Goal: Task Accomplishment & Management: Use online tool/utility

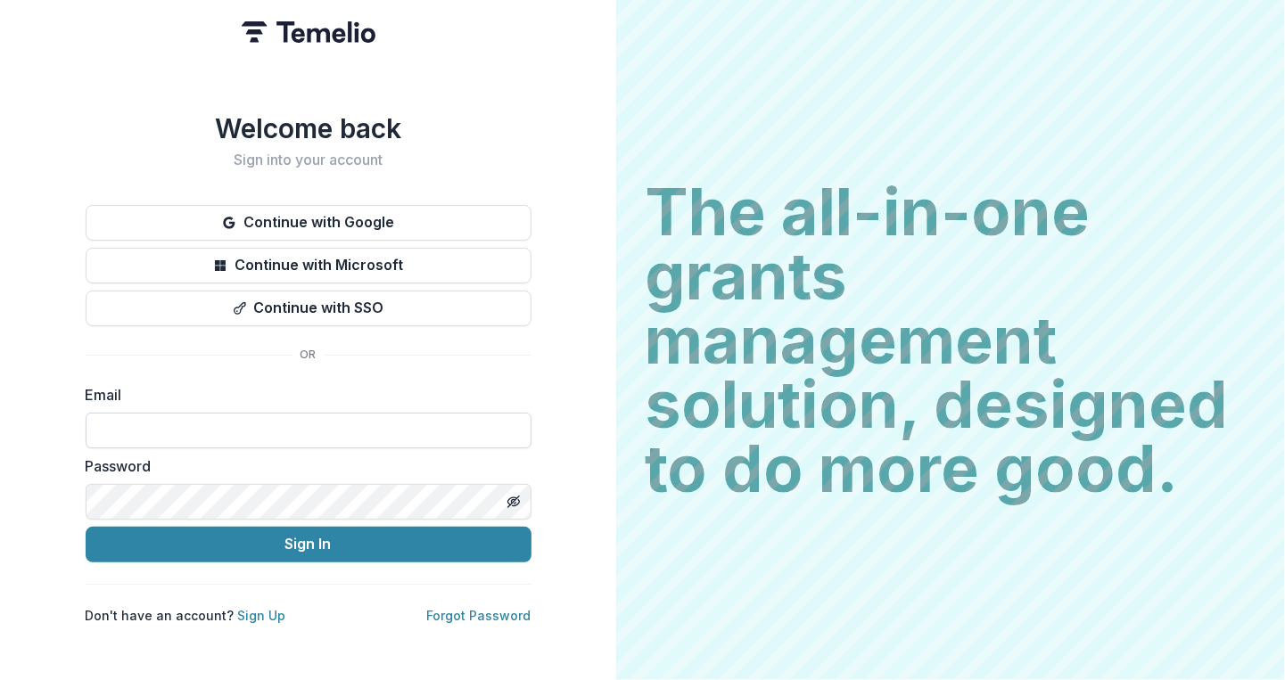
click at [206, 424] on input at bounding box center [309, 431] width 446 height 36
type input "**********"
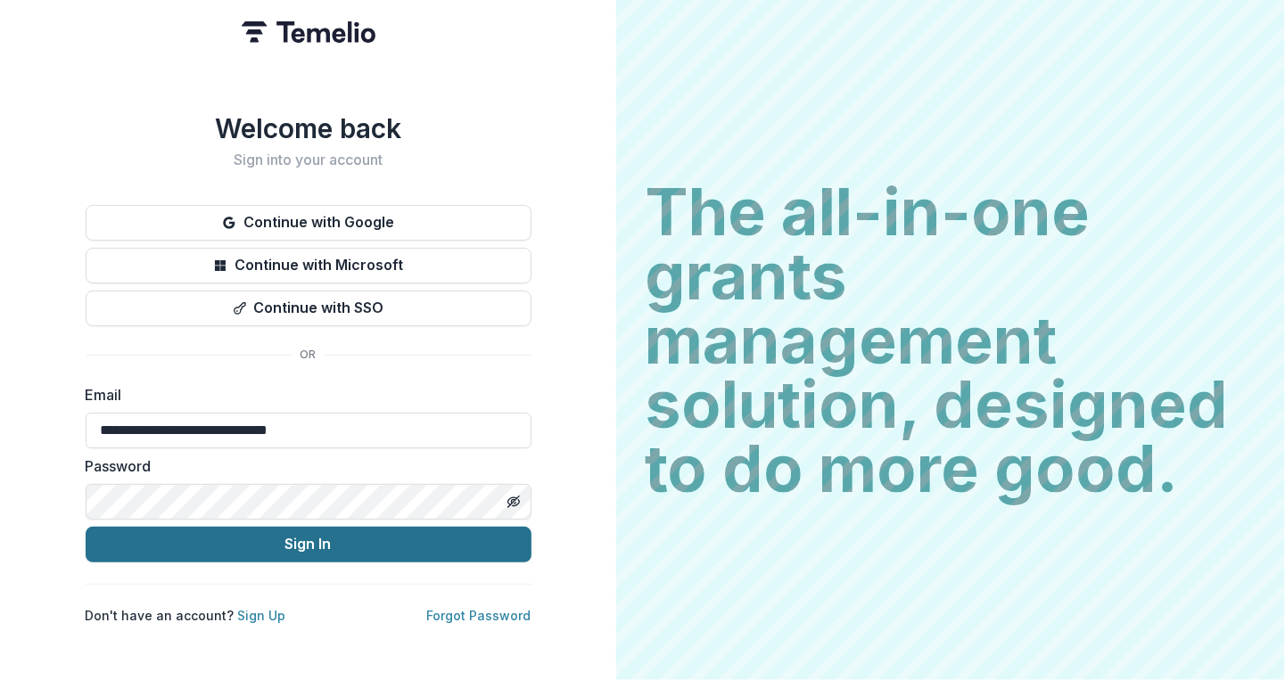
click at [209, 543] on button "Sign In" at bounding box center [309, 545] width 446 height 36
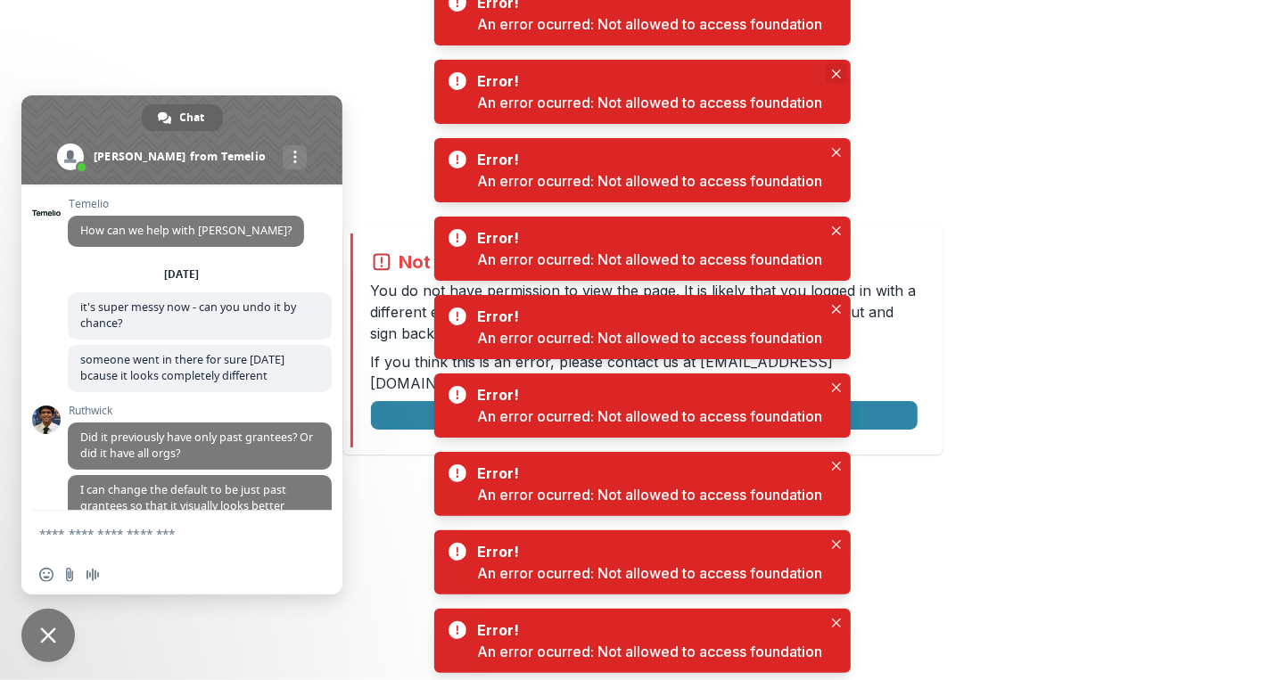
click at [836, 78] on button "Close" at bounding box center [836, 73] width 21 height 21
click at [835, 74] on icon "Close" at bounding box center [836, 74] width 9 height 9
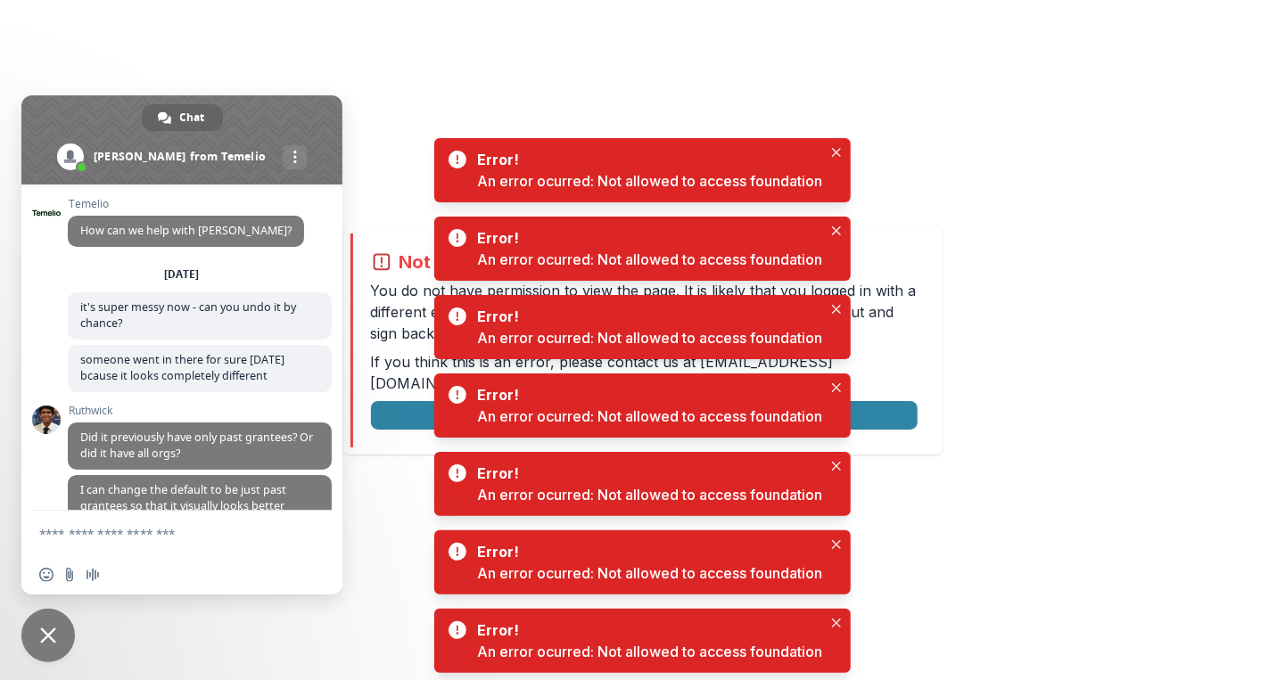
click at [835, 74] on body "Not allowed to view page You do not have permission to view the page. It is lik…" at bounding box center [642, 340] width 1285 height 680
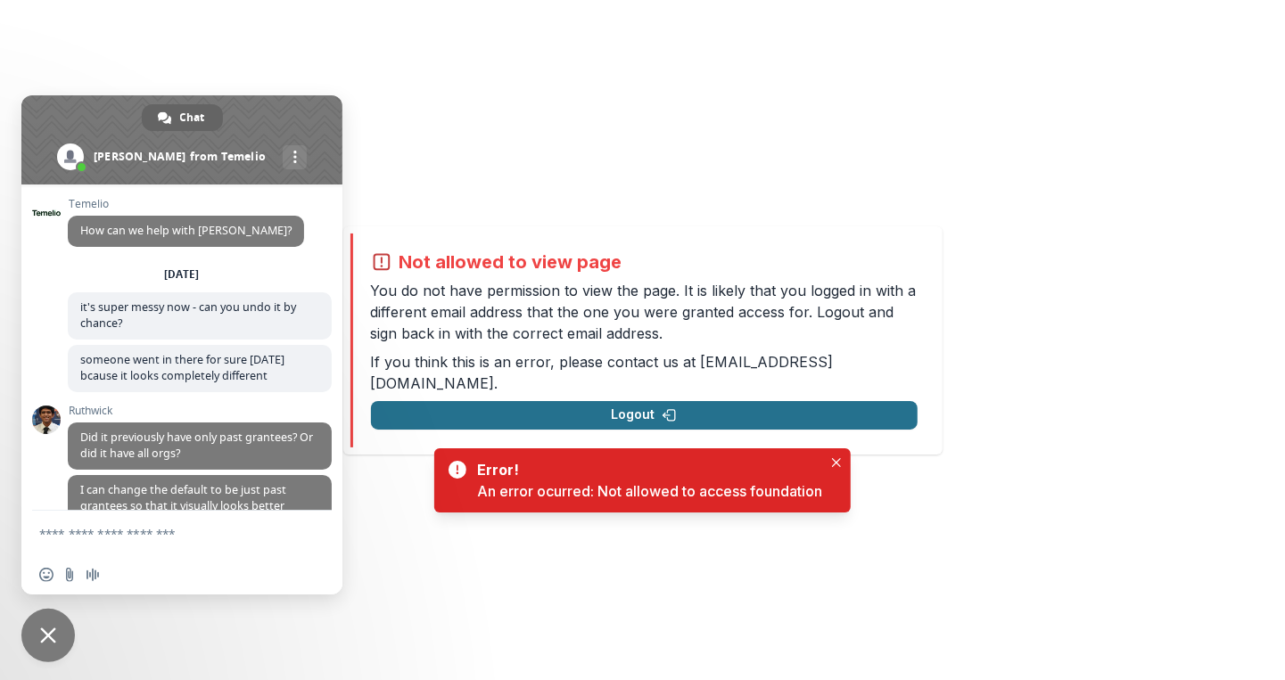
click at [836, 401] on button "Logout" at bounding box center [644, 415] width 547 height 29
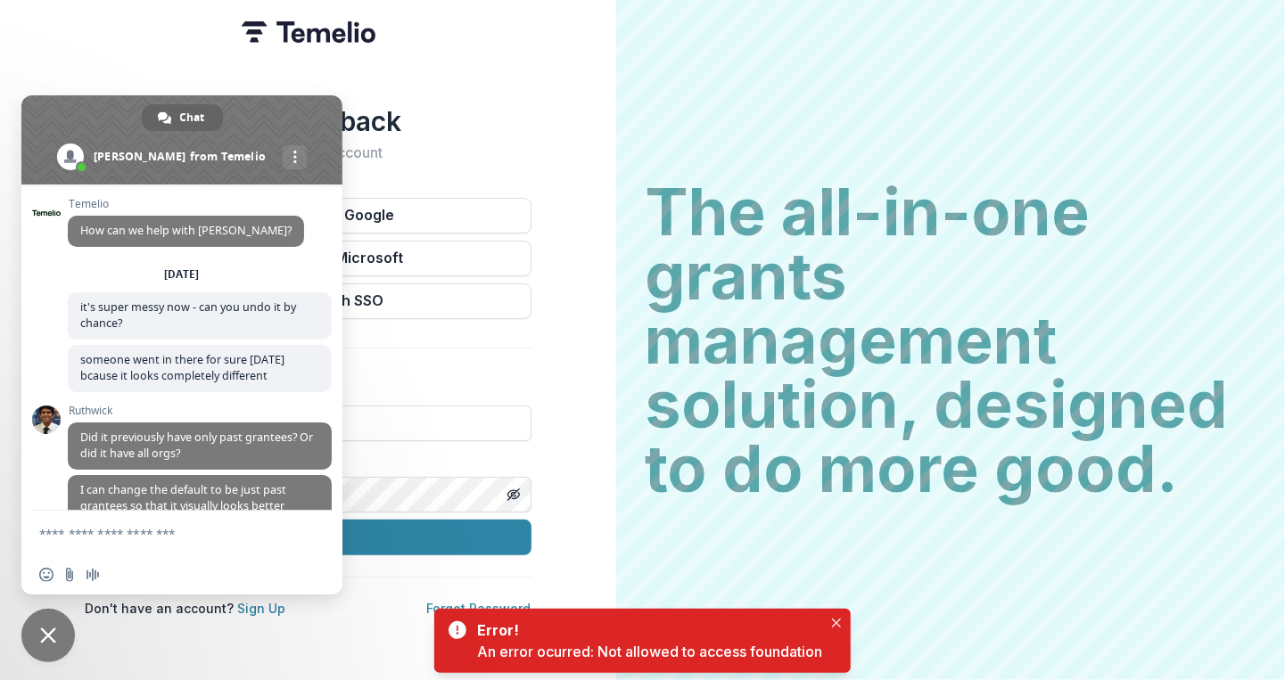
click at [243, 113] on span at bounding box center [181, 139] width 321 height 89
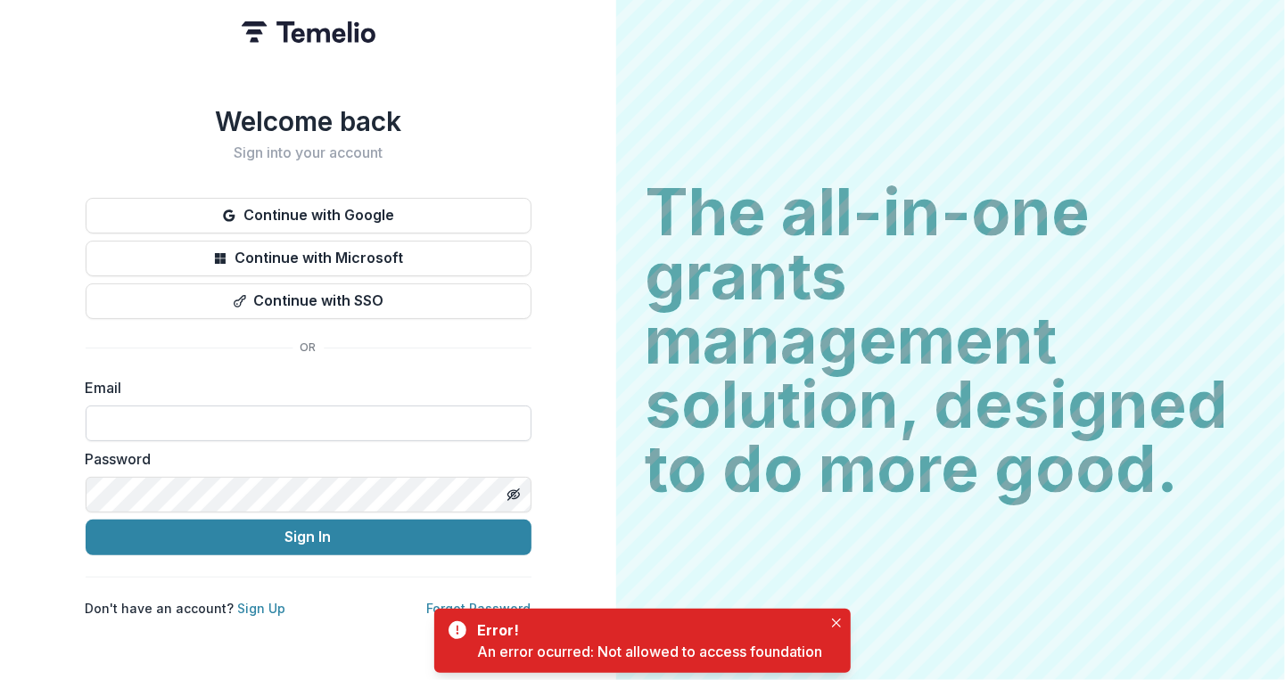
click at [260, 421] on input at bounding box center [309, 424] width 446 height 36
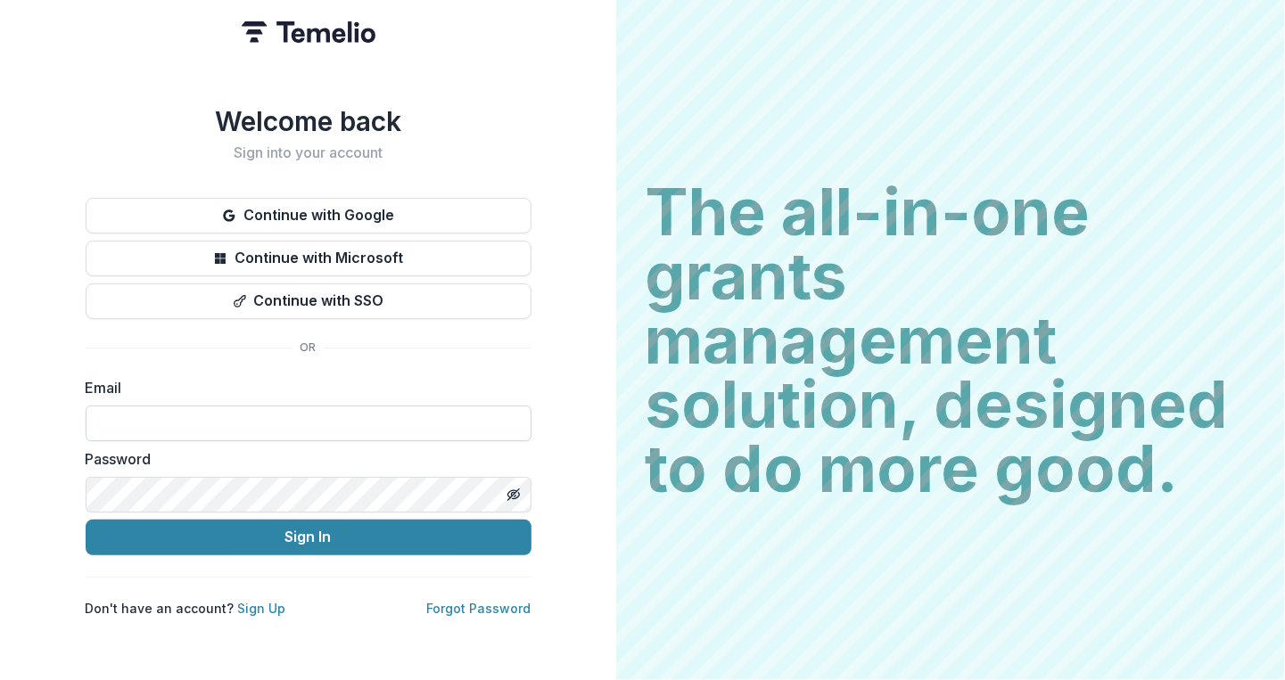
type input "**********"
click at [86, 520] on button "Sign In" at bounding box center [309, 538] width 446 height 36
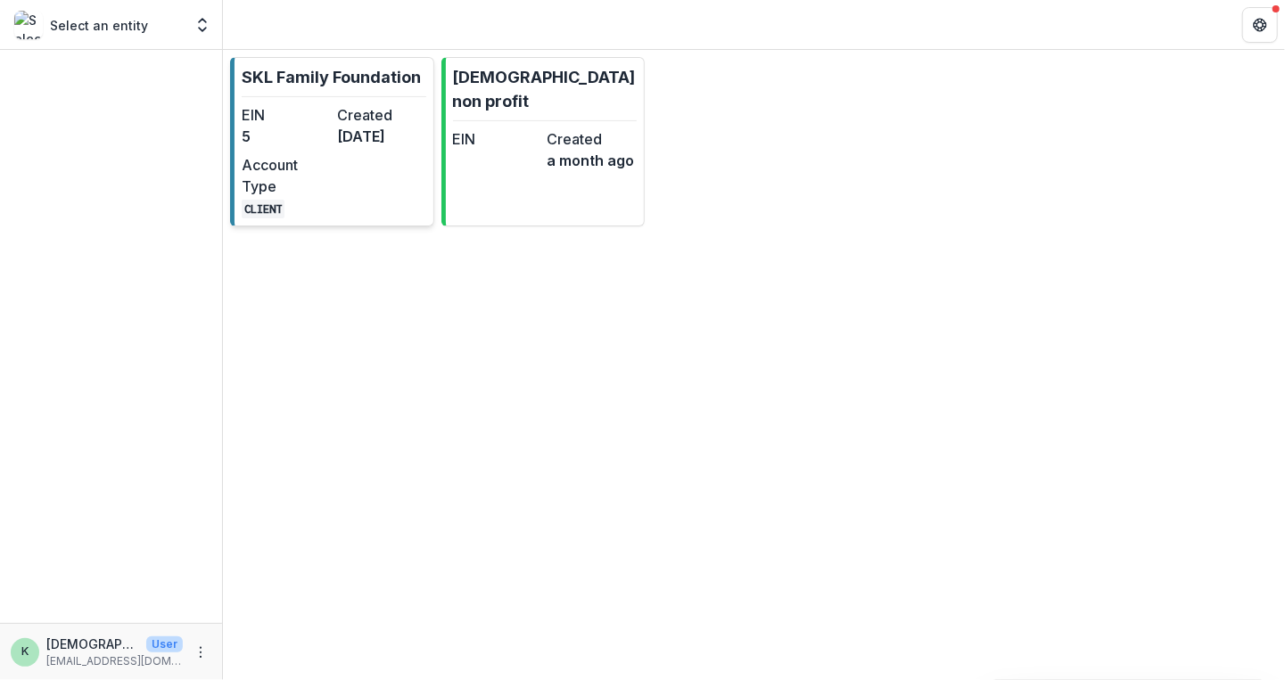
click at [297, 83] on p "SKL Family Foundation" at bounding box center [331, 77] width 179 height 24
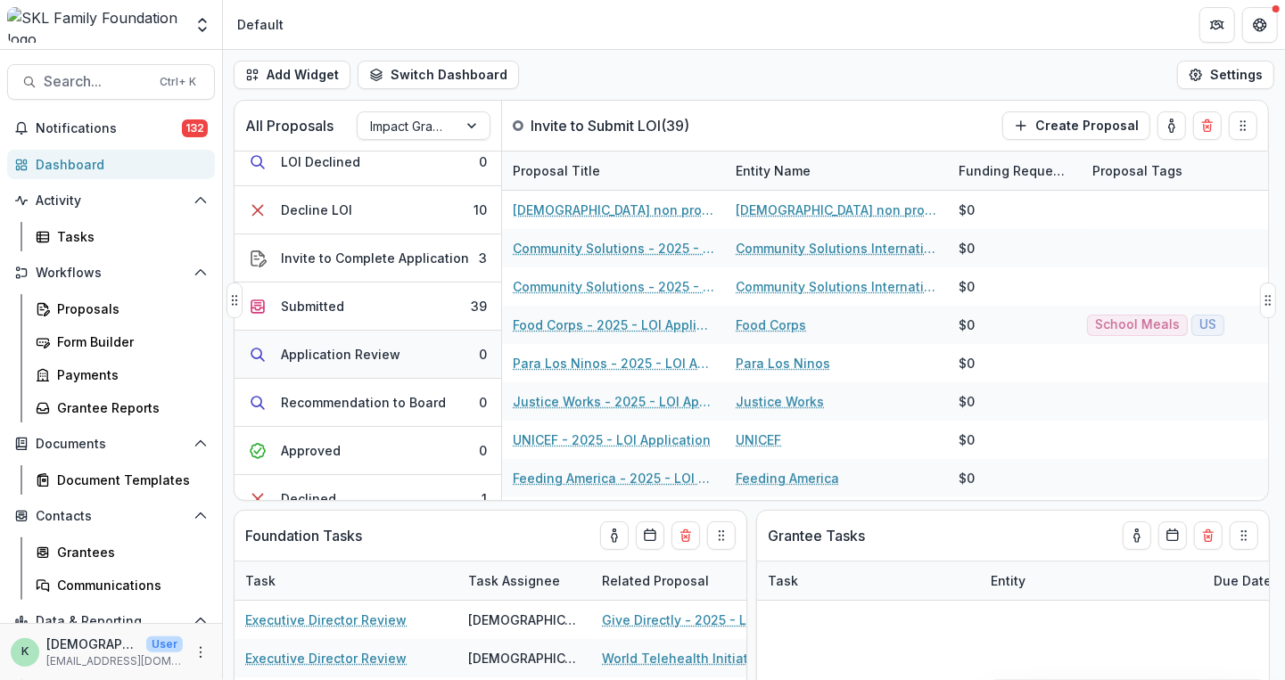
scroll to position [253, 0]
click at [326, 251] on div "Invite to Complete Application" at bounding box center [375, 259] width 188 height 19
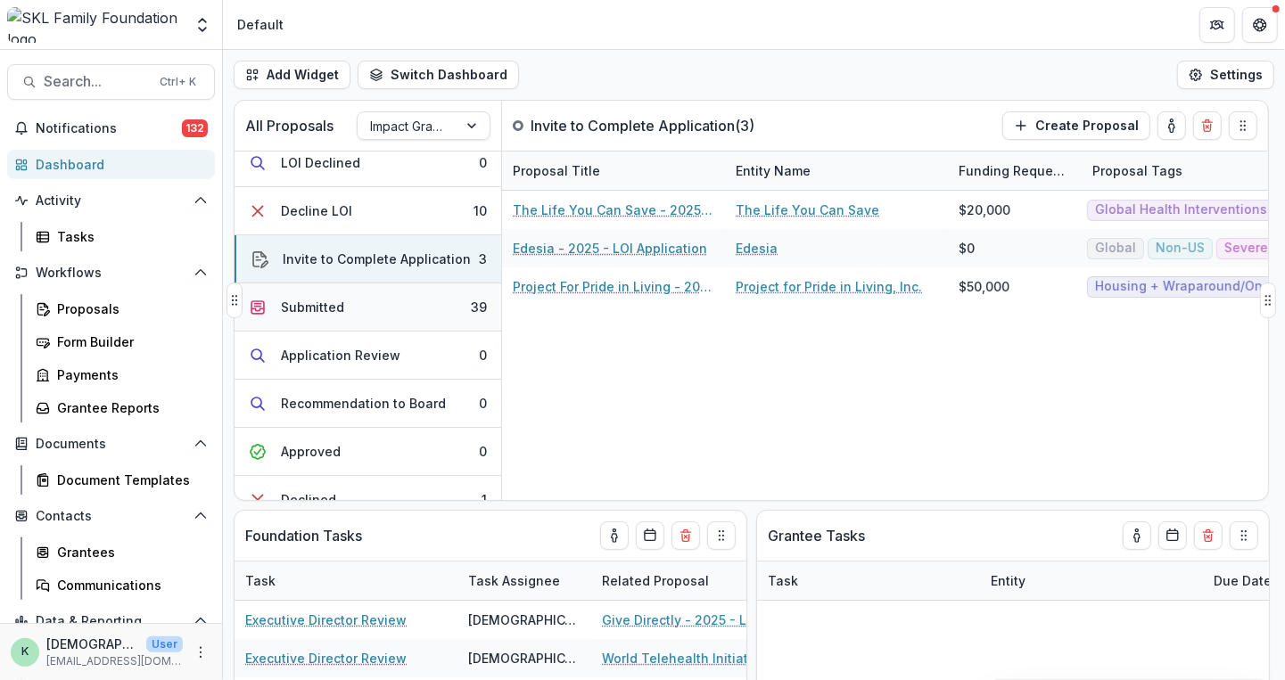
click at [323, 301] on div "Submitted" at bounding box center [312, 307] width 63 height 19
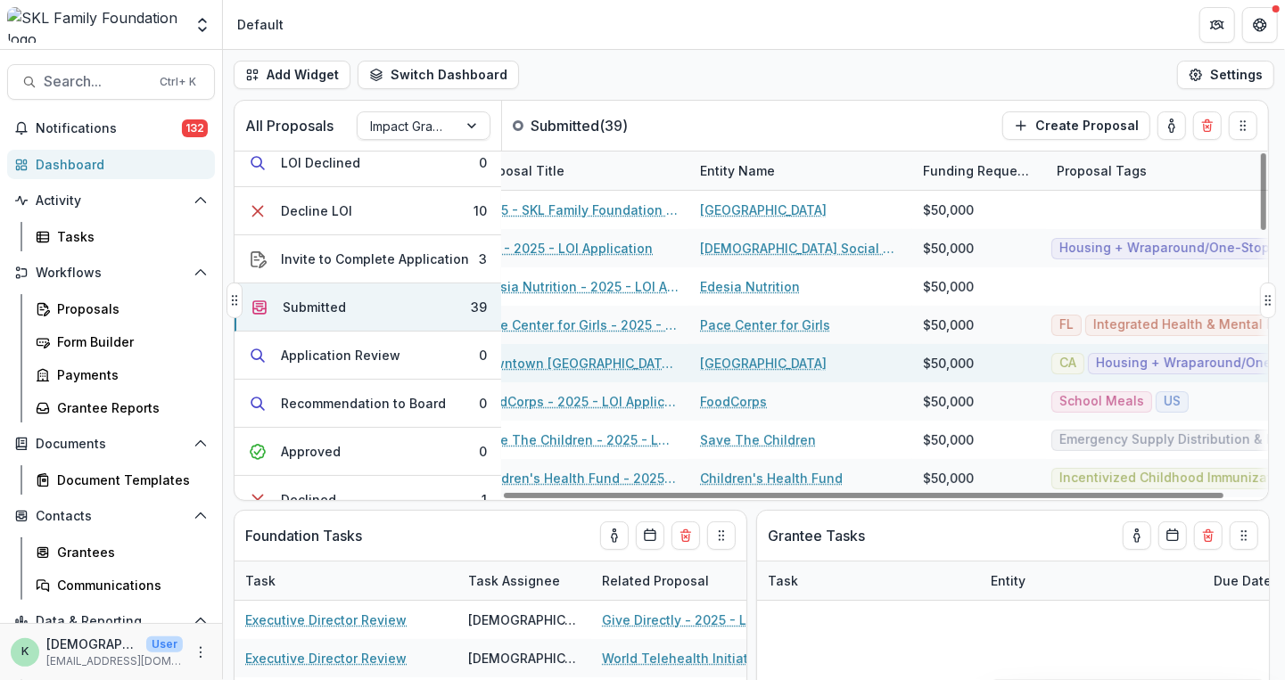
scroll to position [0, 0]
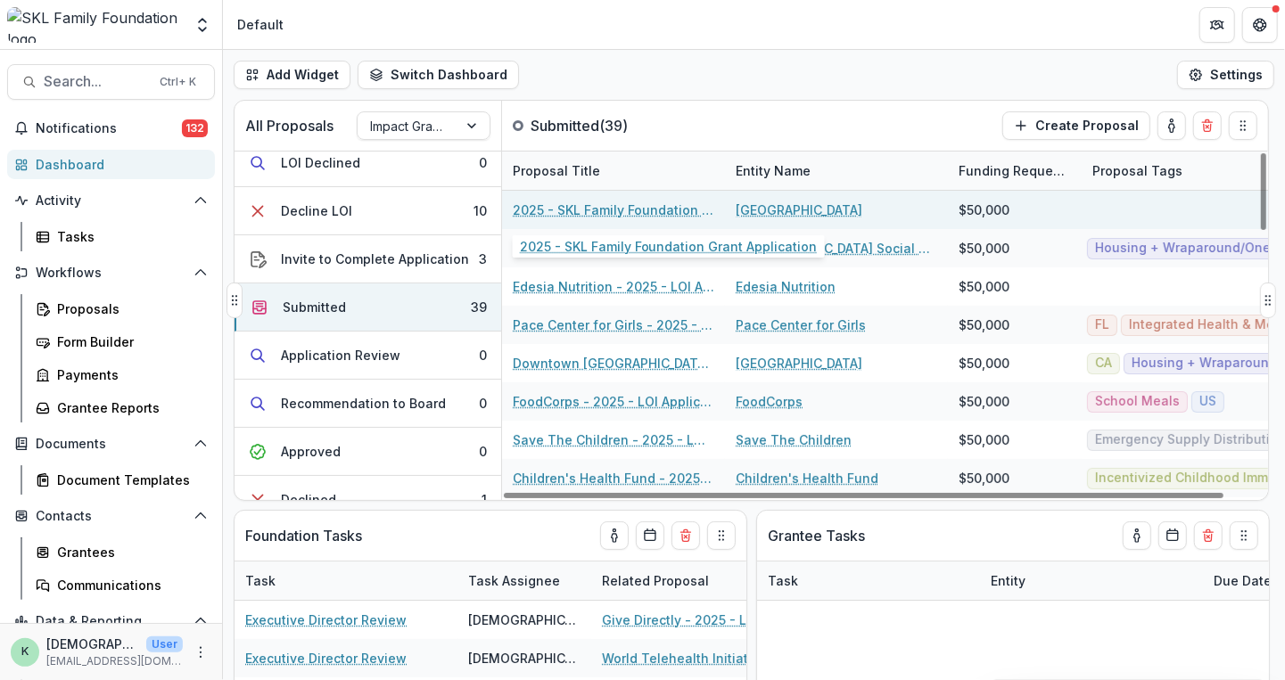
click at [630, 202] on link "2025 - SKL Family Foundation Grant Application" at bounding box center [614, 210] width 202 height 19
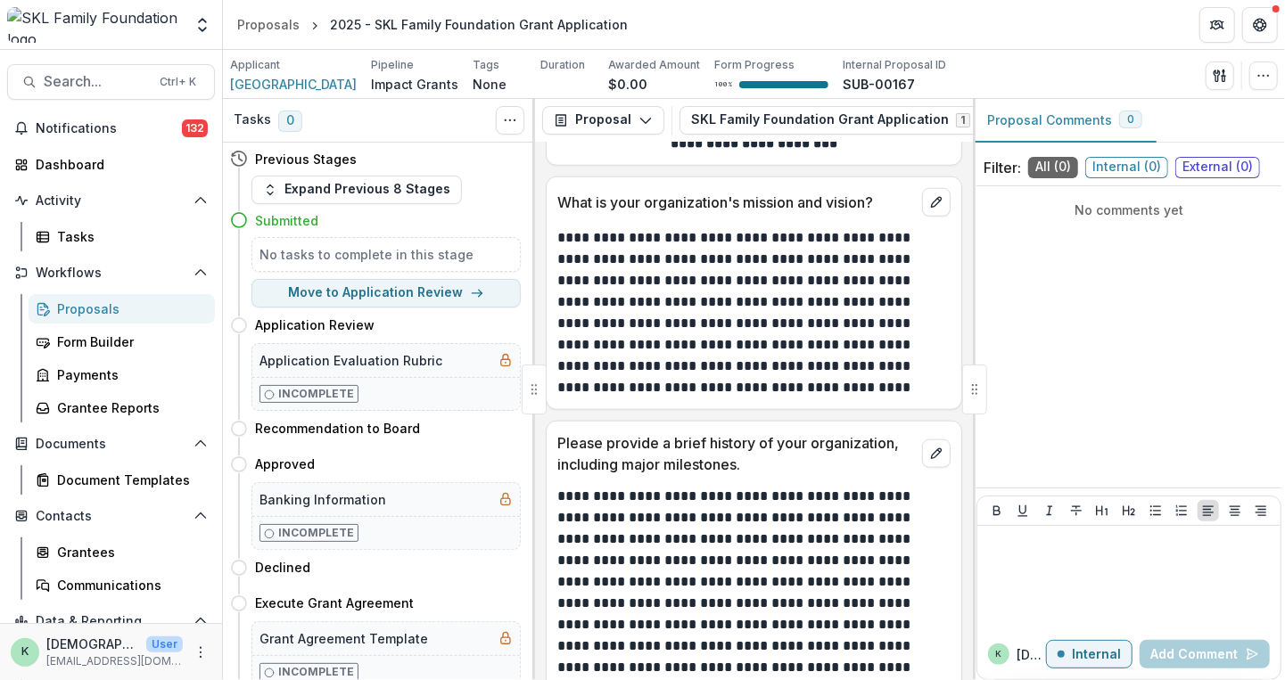
scroll to position [996, 0]
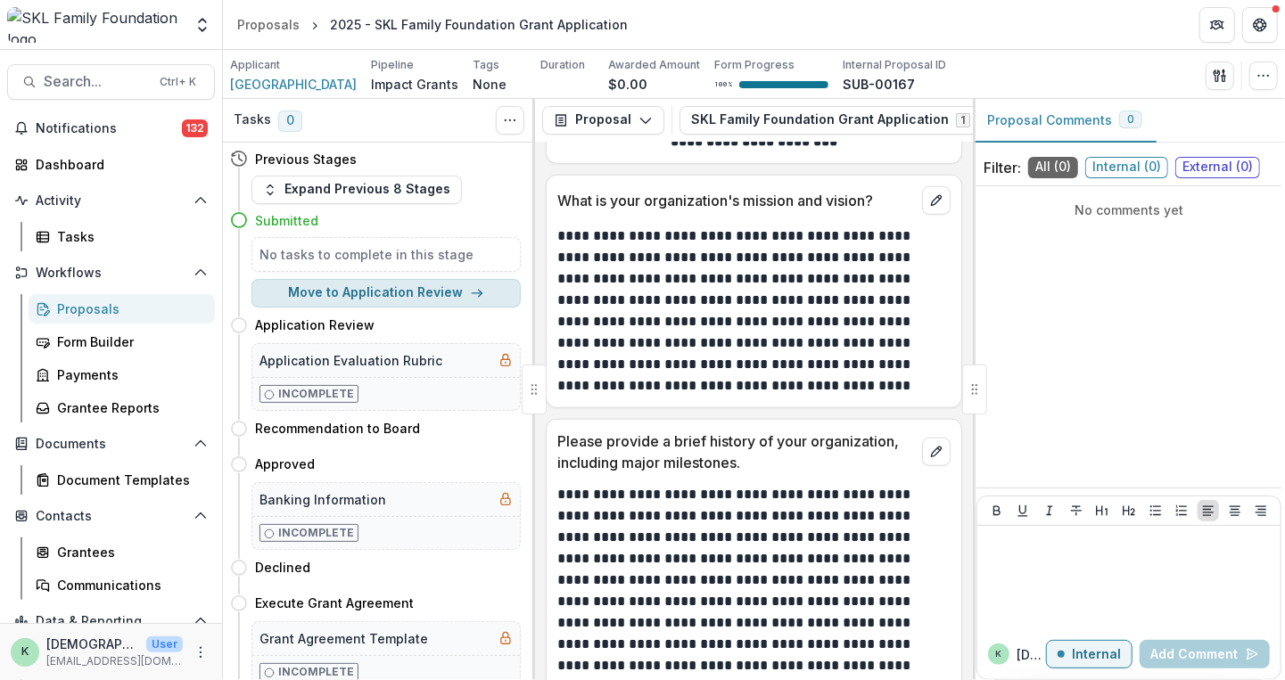
click at [394, 290] on button "Move to Application Review" at bounding box center [385, 293] width 269 height 29
select select "**********"
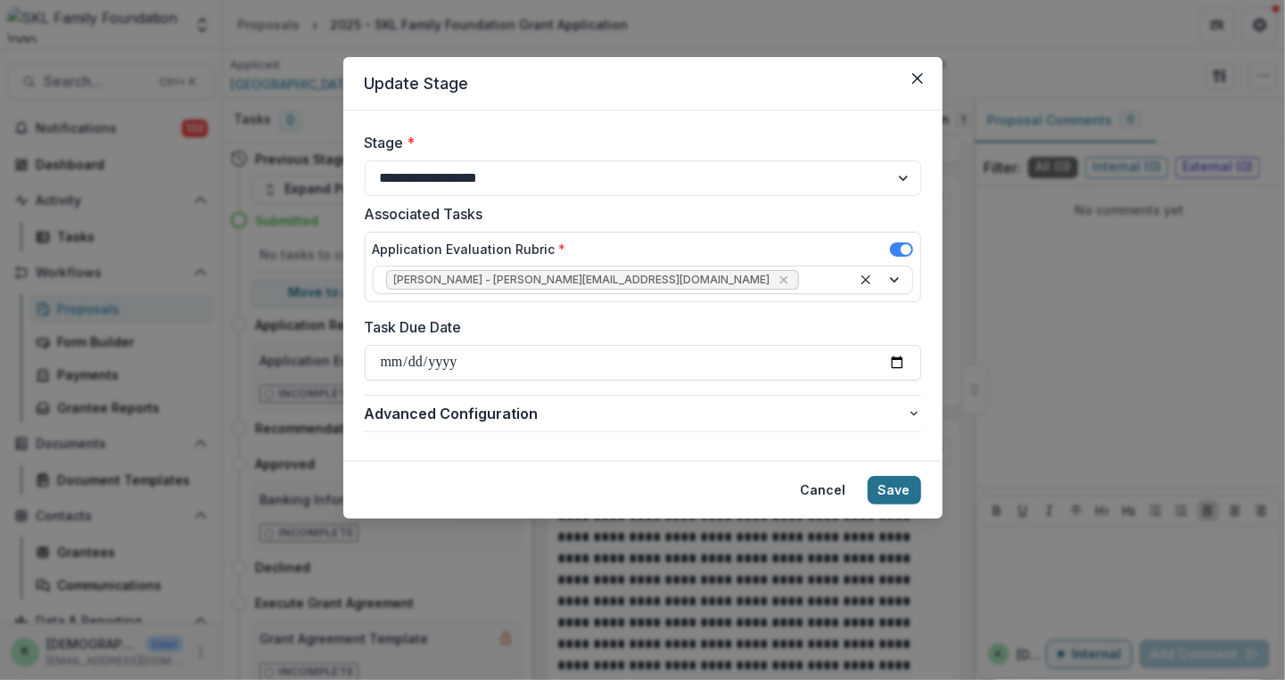
click at [906, 495] on button "Save" at bounding box center [895, 490] width 54 height 29
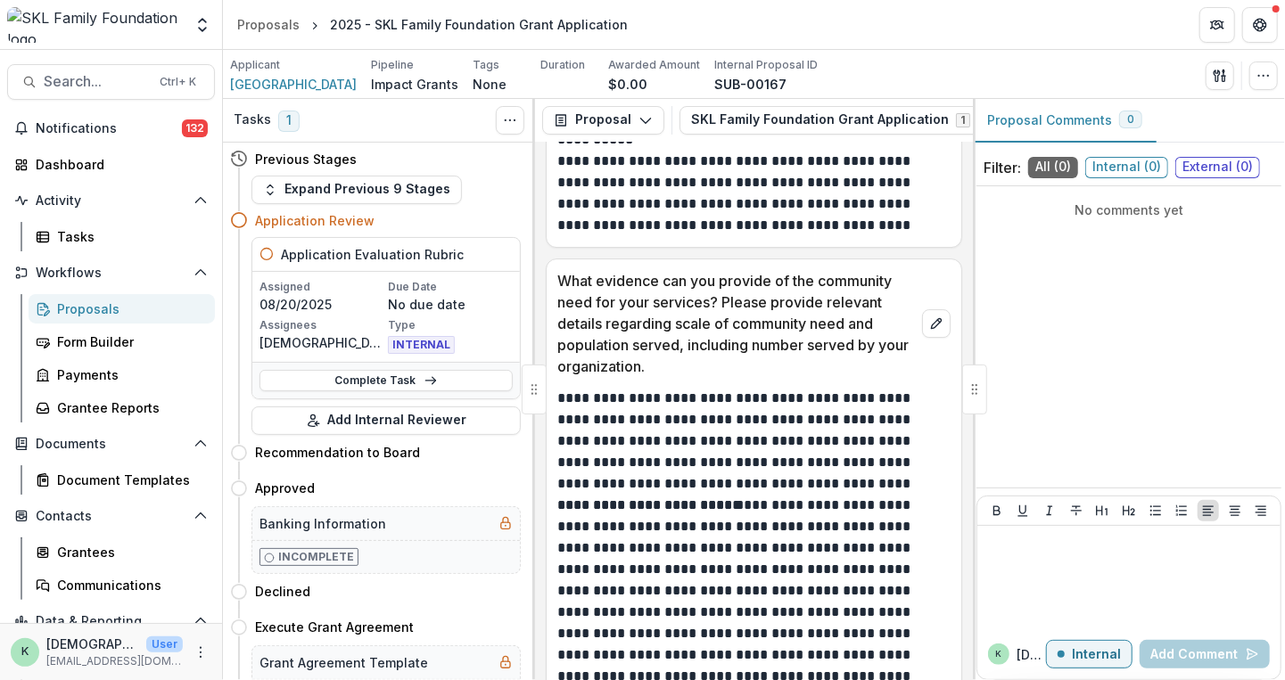
scroll to position [3435, 0]
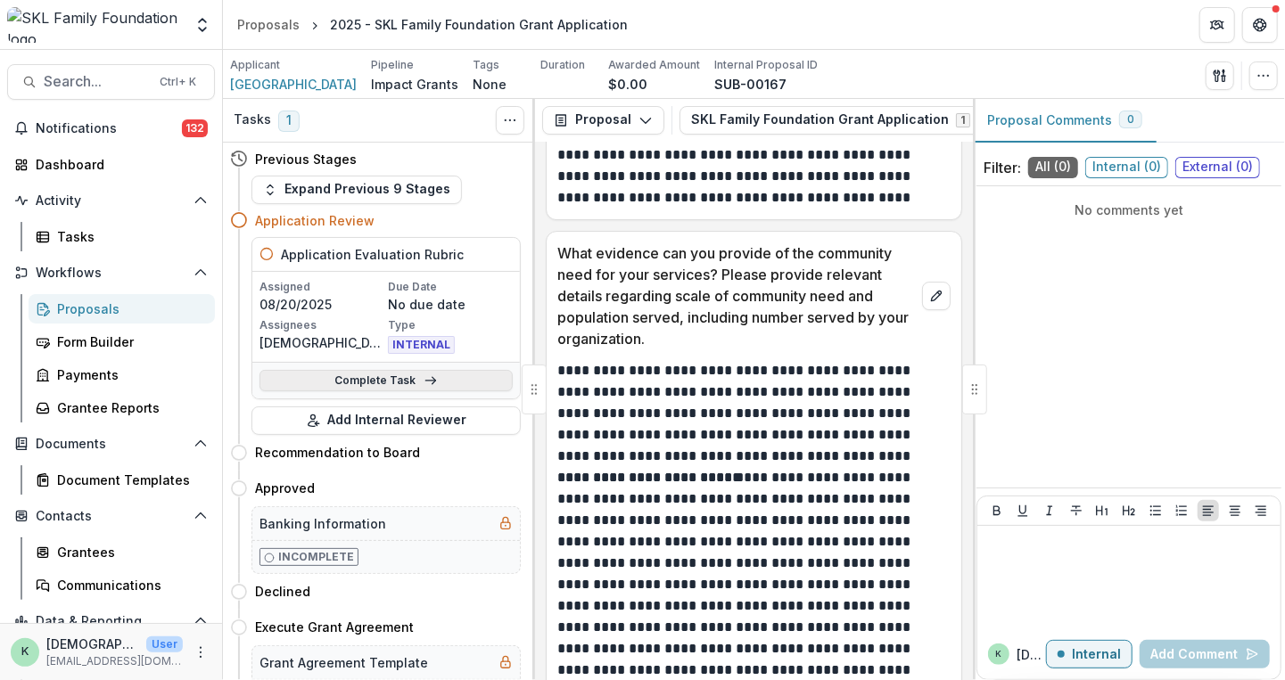
click at [405, 380] on link "Complete Task" at bounding box center [386, 380] width 253 height 21
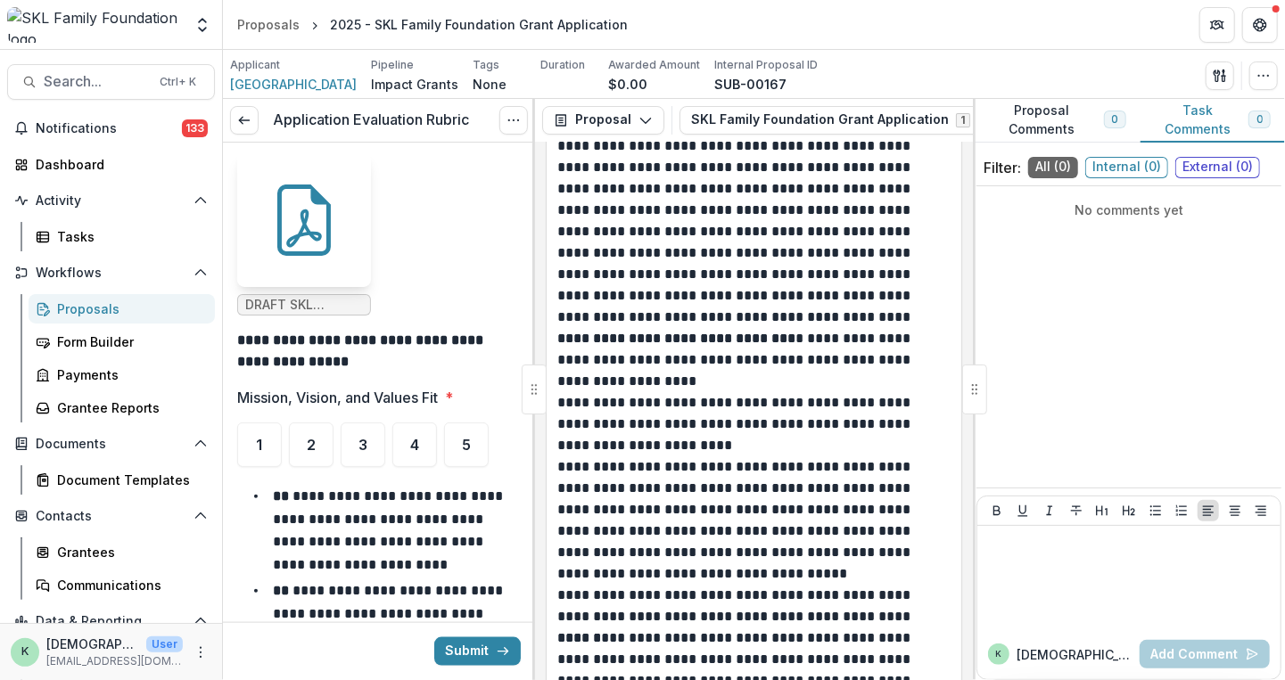
scroll to position [3838, 0]
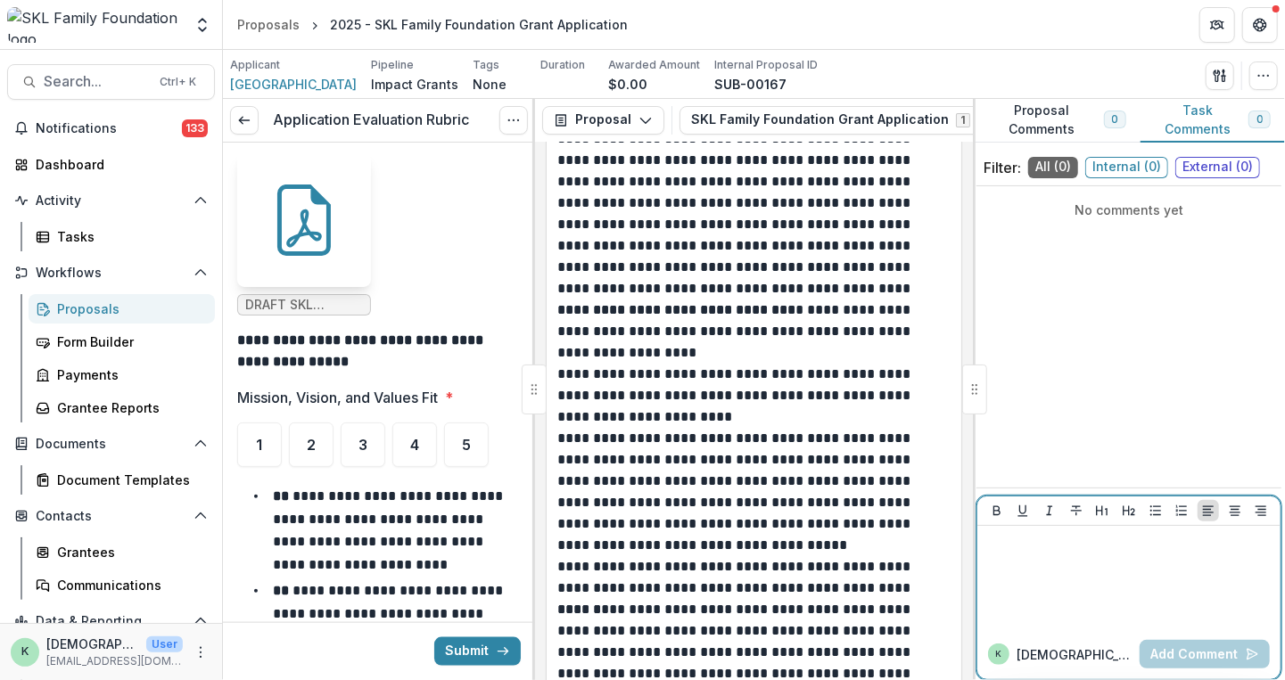
click at [1045, 577] on div at bounding box center [1129, 577] width 289 height 89
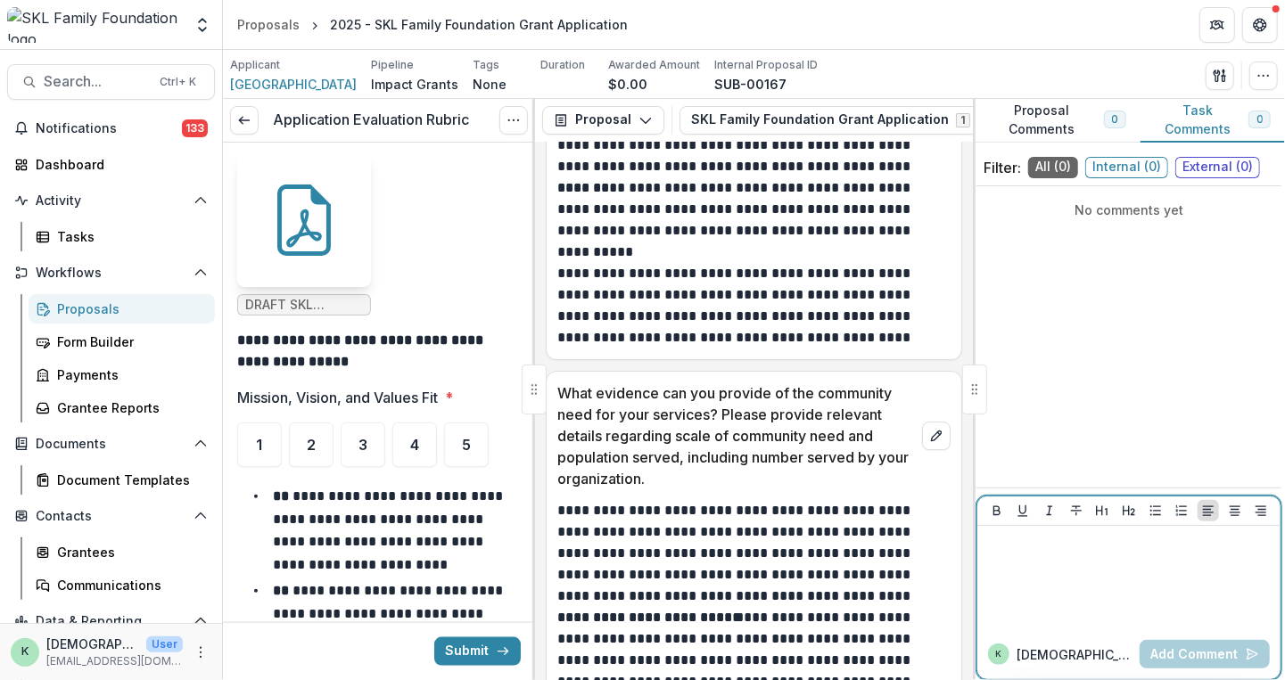
scroll to position [3308, 0]
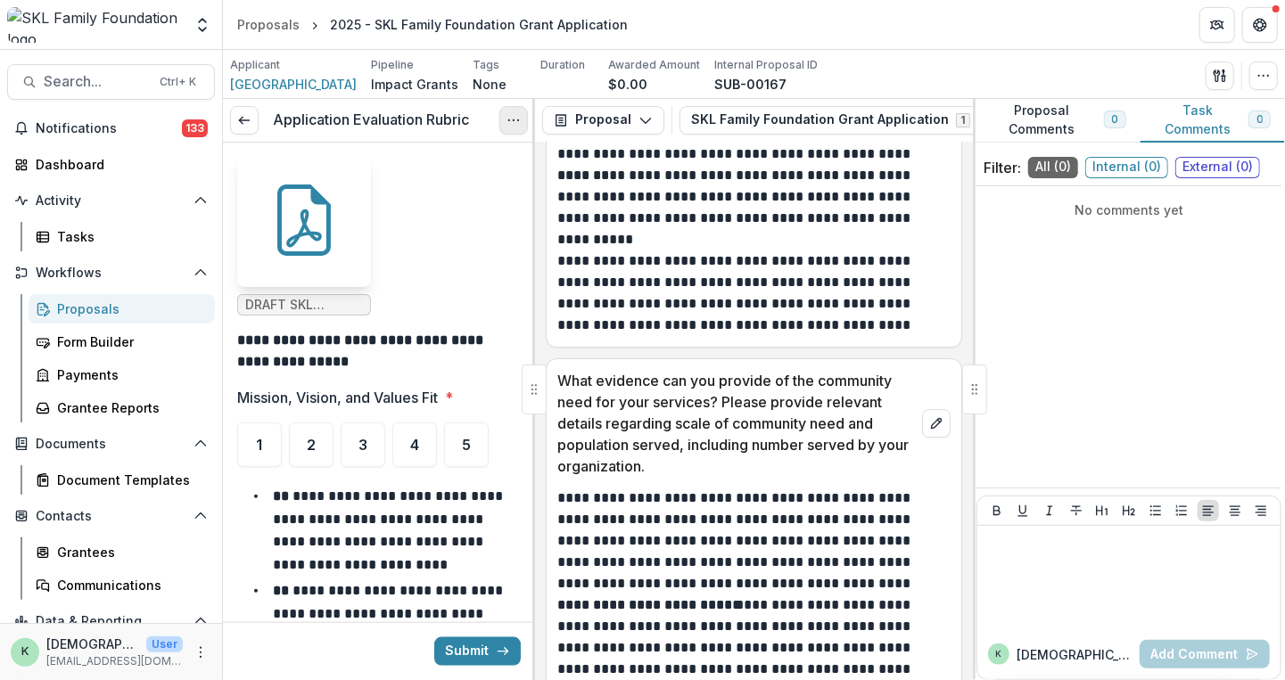
click at [510, 119] on icon "Options" at bounding box center [514, 120] width 14 height 14
click at [509, 119] on circle "Options" at bounding box center [508, 119] width 1 height 1
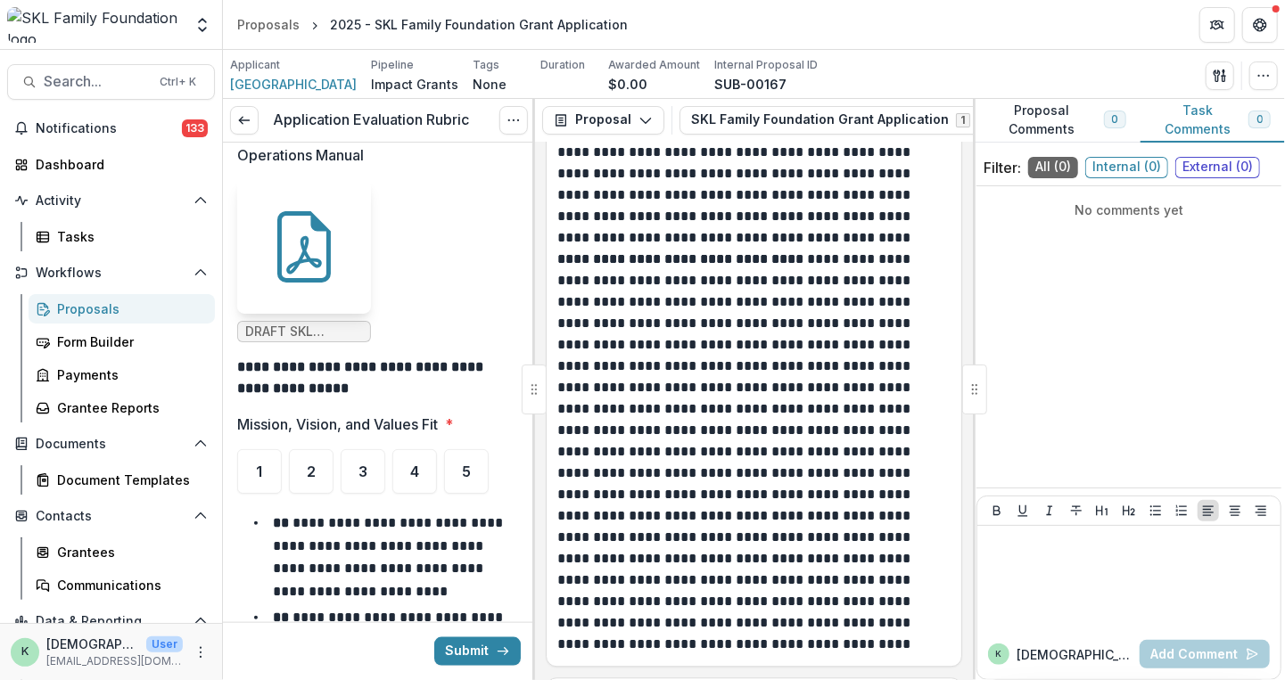
scroll to position [2408, 0]
click at [1002, 585] on div at bounding box center [1129, 577] width 289 height 89
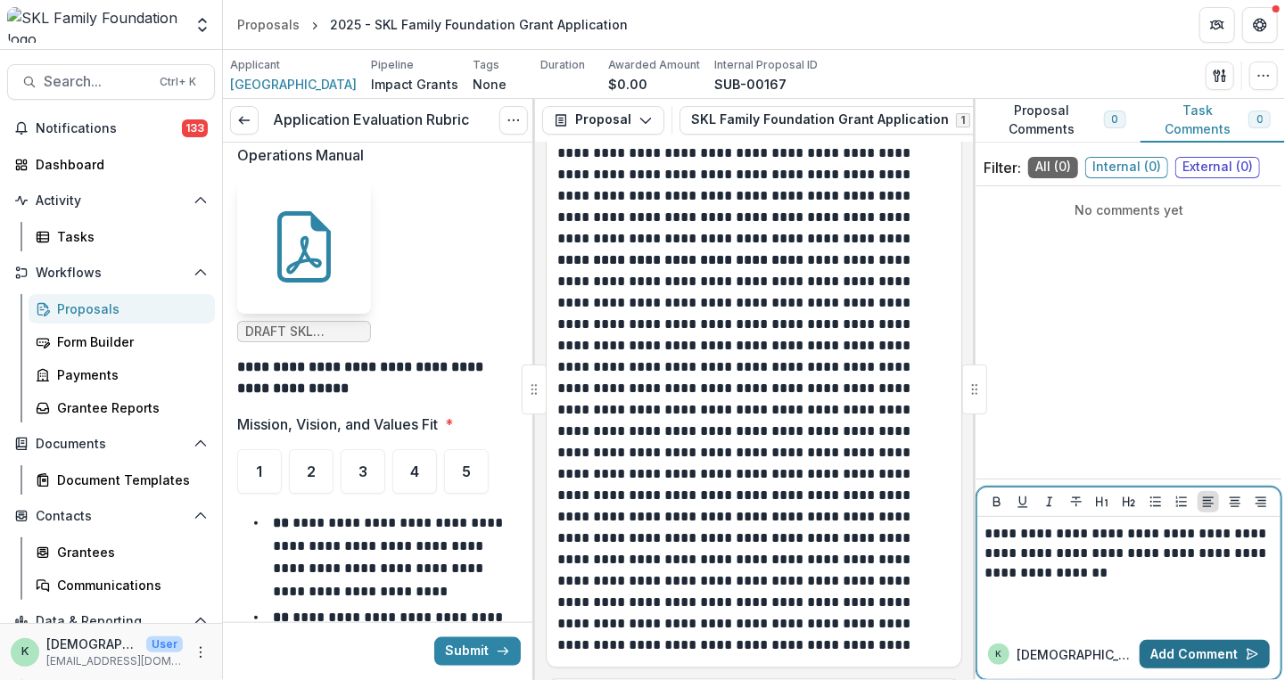
click at [1207, 657] on button "Add Comment" at bounding box center [1205, 654] width 130 height 29
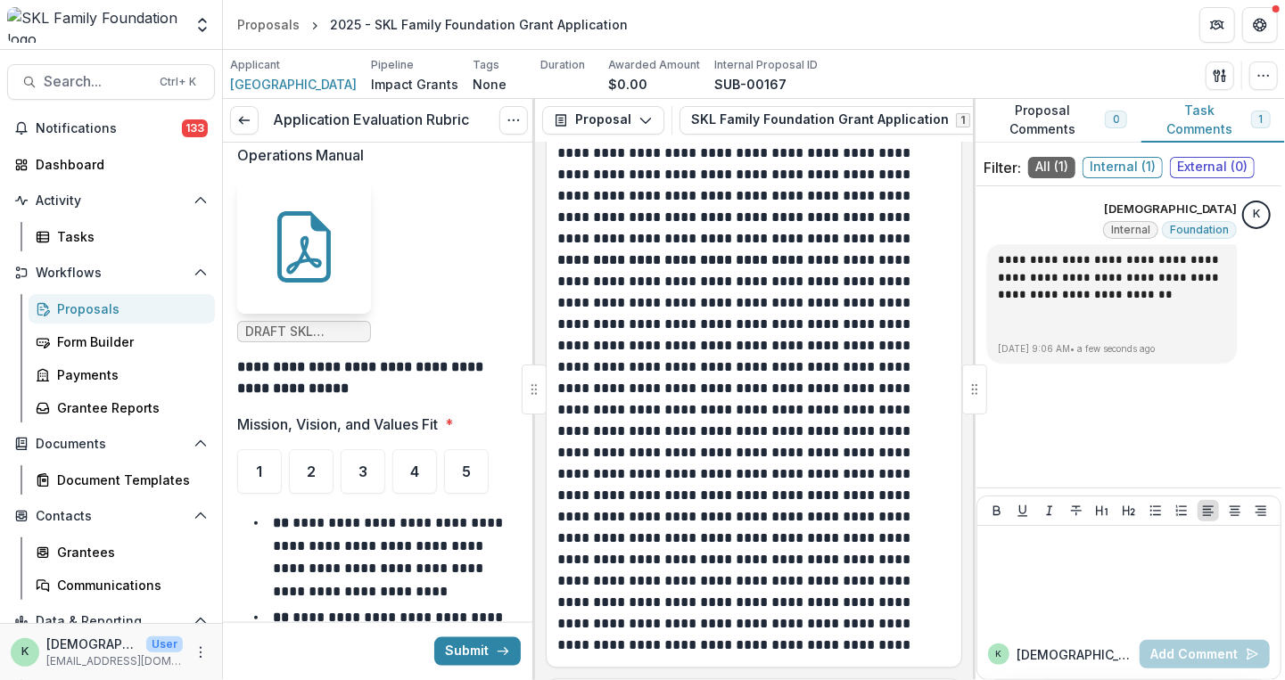
scroll to position [2427, 0]
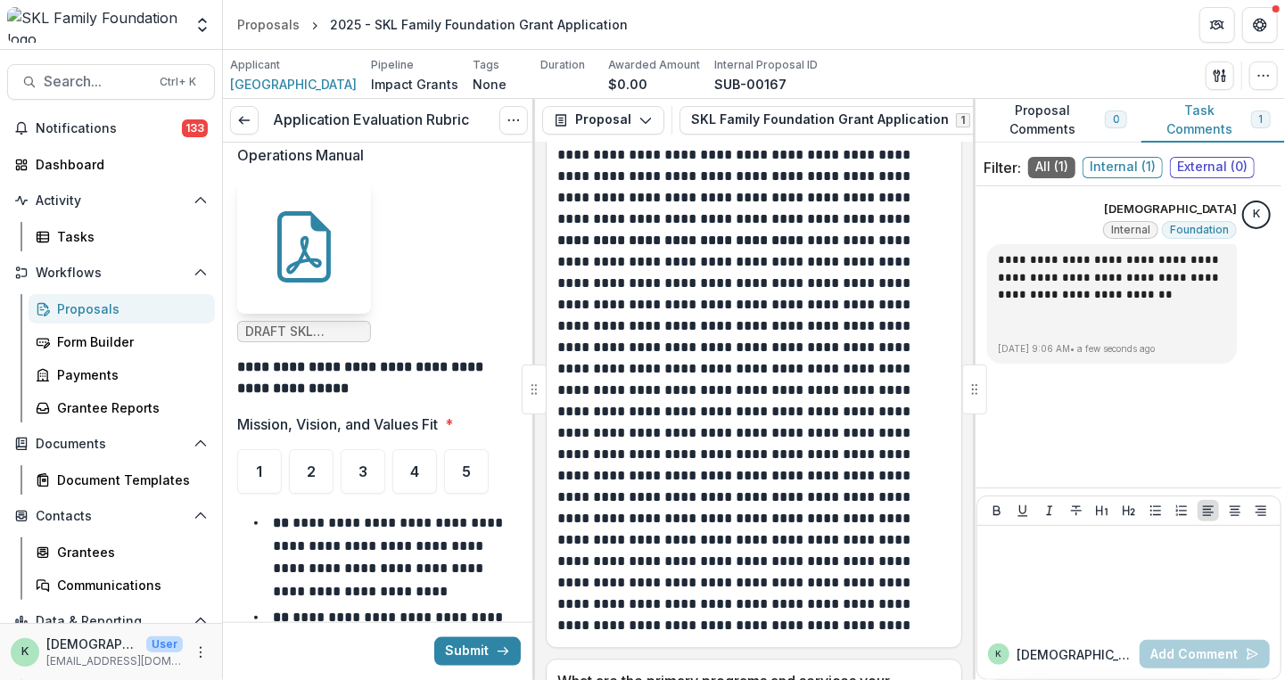
click at [762, 342] on p "**********" at bounding box center [751, 433] width 389 height 407
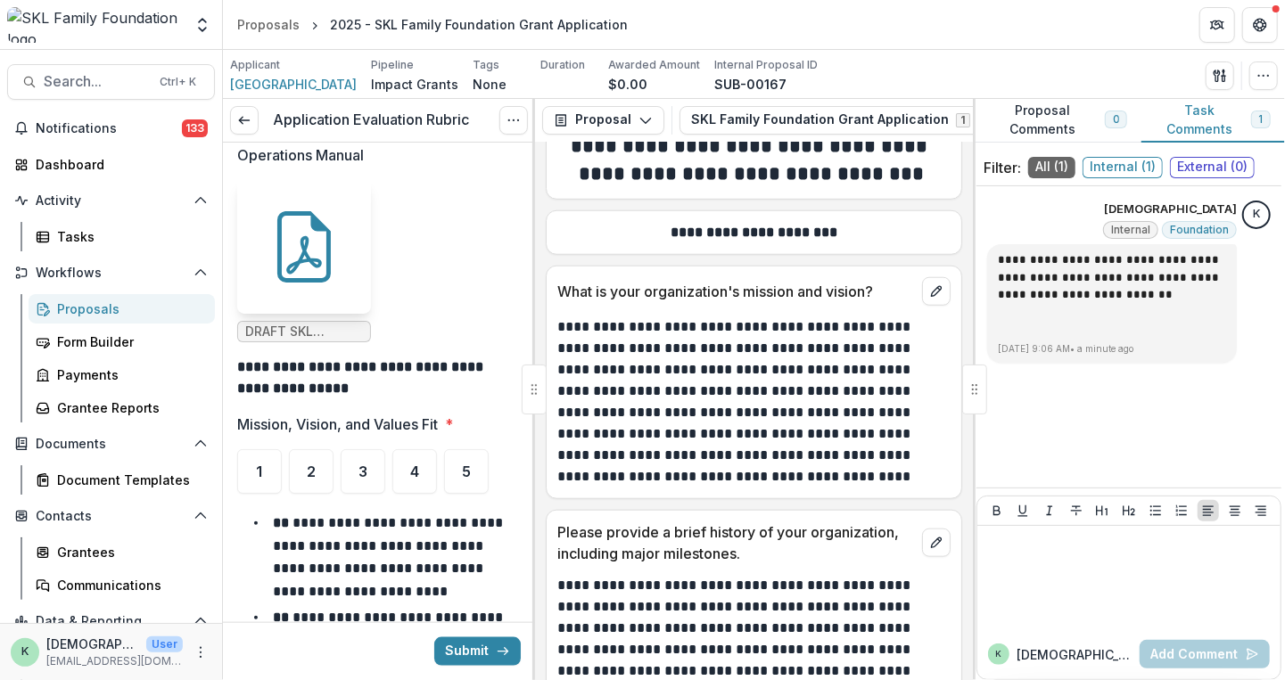
scroll to position [1032, 0]
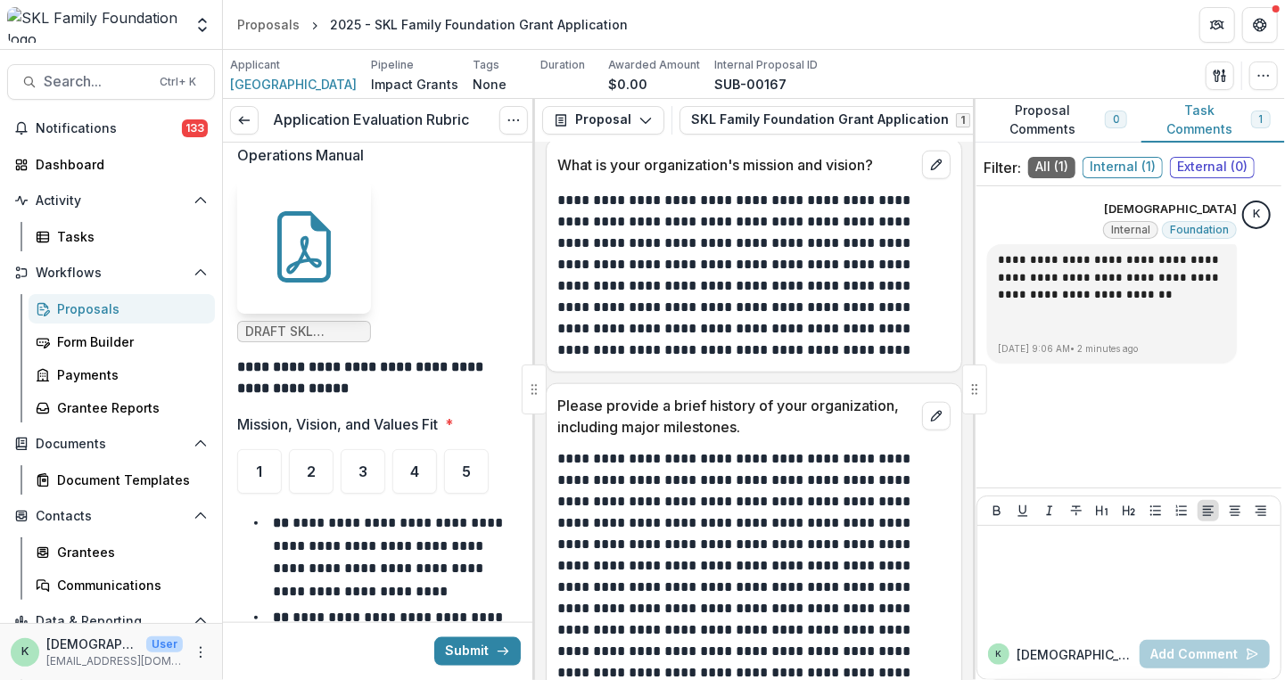
click at [474, 270] on ul "DRAFT SKL Appendix F (Revised [DATE]).docx.pdf" at bounding box center [379, 261] width 284 height 162
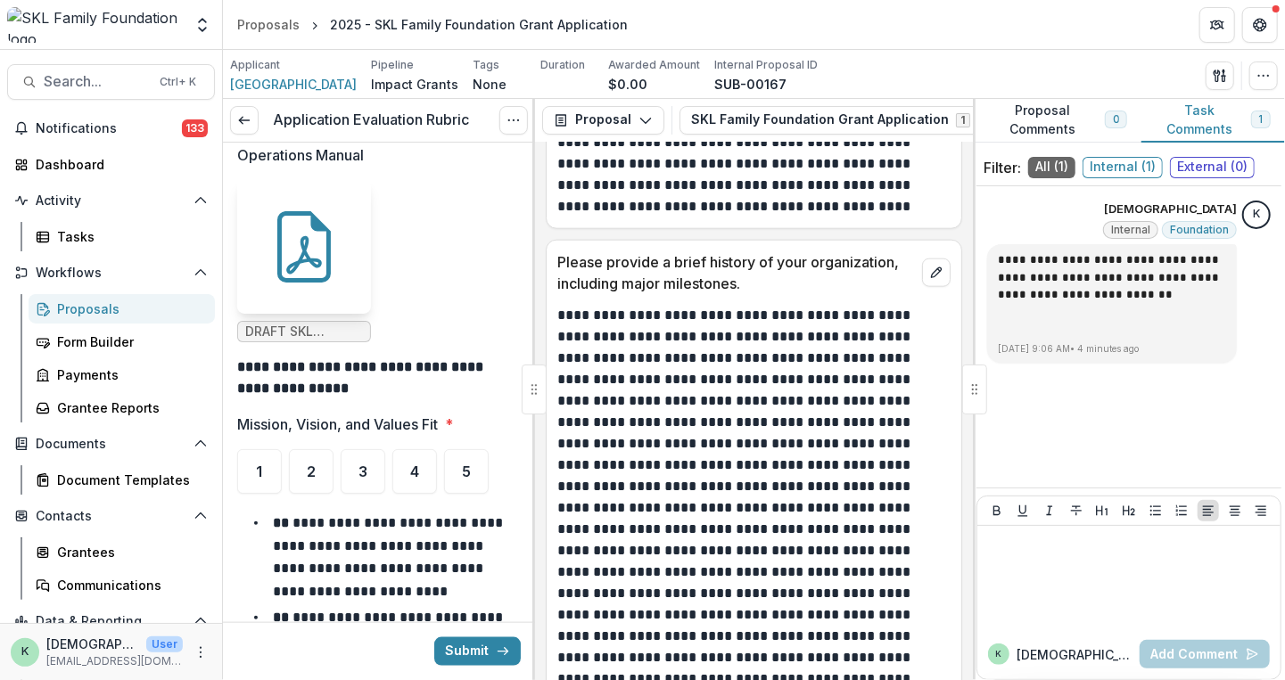
scroll to position [1196, 0]
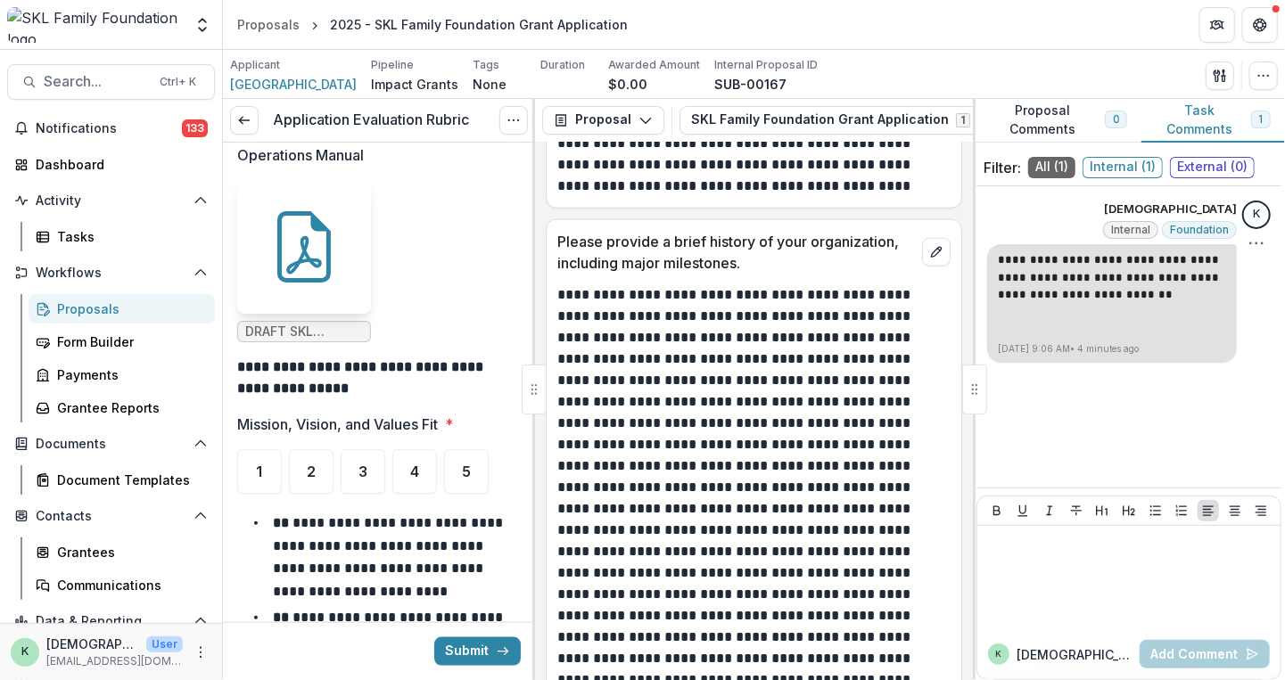
click at [1130, 286] on p "**********" at bounding box center [1112, 277] width 228 height 53
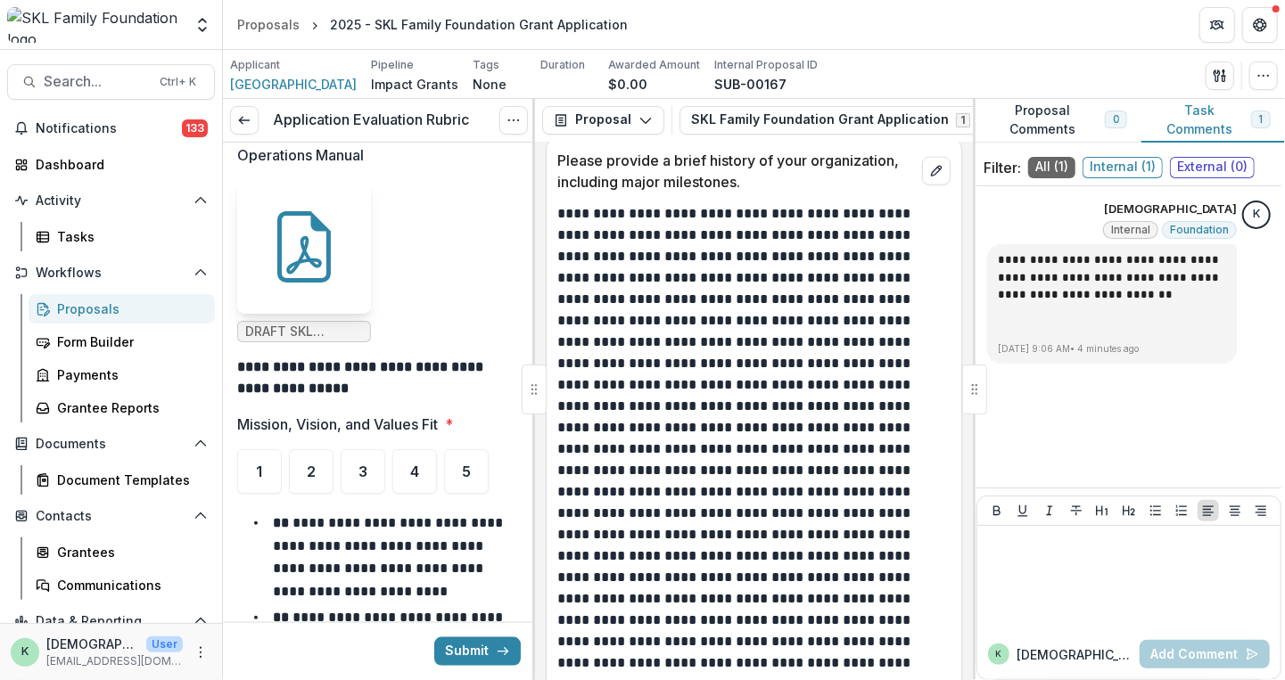
scroll to position [1278, 0]
click at [1099, 586] on div at bounding box center [1129, 577] width 289 height 89
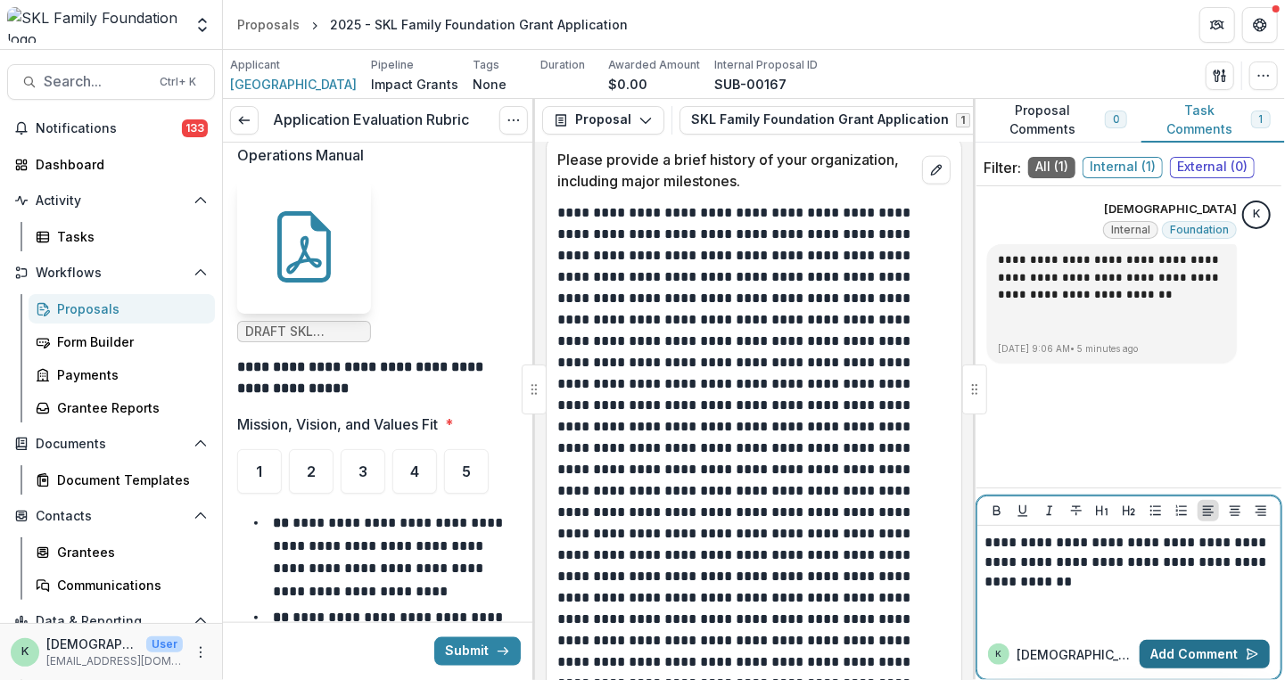
click at [1167, 655] on button "Add Comment" at bounding box center [1205, 654] width 130 height 29
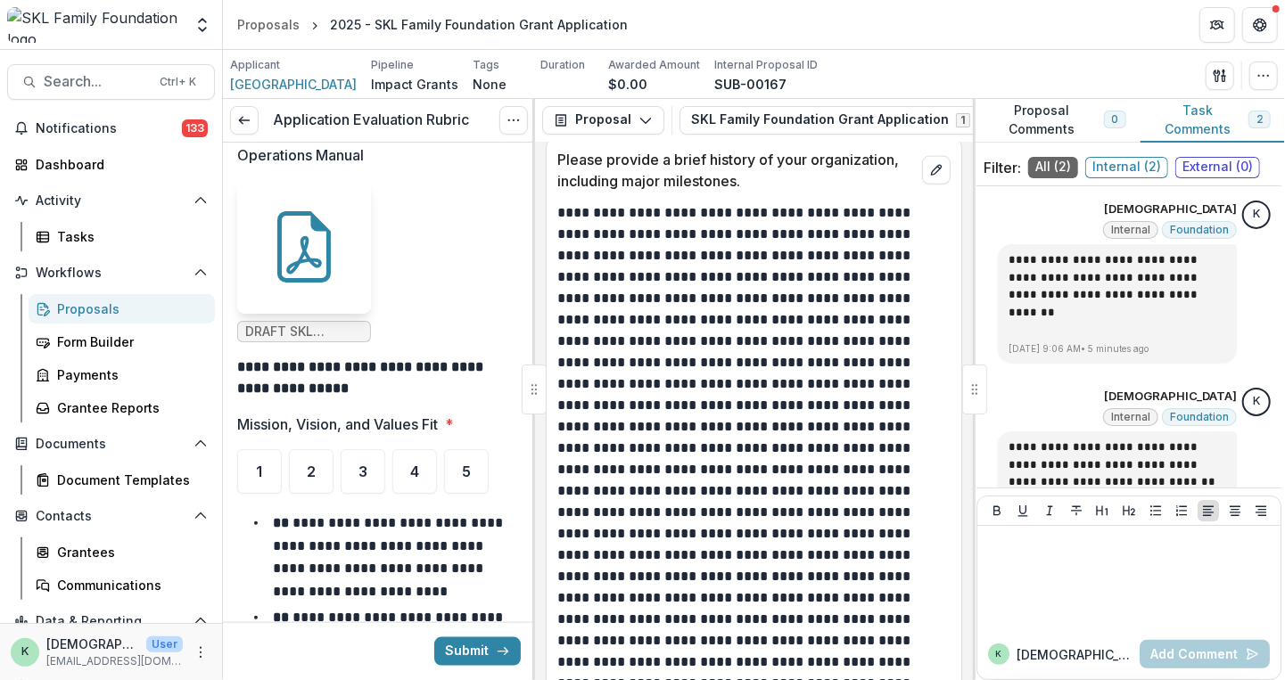
click at [1045, 121] on button "Proposal Comments 0" at bounding box center [1057, 121] width 168 height 44
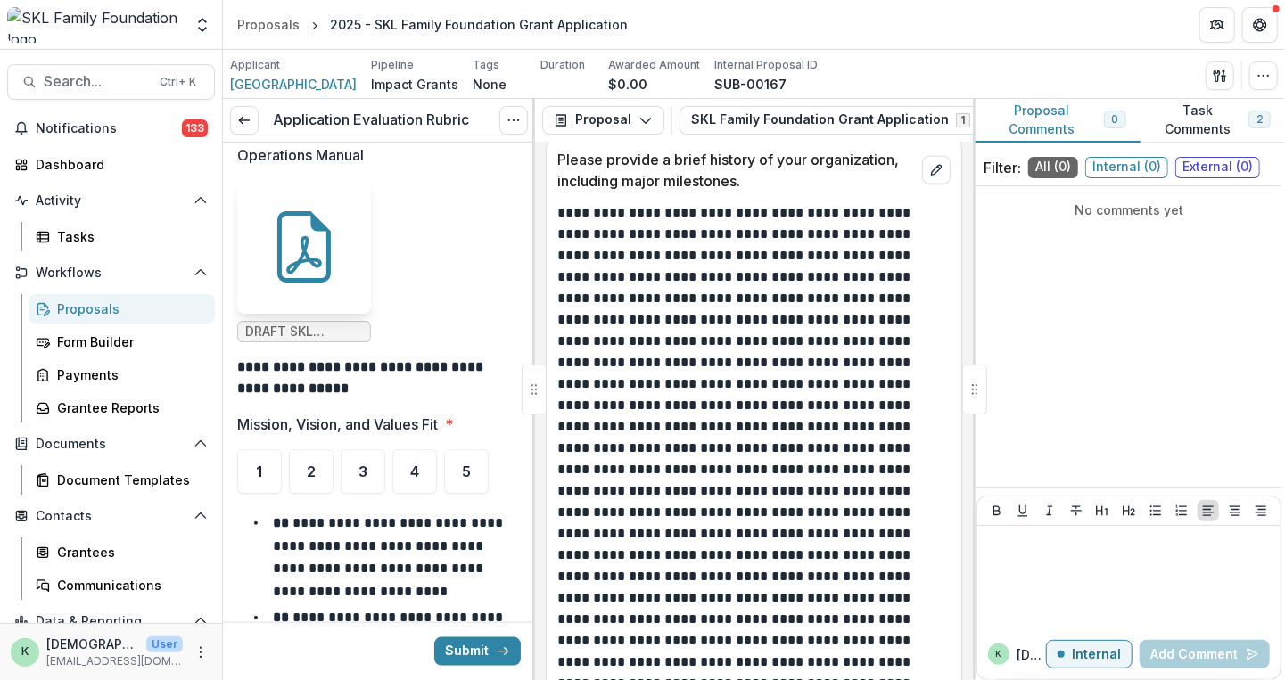
click at [1189, 124] on button "Task Comments 2" at bounding box center [1213, 121] width 144 height 44
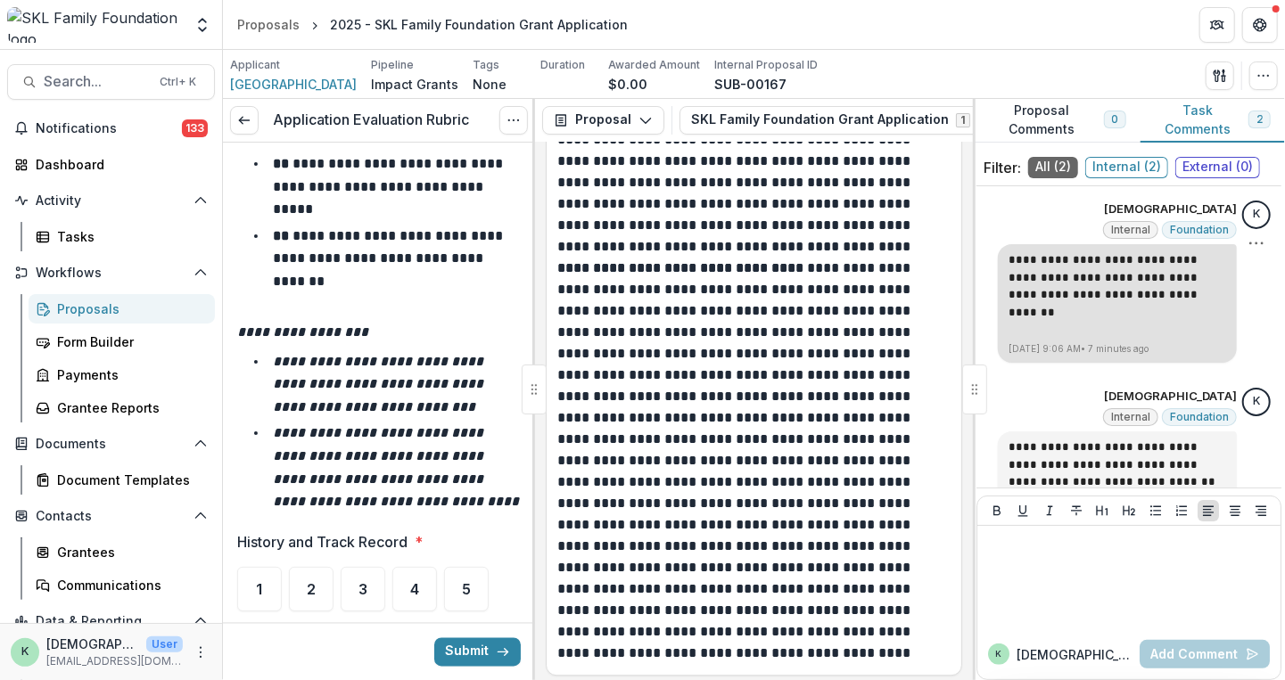
scroll to position [34, 0]
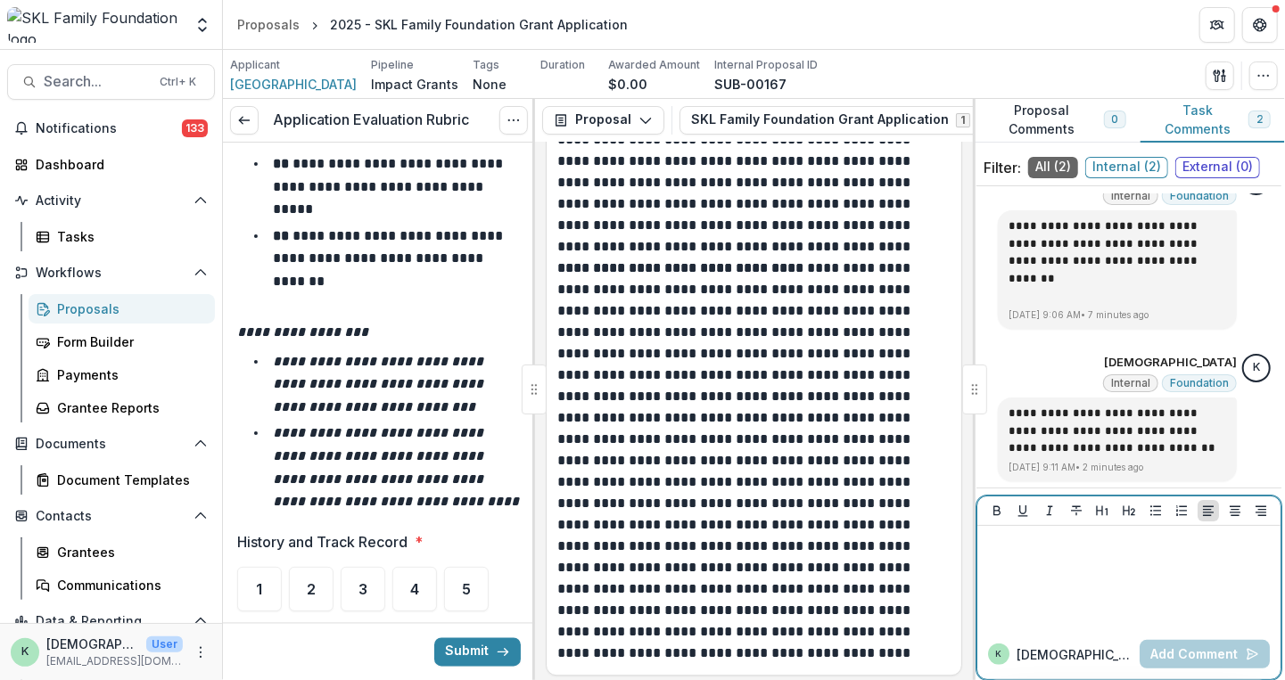
click at [1083, 573] on div at bounding box center [1129, 577] width 289 height 89
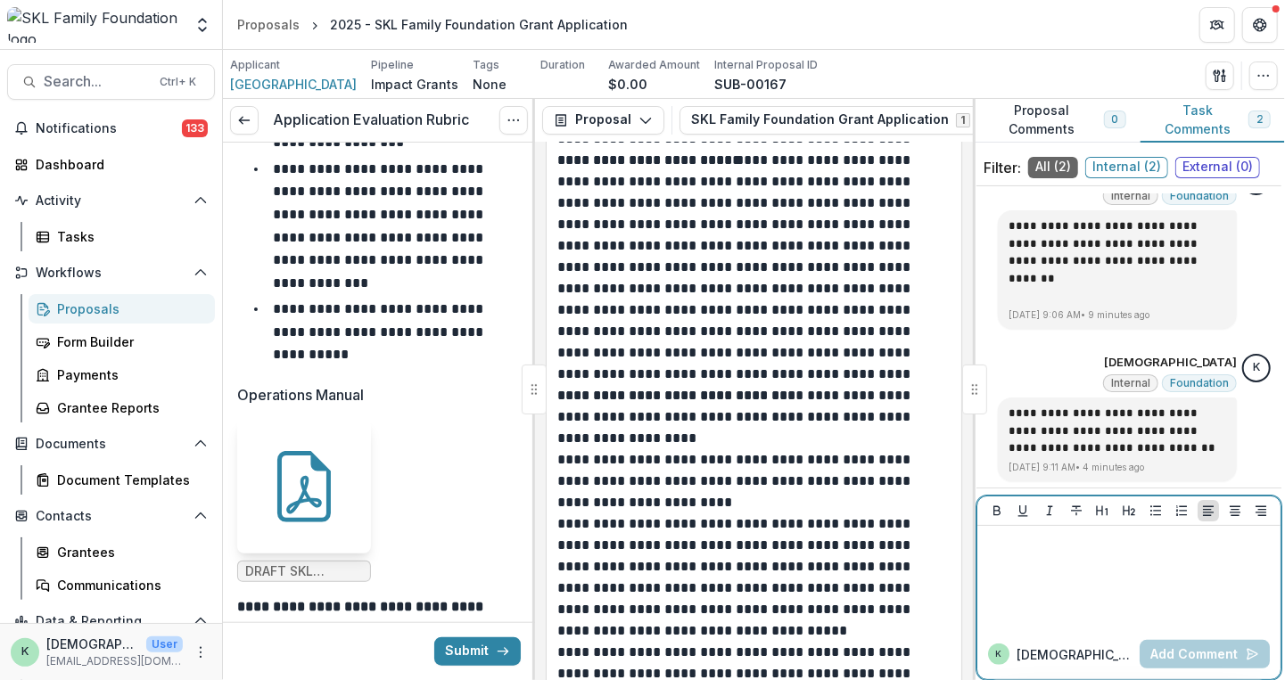
scroll to position [3753, 0]
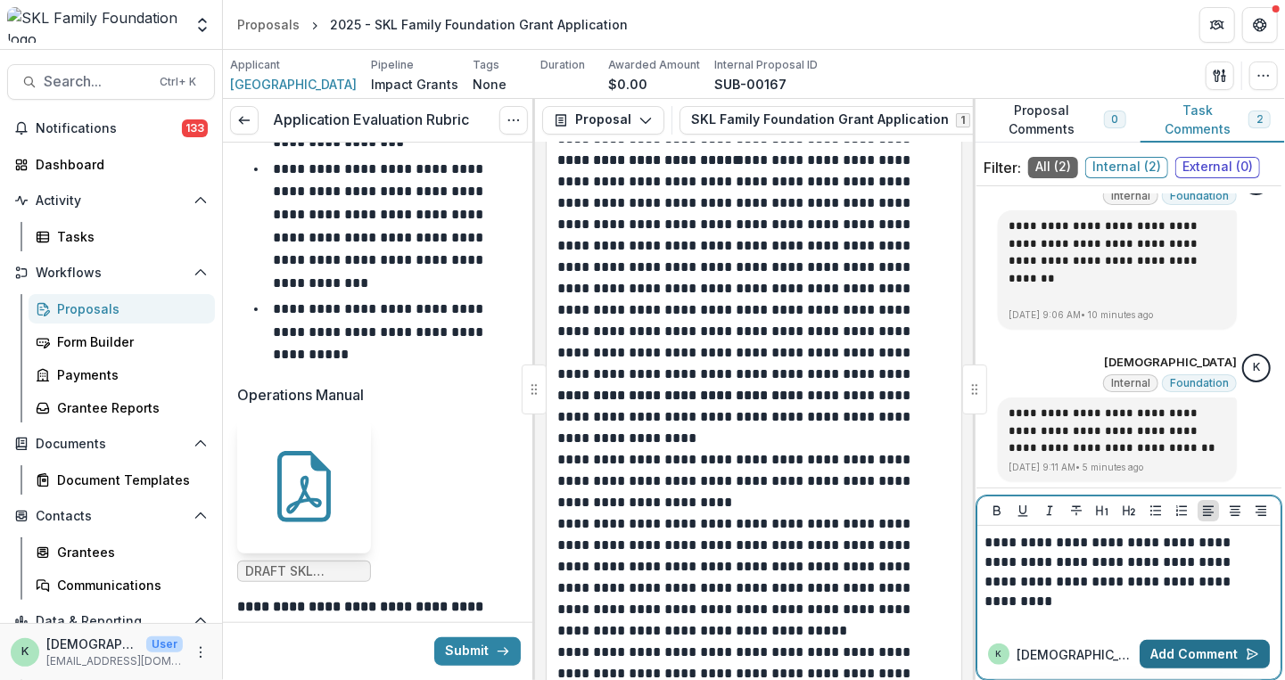
click at [1209, 658] on button "Add Comment" at bounding box center [1205, 654] width 130 height 29
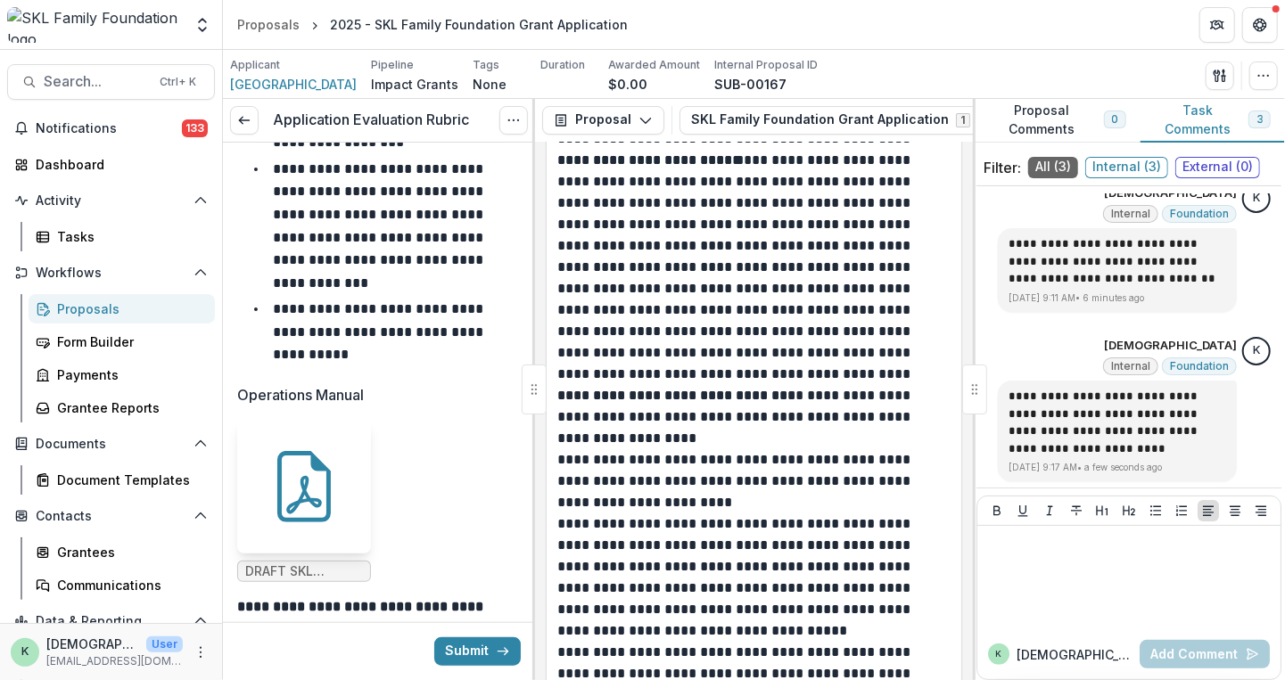
scroll to position [204, 0]
click at [1089, 565] on div at bounding box center [1129, 577] width 289 height 89
click at [699, 350] on p "**********" at bounding box center [751, 267] width 389 height 235
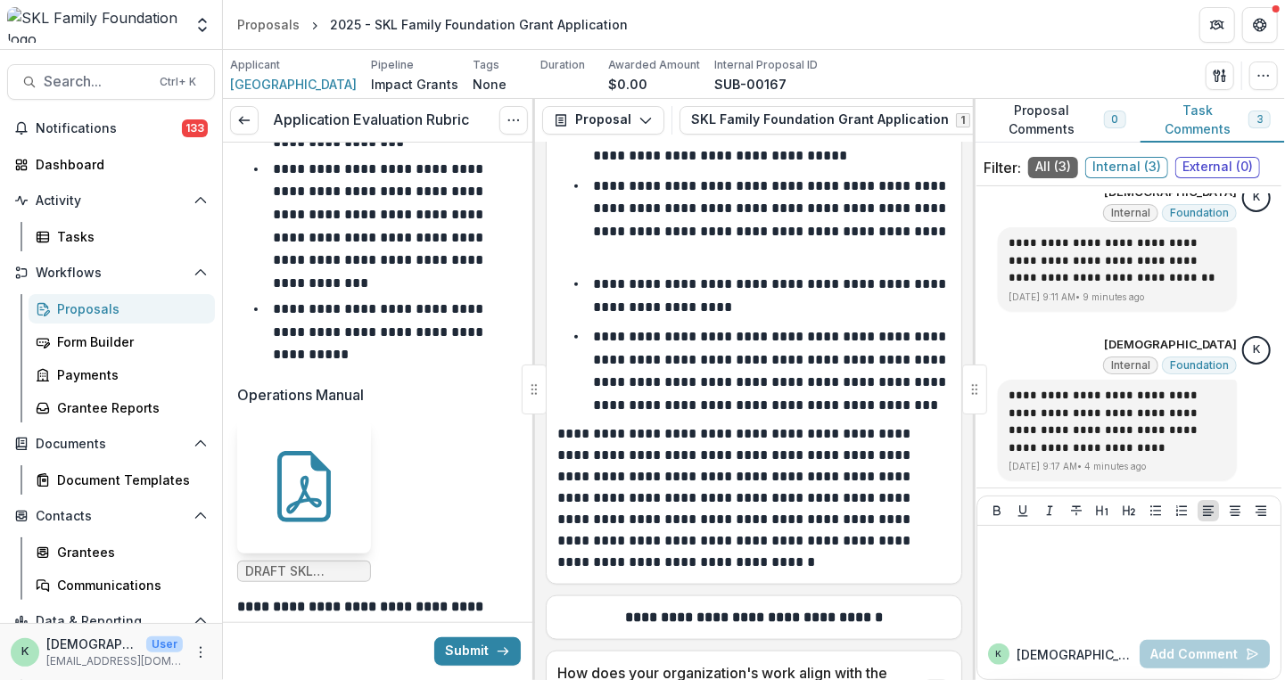
scroll to position [4893, 0]
click at [1148, 598] on div at bounding box center [1129, 577] width 289 height 89
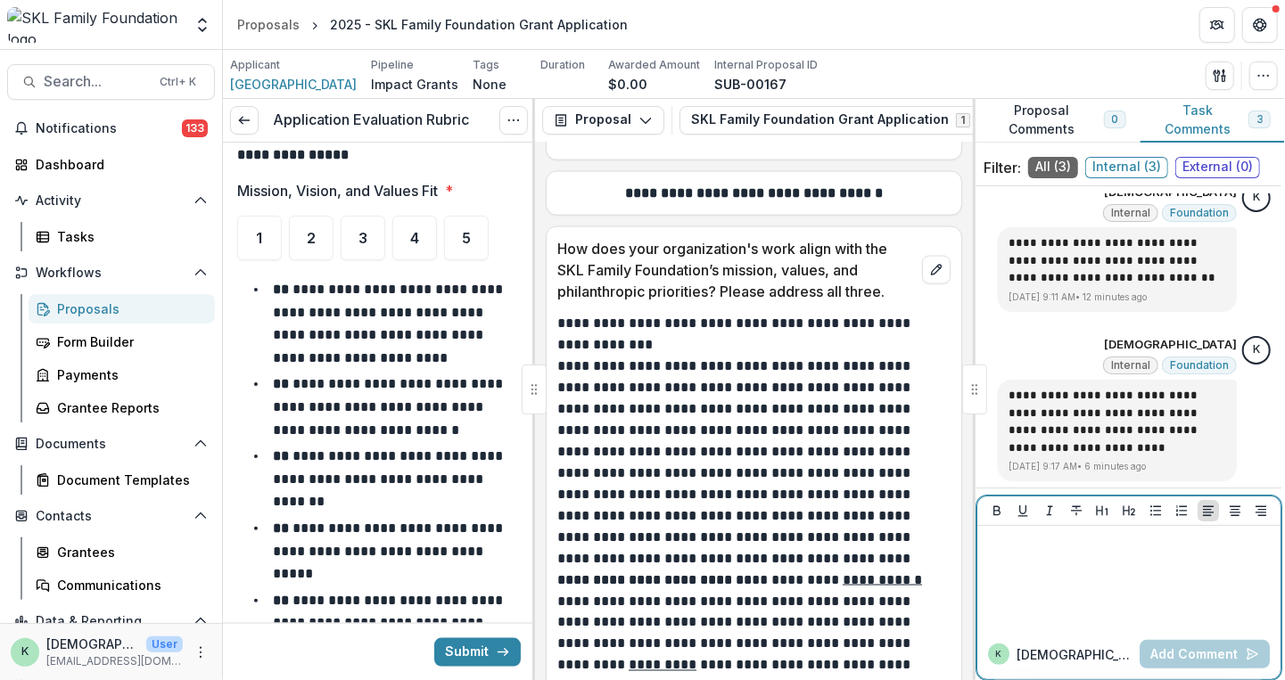
scroll to position [1118, 0]
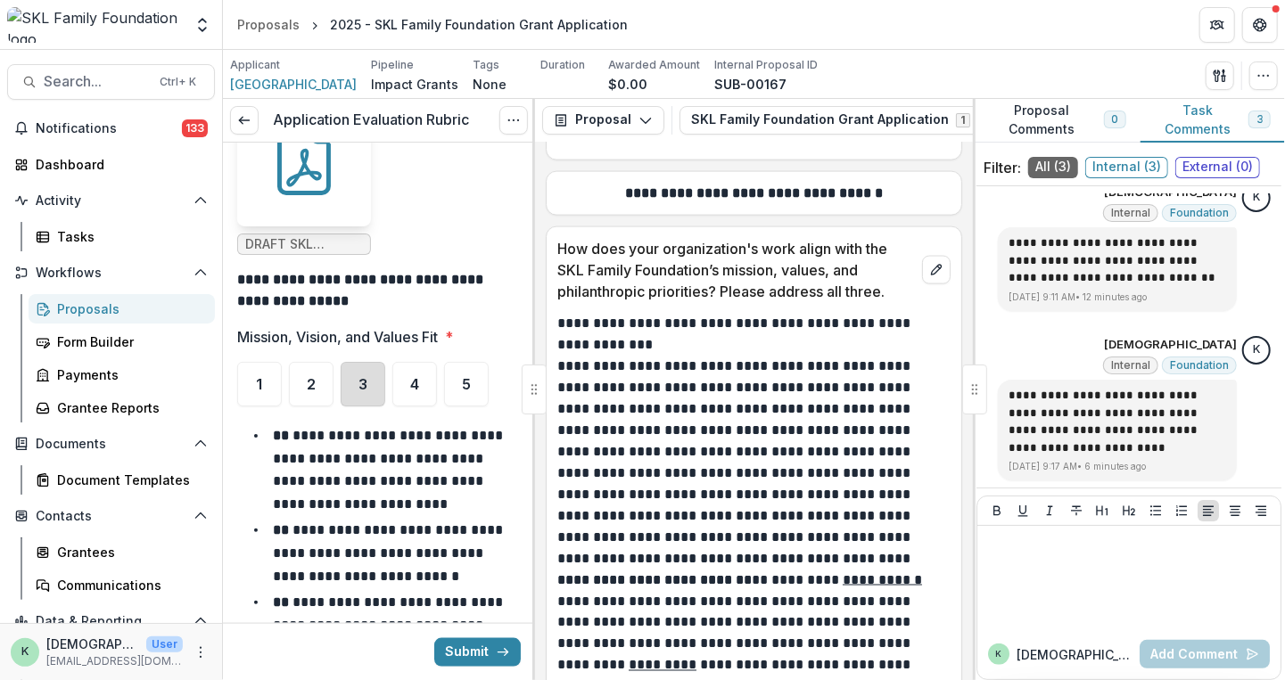
click at [351, 372] on div "3" at bounding box center [363, 384] width 45 height 45
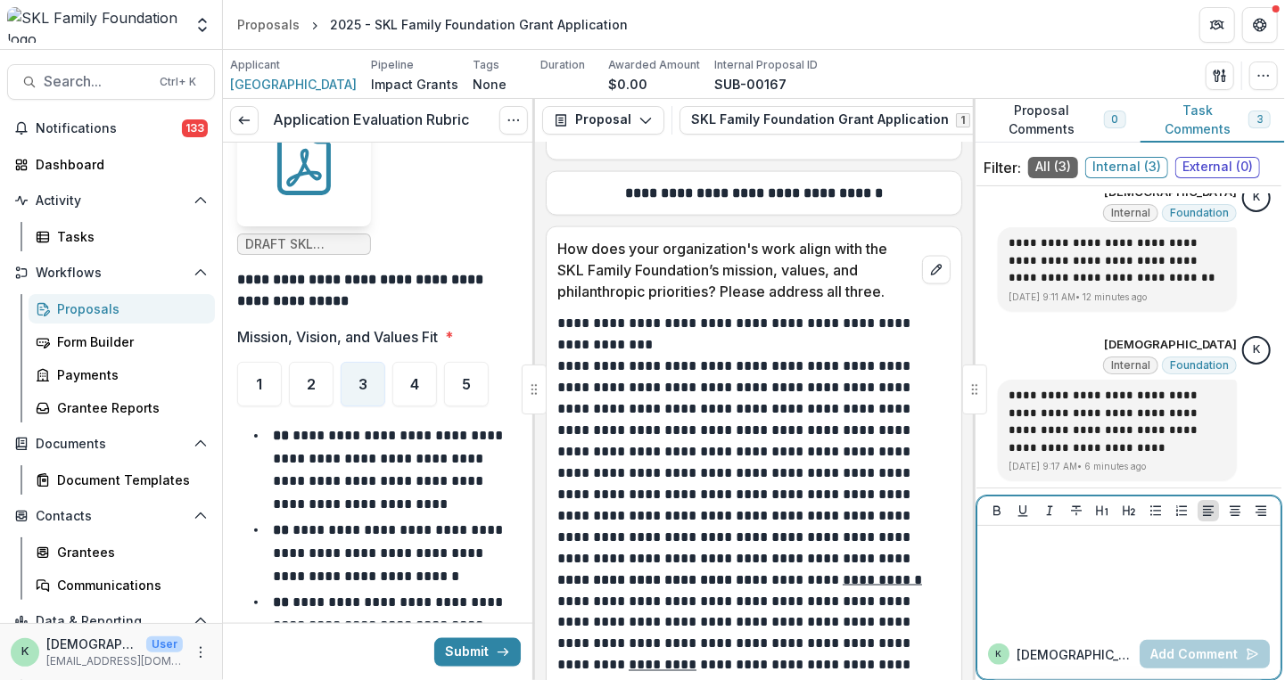
click at [1095, 600] on div at bounding box center [1129, 577] width 289 height 89
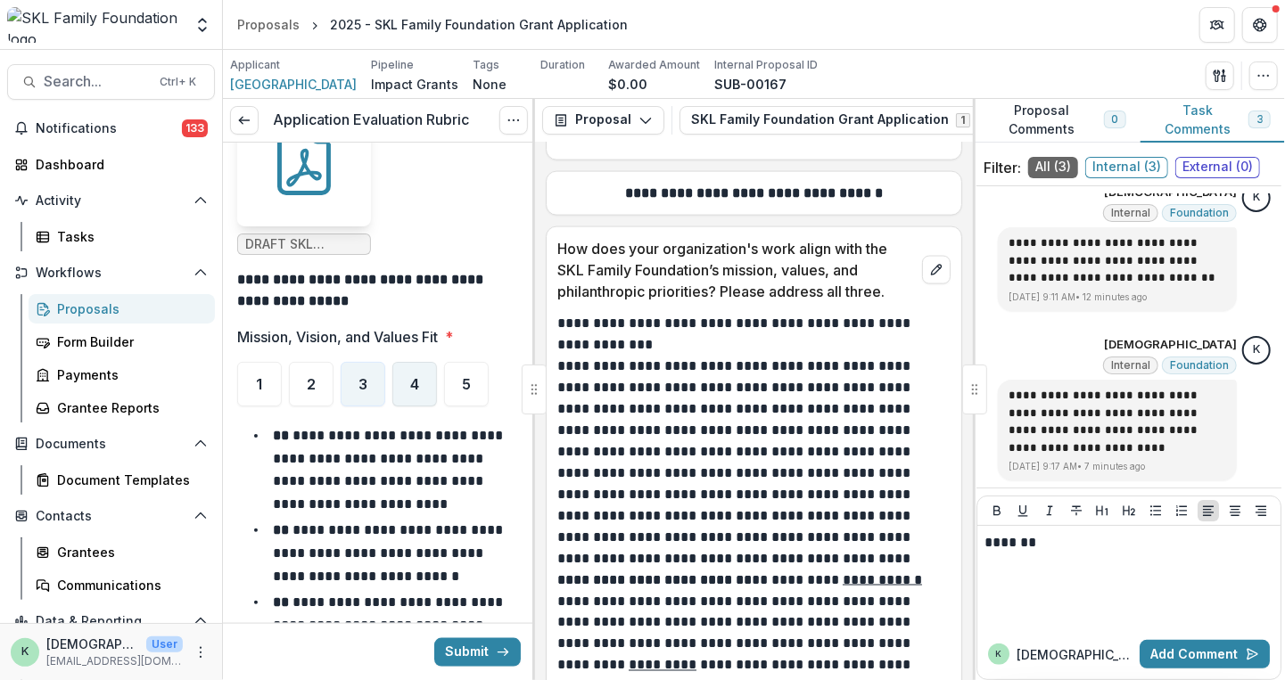
click at [431, 362] on div "4" at bounding box center [414, 384] width 45 height 45
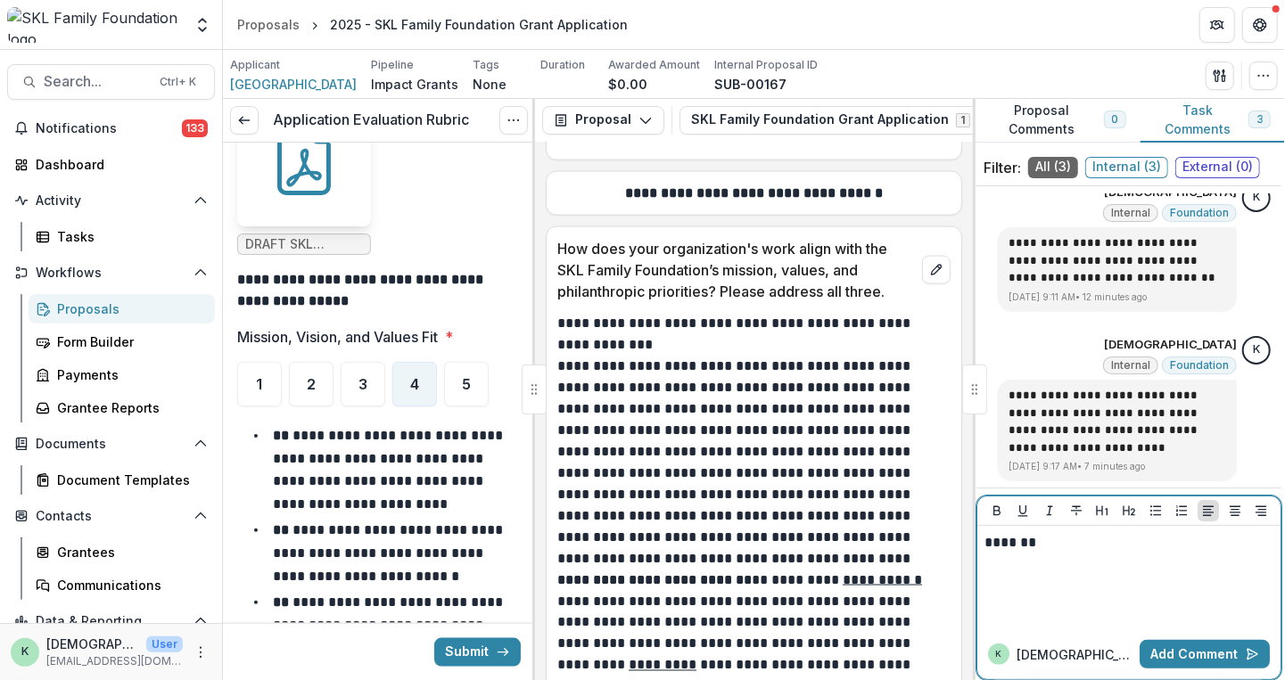
click at [1077, 550] on p "*******" at bounding box center [1127, 543] width 284 height 20
drag, startPoint x: 1077, startPoint y: 550, endPoint x: 946, endPoint y: 545, distance: 131.2
click at [946, 545] on div "**********" at bounding box center [754, 389] width 1062 height 581
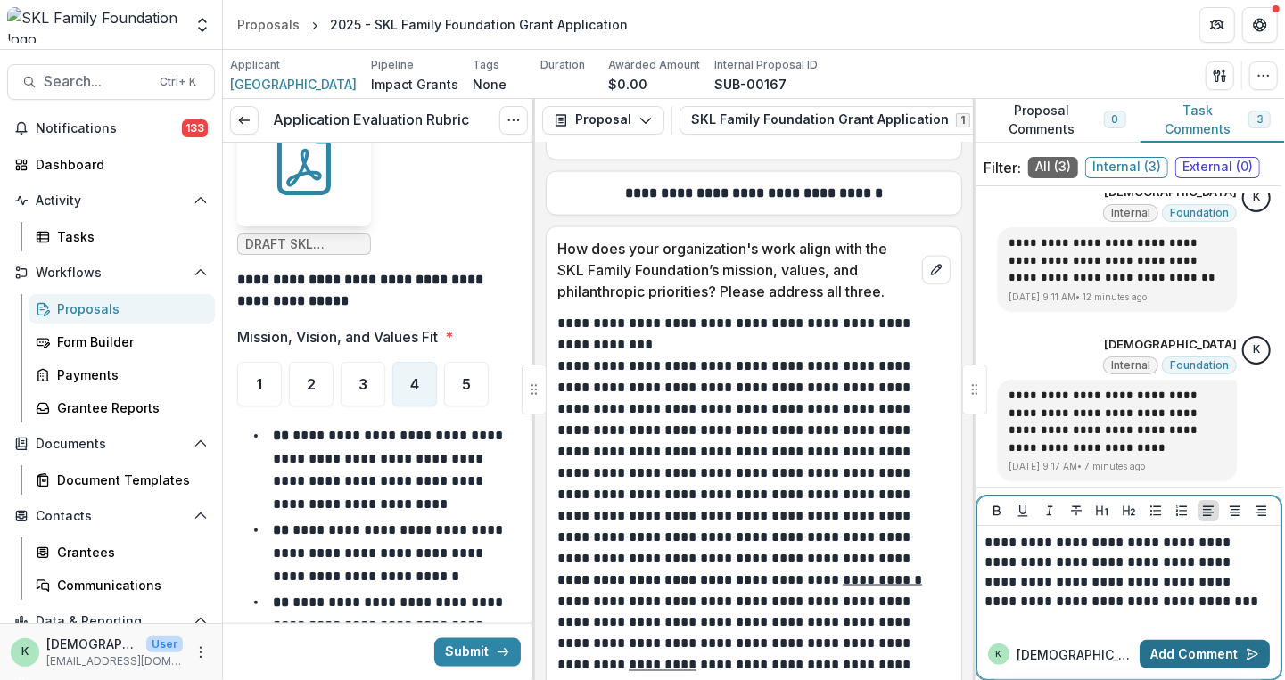
click at [1178, 648] on button "Add Comment" at bounding box center [1205, 654] width 130 height 29
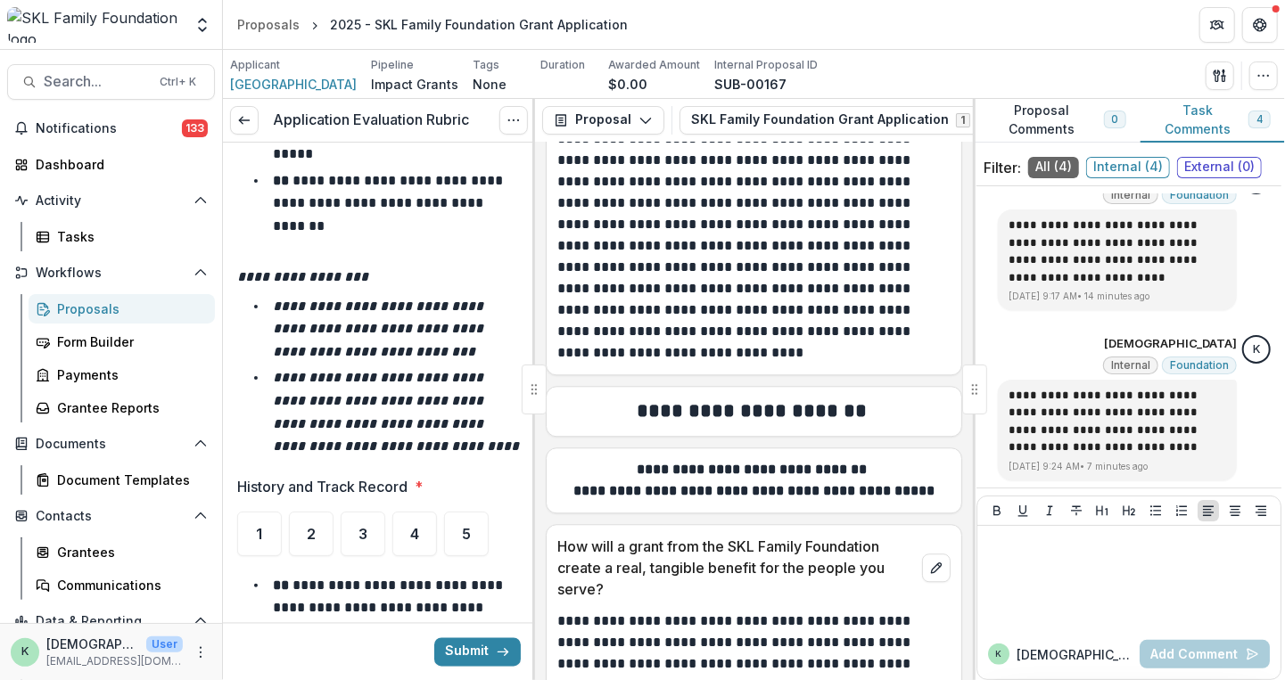
scroll to position [1719, 0]
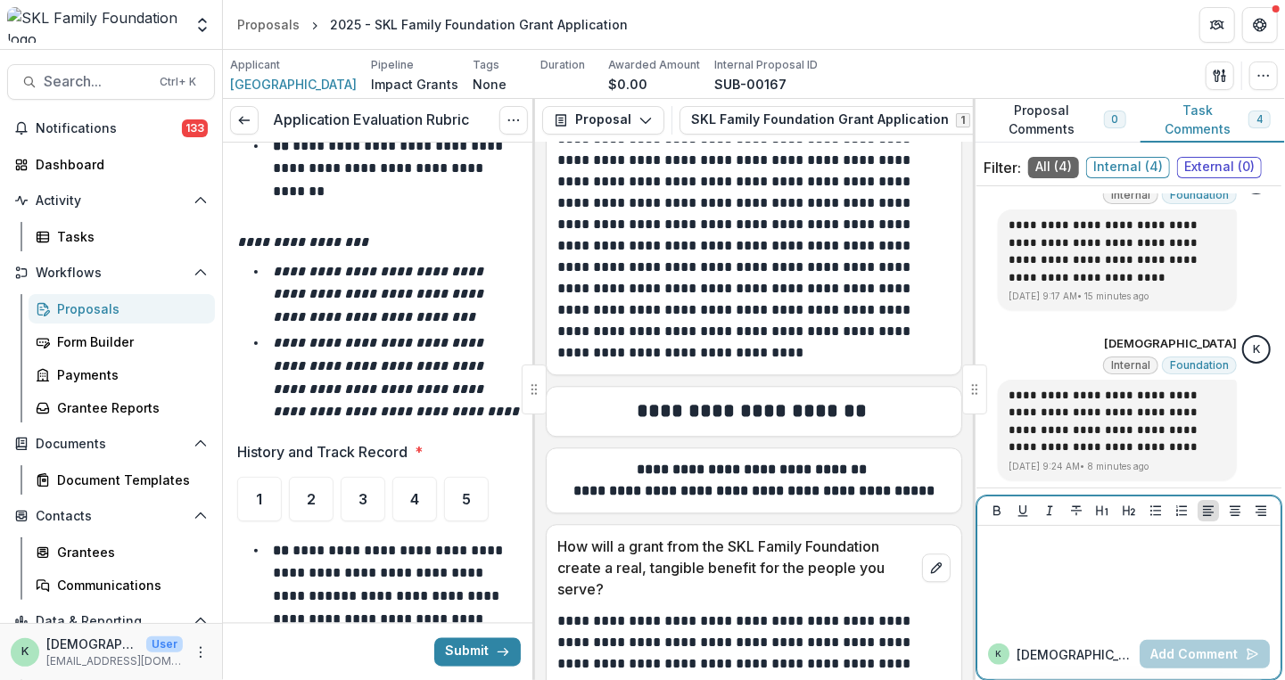
click at [1126, 566] on div at bounding box center [1129, 577] width 289 height 89
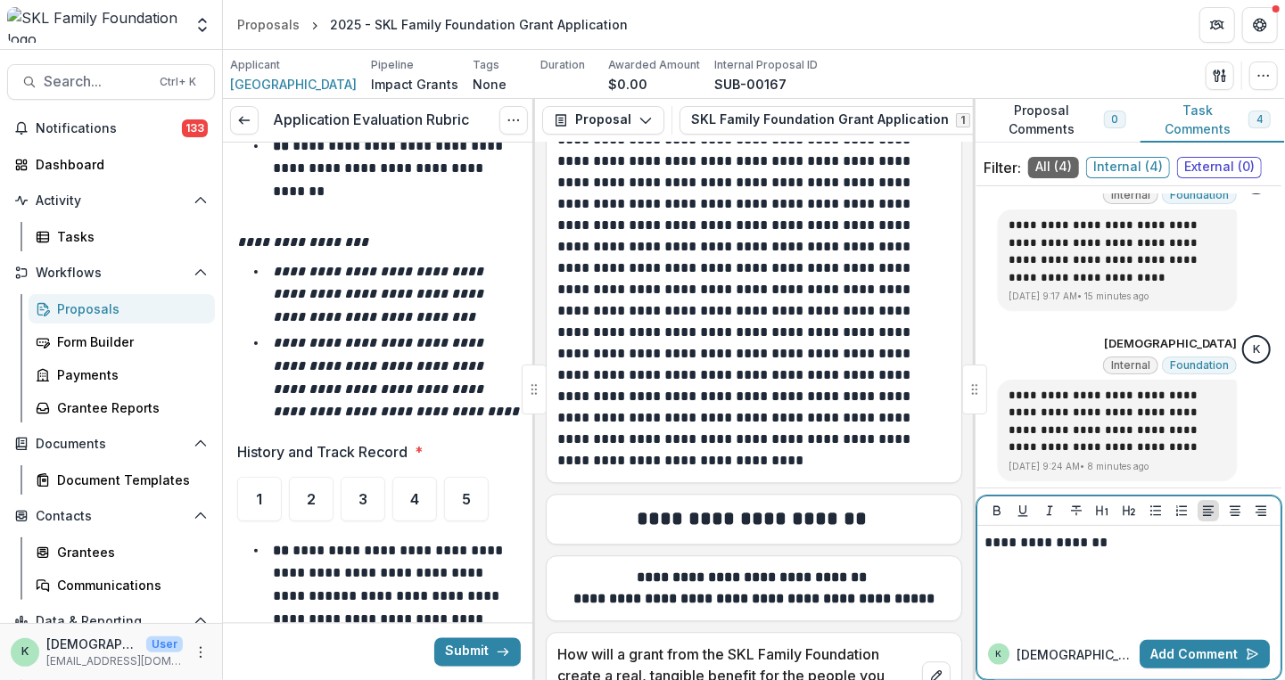
scroll to position [6227, 0]
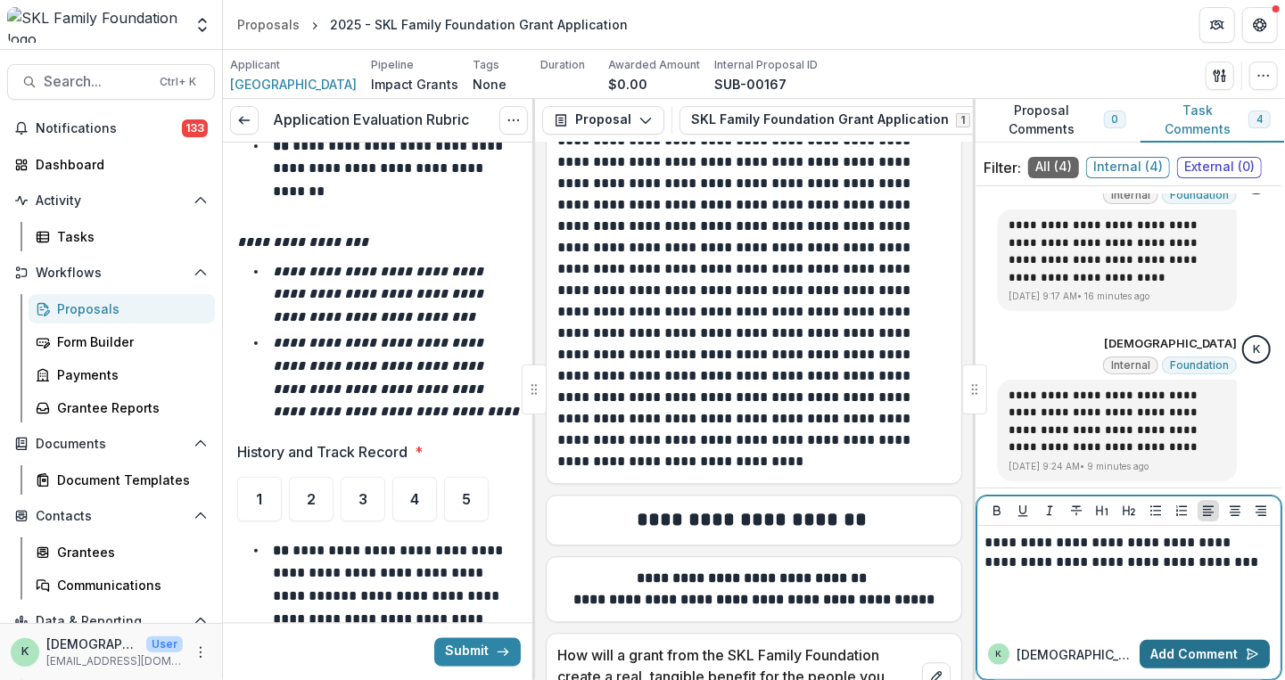
click at [1175, 643] on button "Add Comment" at bounding box center [1205, 654] width 130 height 29
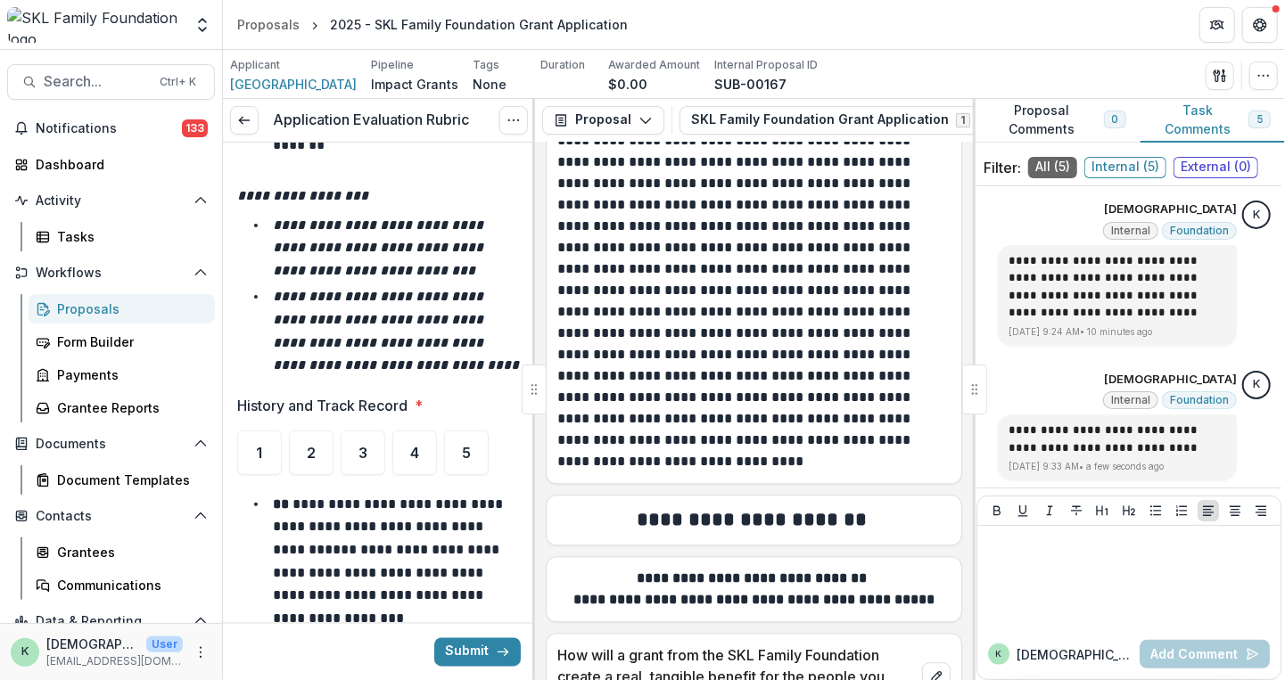
scroll to position [1807, 0]
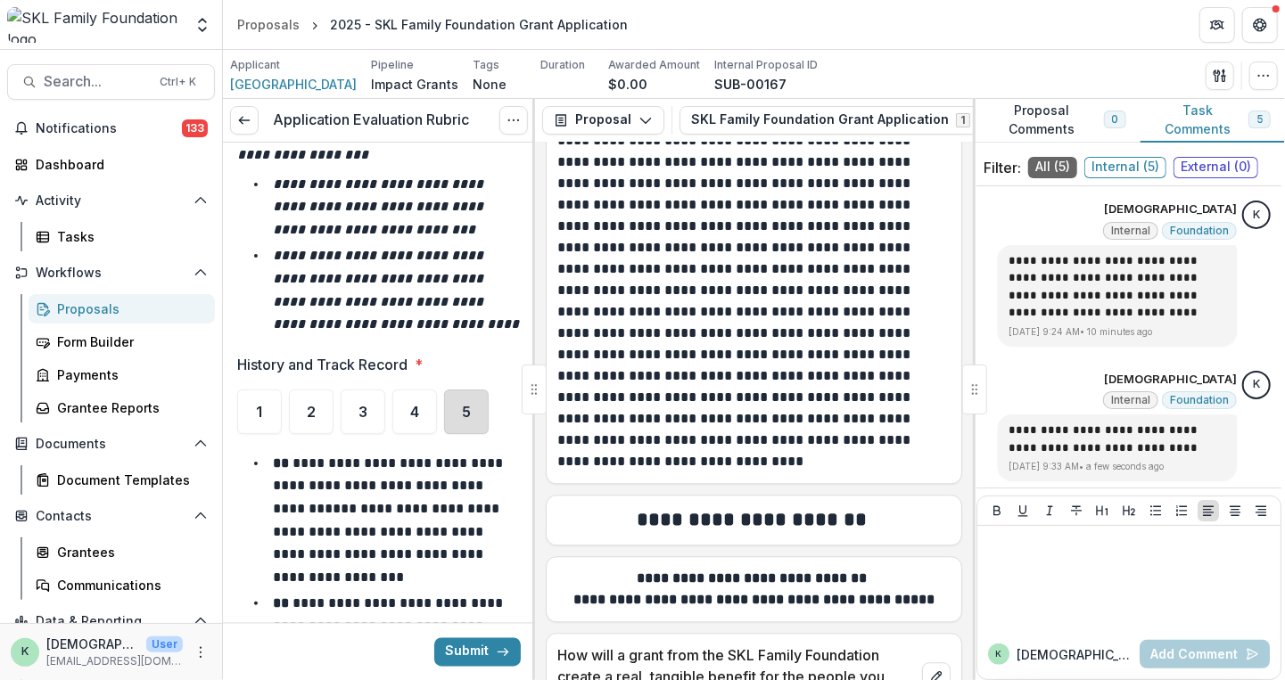
click at [458, 412] on div "5" at bounding box center [466, 412] width 45 height 45
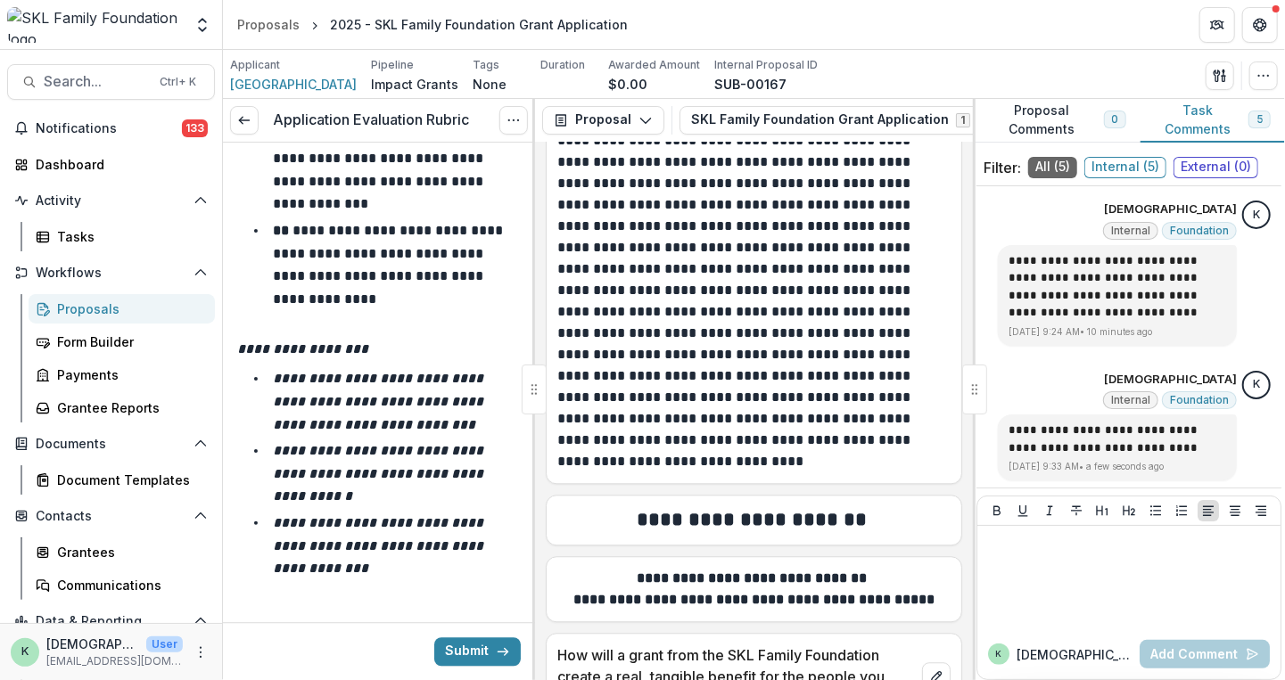
scroll to position [2486, 0]
click at [1058, 604] on div at bounding box center [1129, 577] width 289 height 89
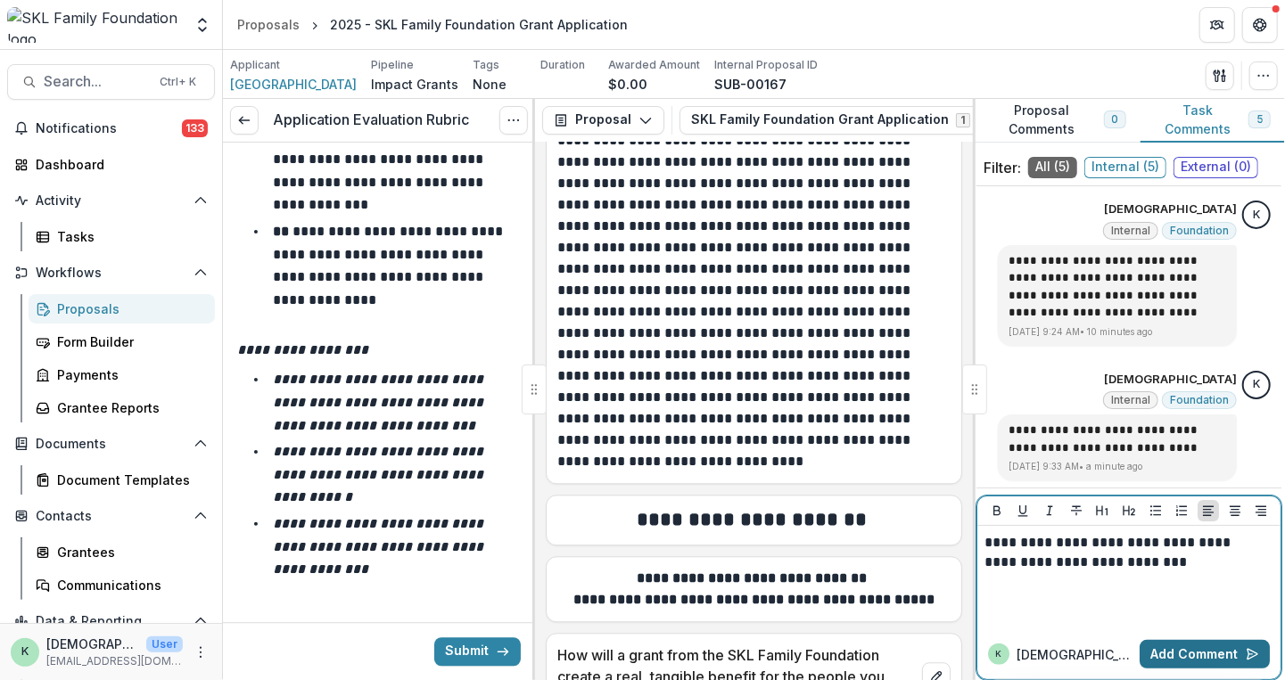
click at [1177, 653] on button "Add Comment" at bounding box center [1205, 654] width 130 height 29
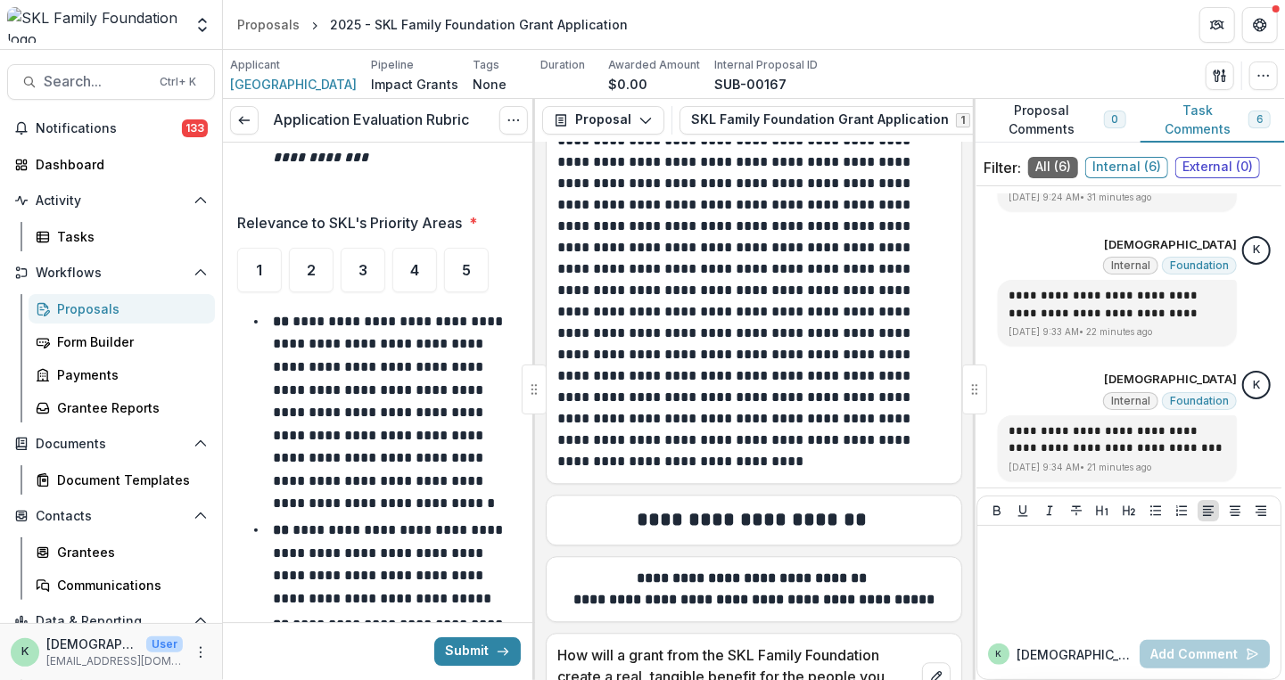
scroll to position [2901, 0]
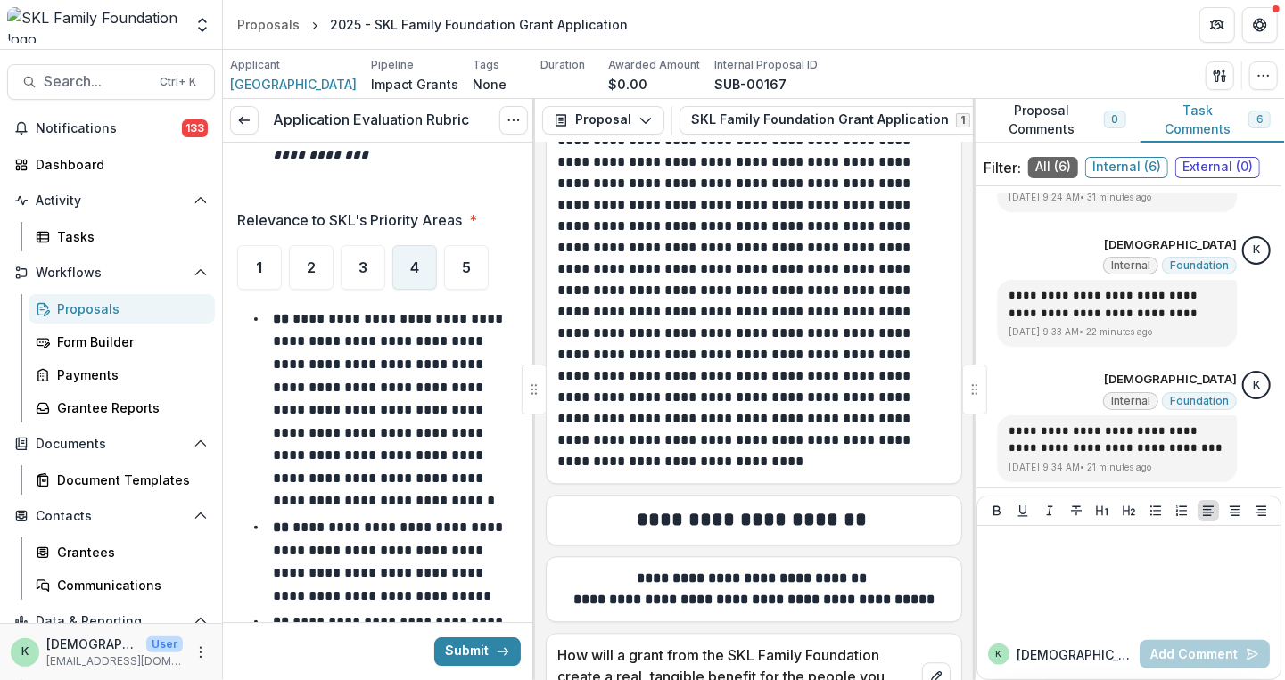
click at [408, 277] on div "4" at bounding box center [414, 267] width 45 height 45
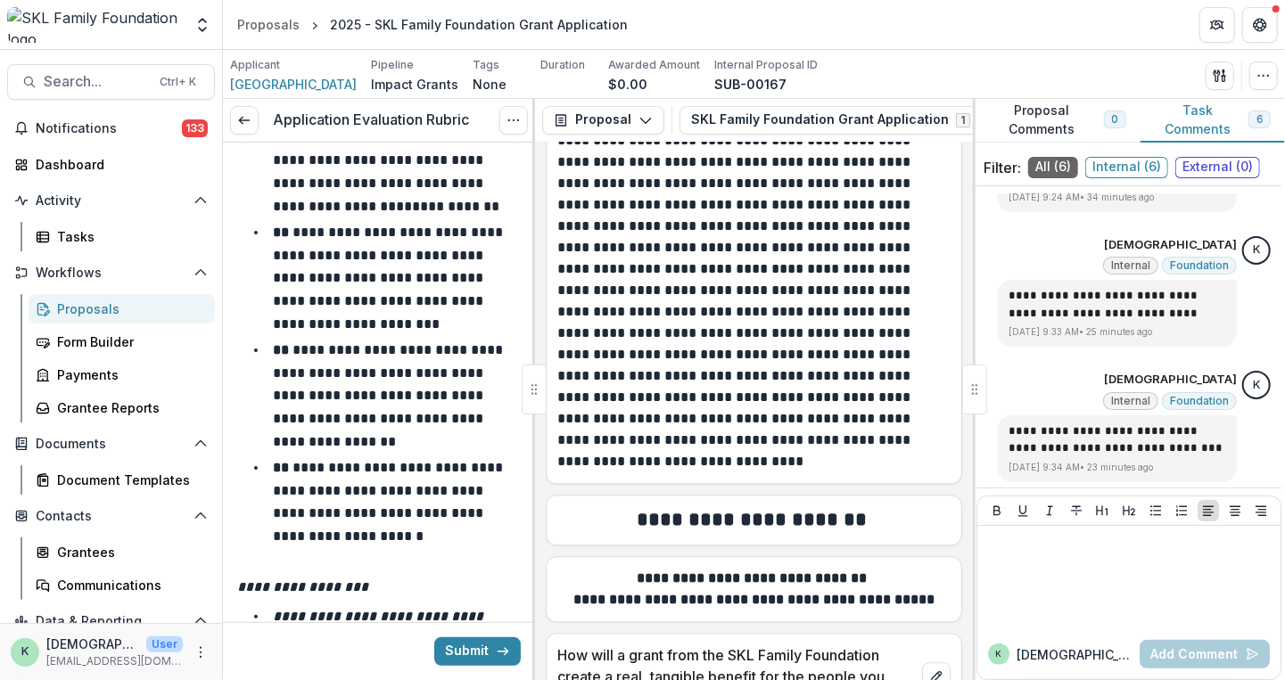
scroll to position [4206, 0]
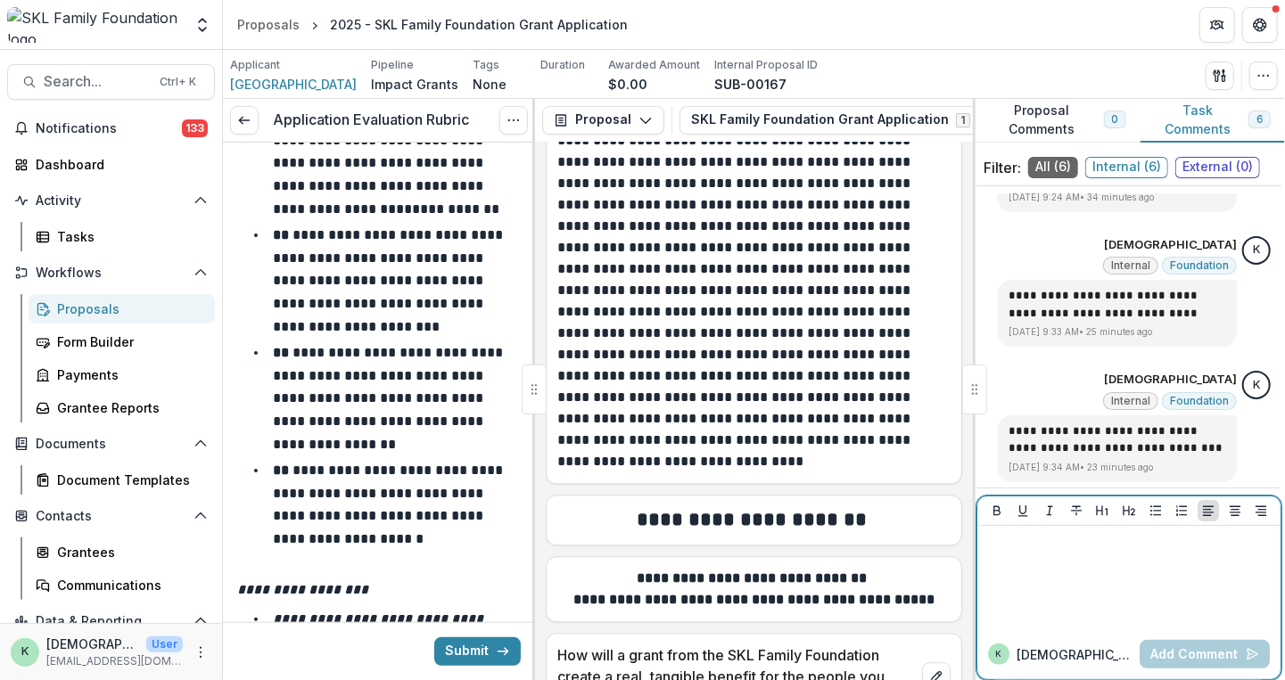
click at [1119, 590] on div at bounding box center [1129, 577] width 289 height 89
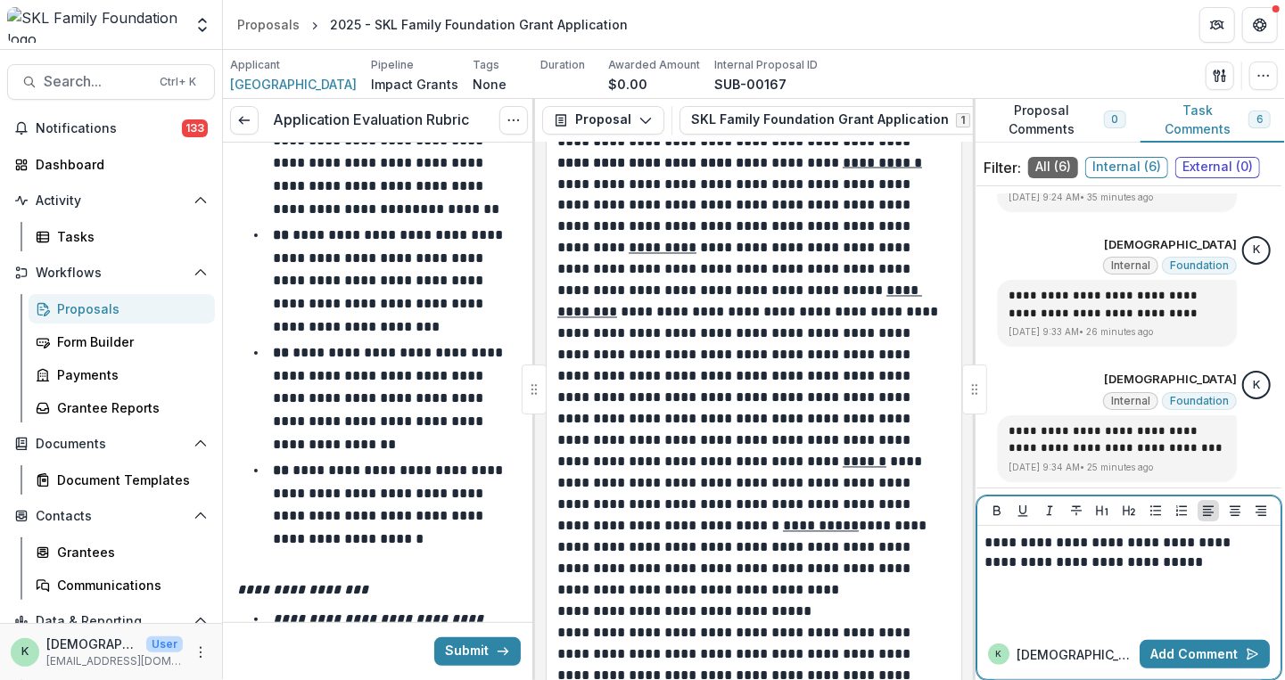
scroll to position [50, 0]
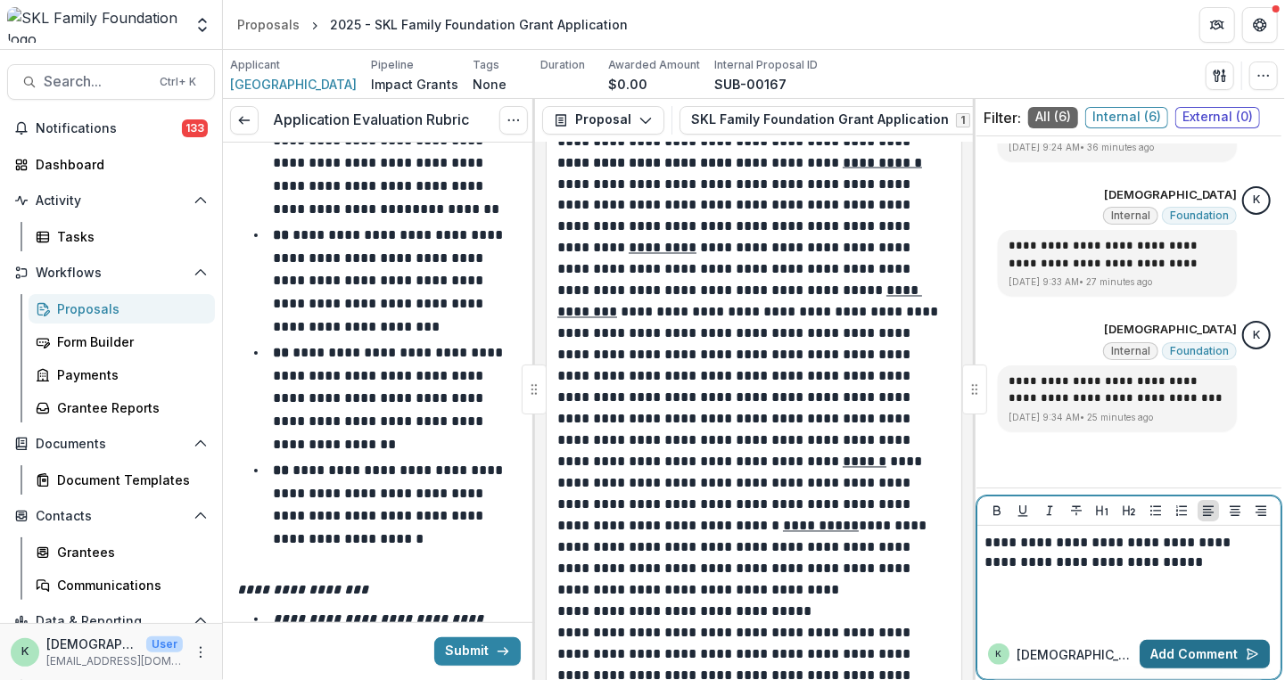
click at [1190, 652] on button "Add Comment" at bounding box center [1205, 654] width 130 height 29
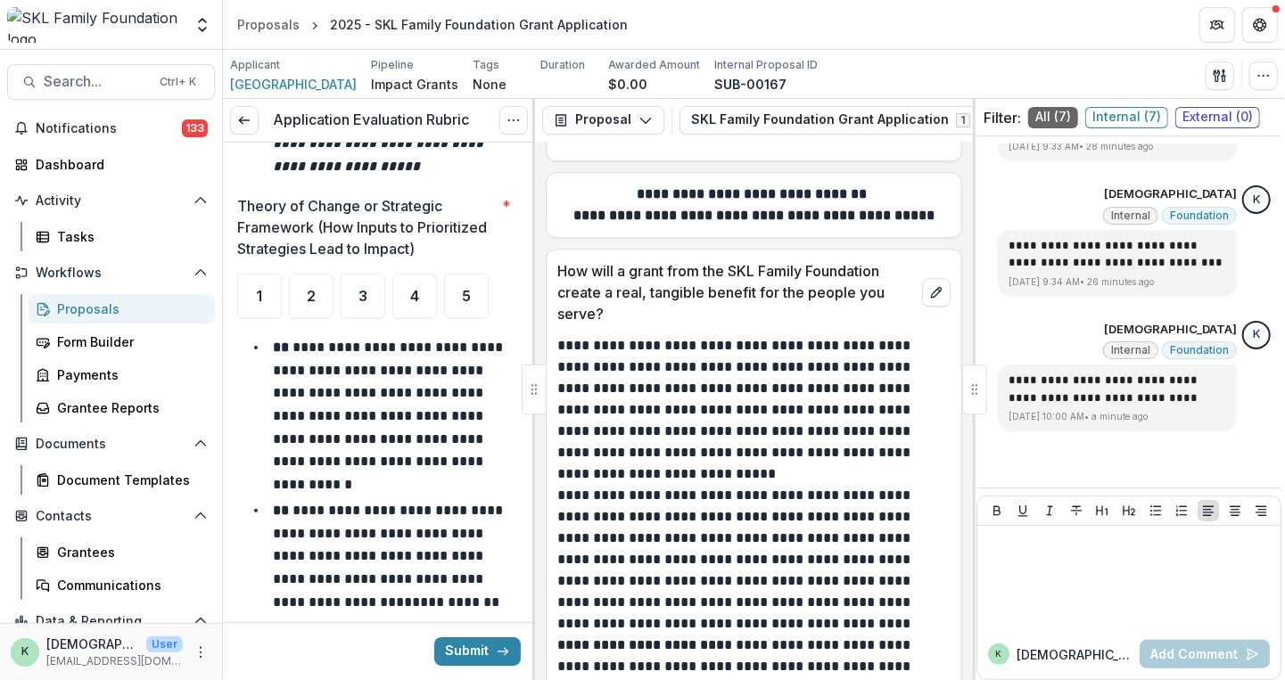
scroll to position [3812, 0]
click at [410, 294] on span "4" at bounding box center [414, 297] width 9 height 14
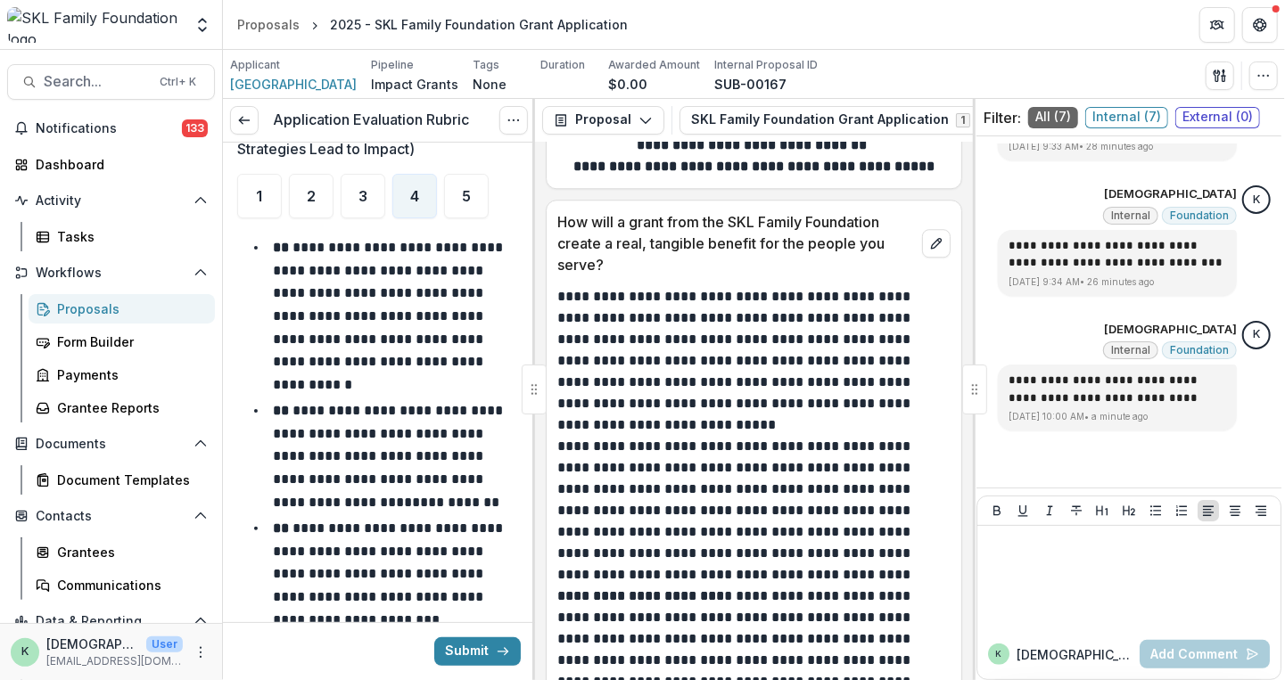
scroll to position [6662, 0]
click at [458, 202] on div "5" at bounding box center [466, 196] width 45 height 45
click at [403, 202] on div "4" at bounding box center [414, 196] width 45 height 45
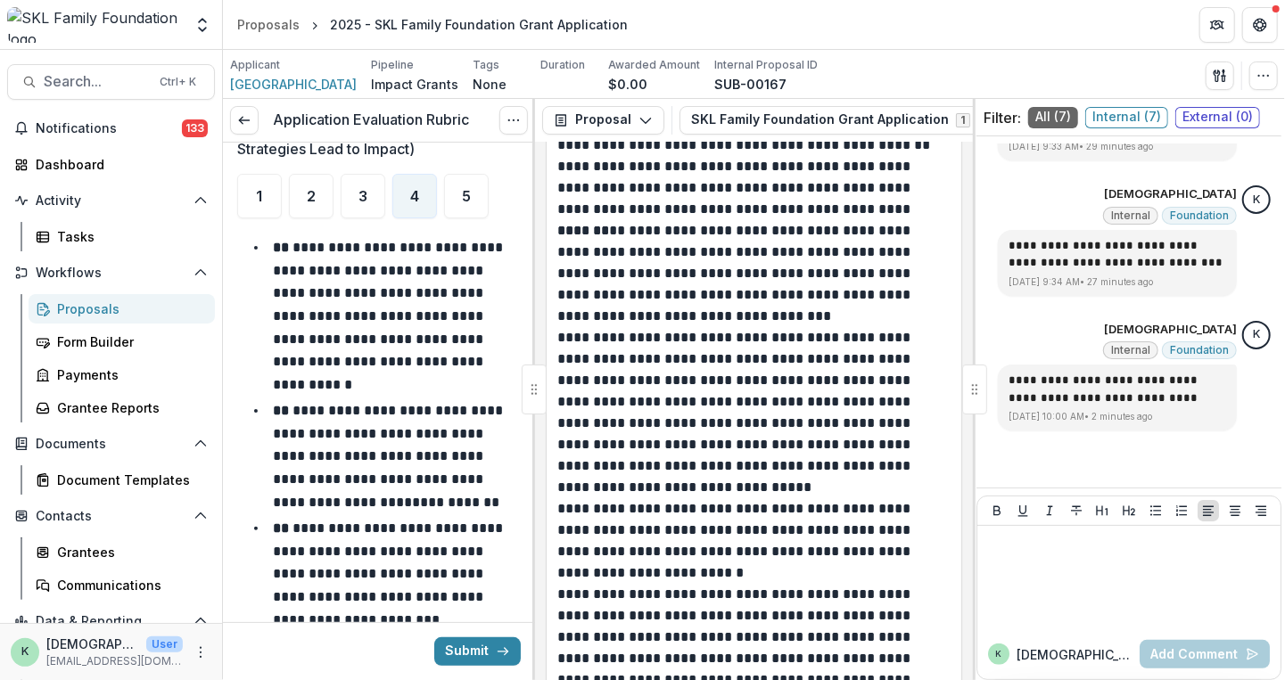
scroll to position [8204, 0]
drag, startPoint x: 749, startPoint y: 443, endPoint x: 639, endPoint y: 575, distance: 172.2
click at [639, 575] on p "**********" at bounding box center [751, 541] width 389 height 86
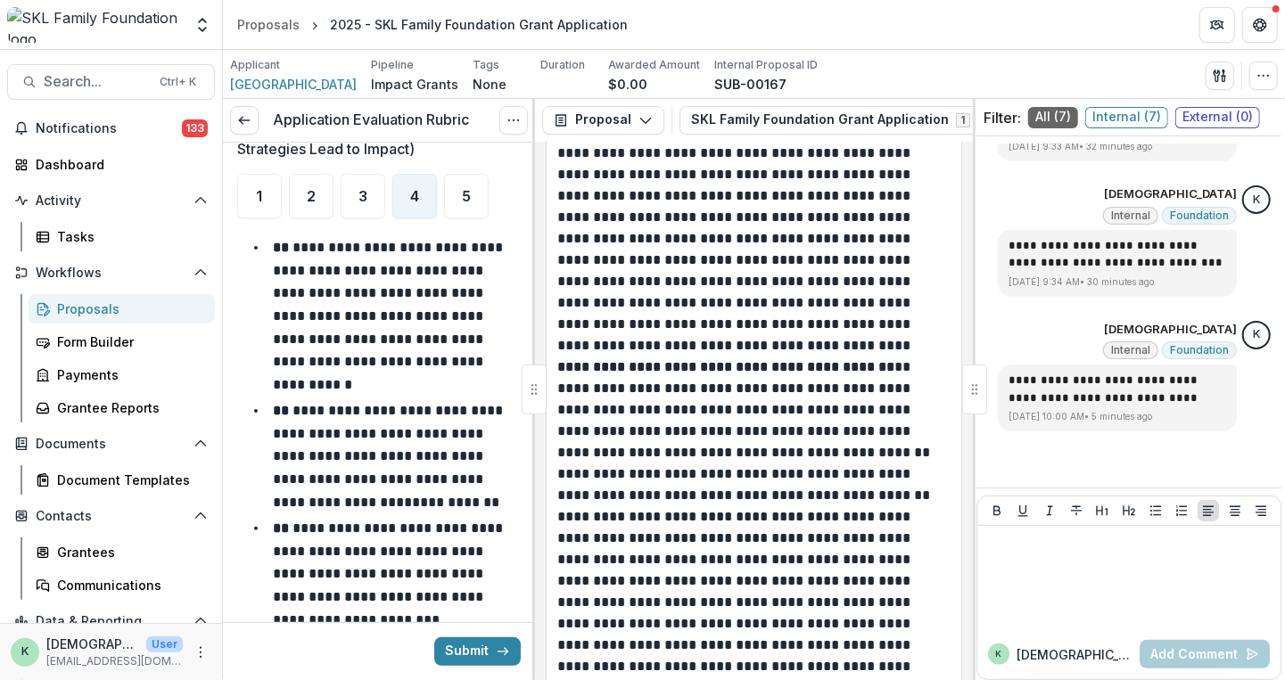
scroll to position [9768, 0]
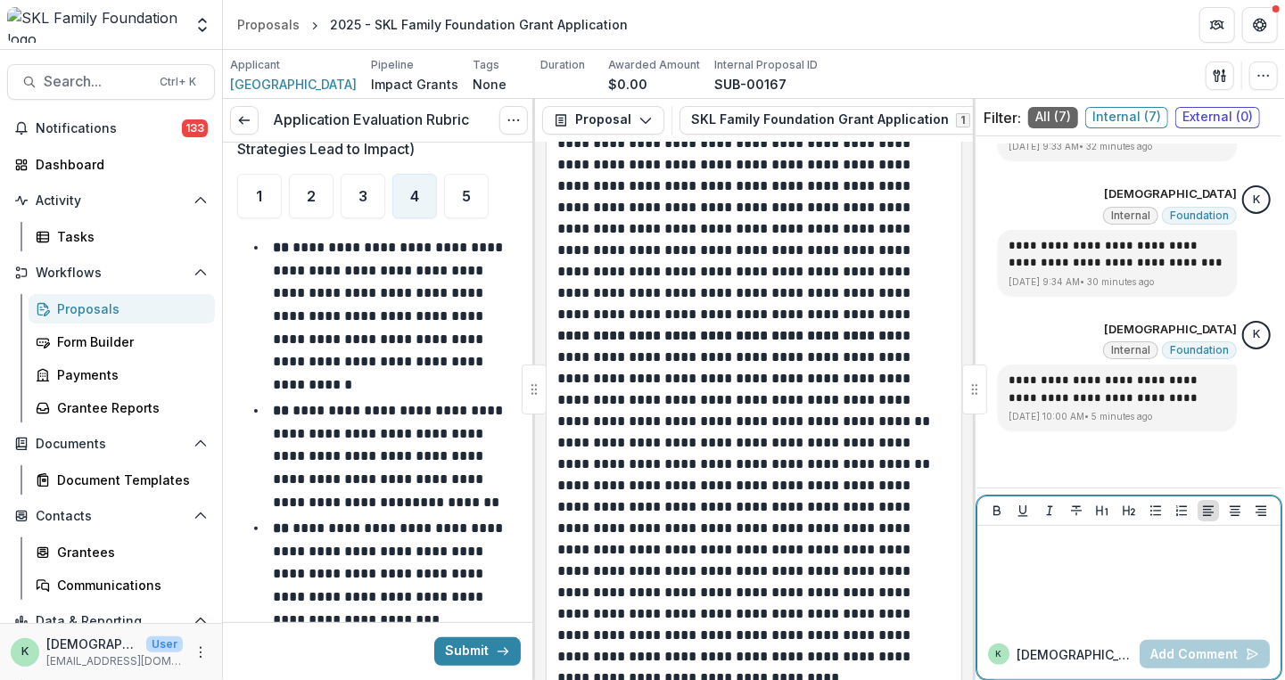
click at [1063, 594] on div at bounding box center [1129, 577] width 289 height 89
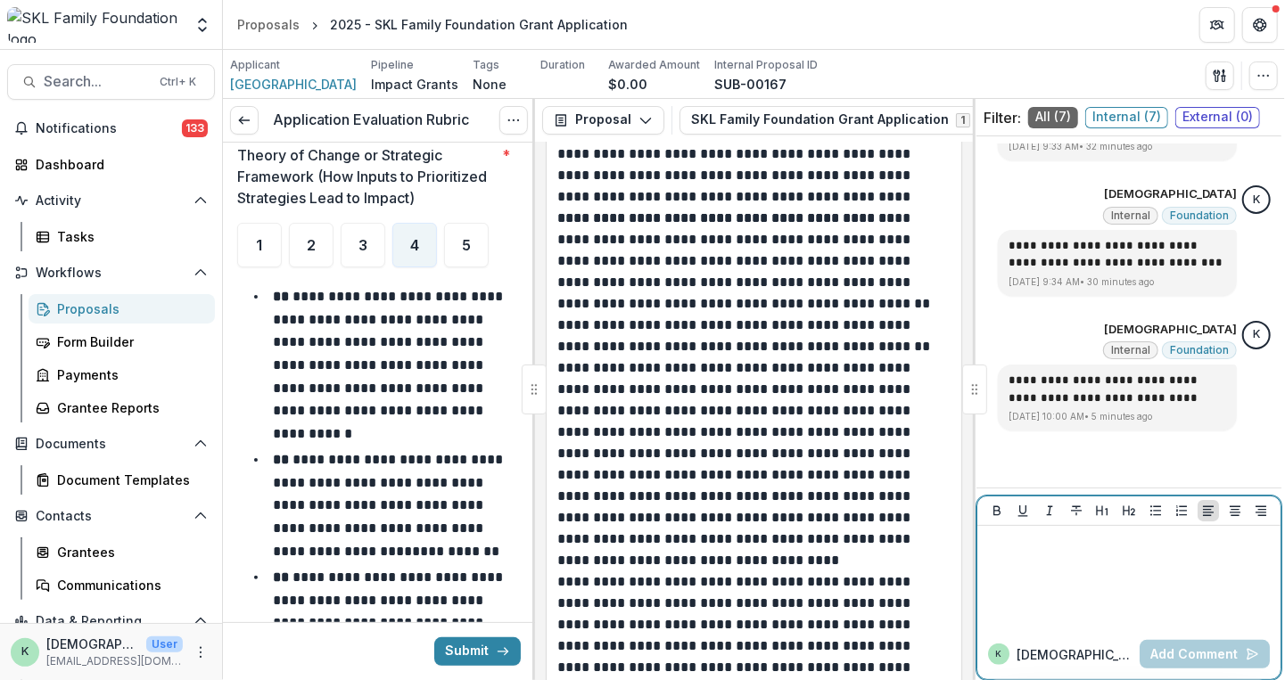
scroll to position [3855, 0]
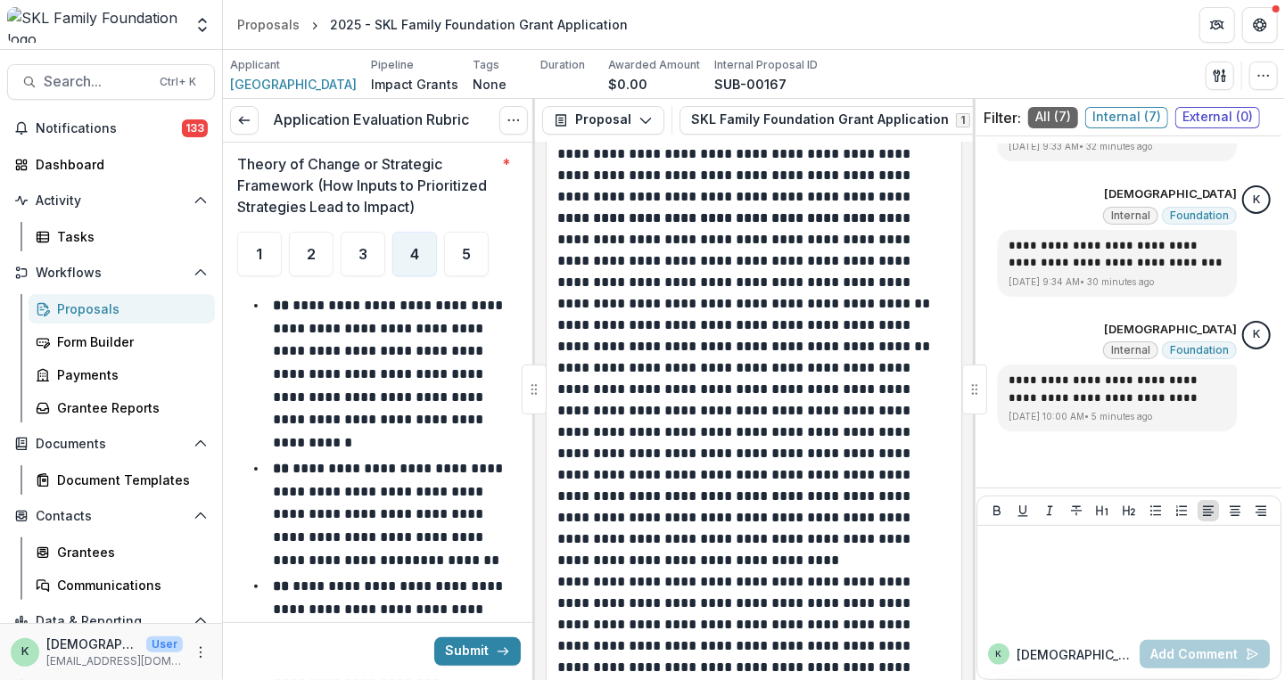
click at [441, 256] on ul "1 2 3 4 5" at bounding box center [379, 254] width 284 height 45
click at [462, 258] on span "5" at bounding box center [466, 254] width 9 height 14
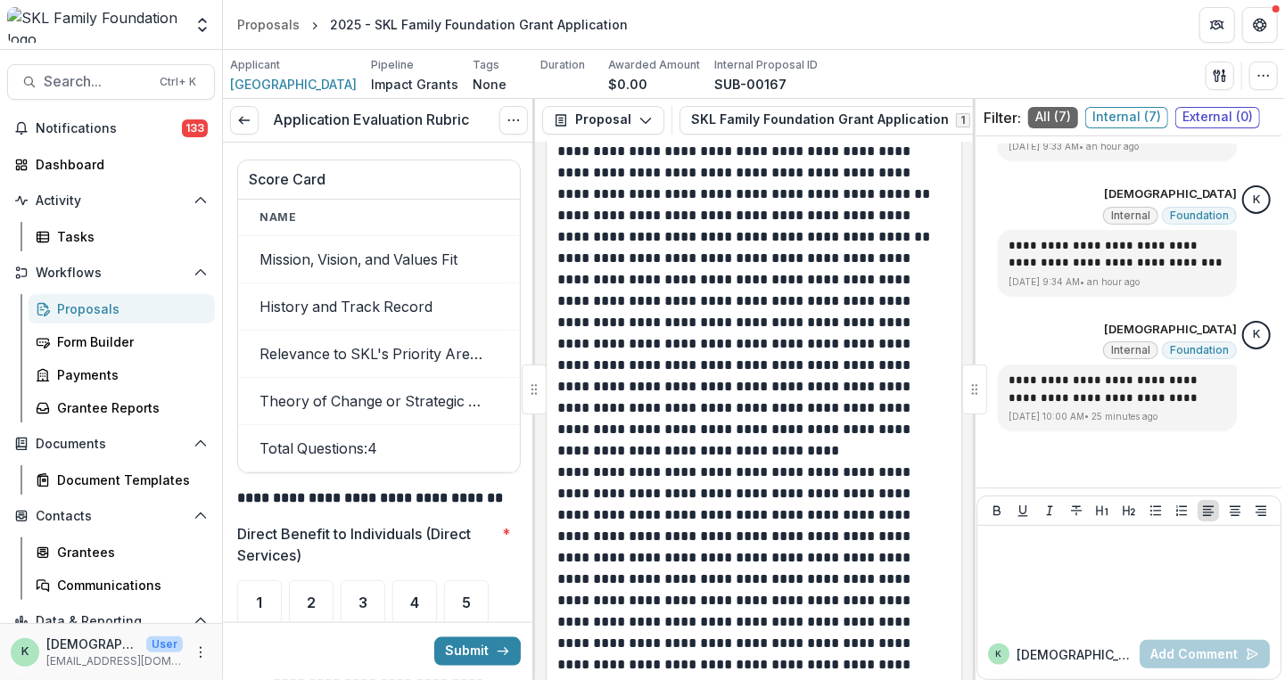
scroll to position [10064, 0]
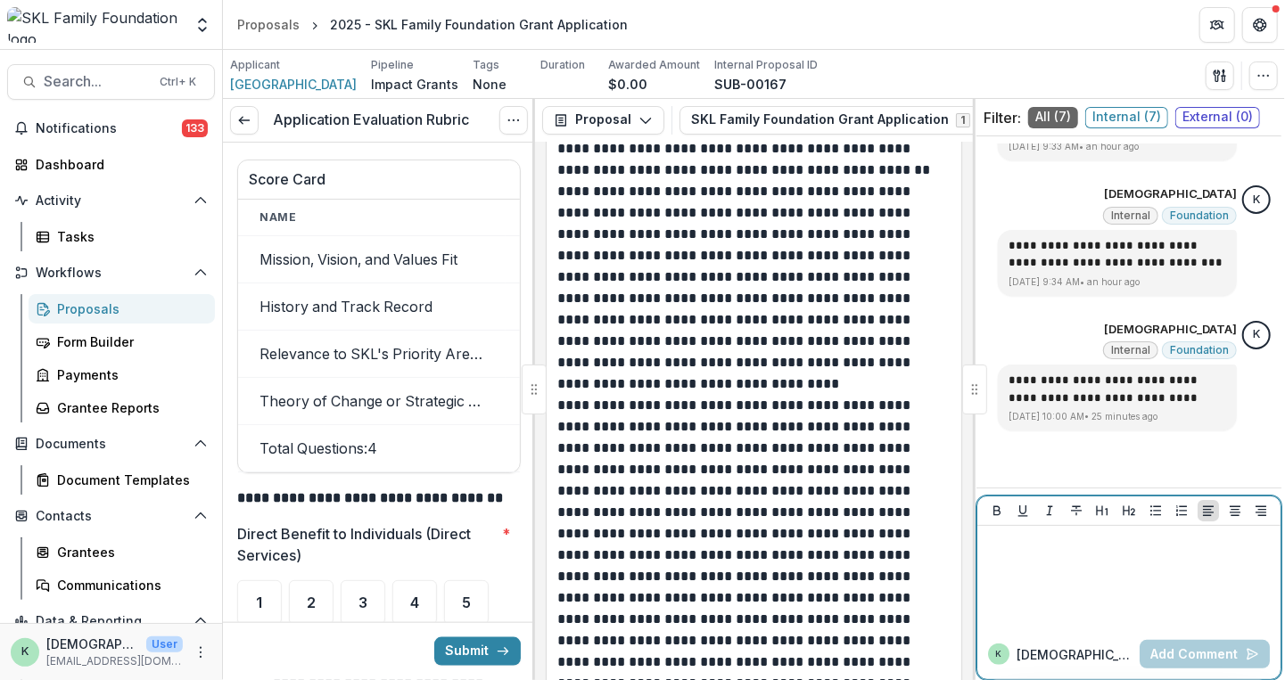
click at [1139, 572] on div at bounding box center [1129, 577] width 289 height 89
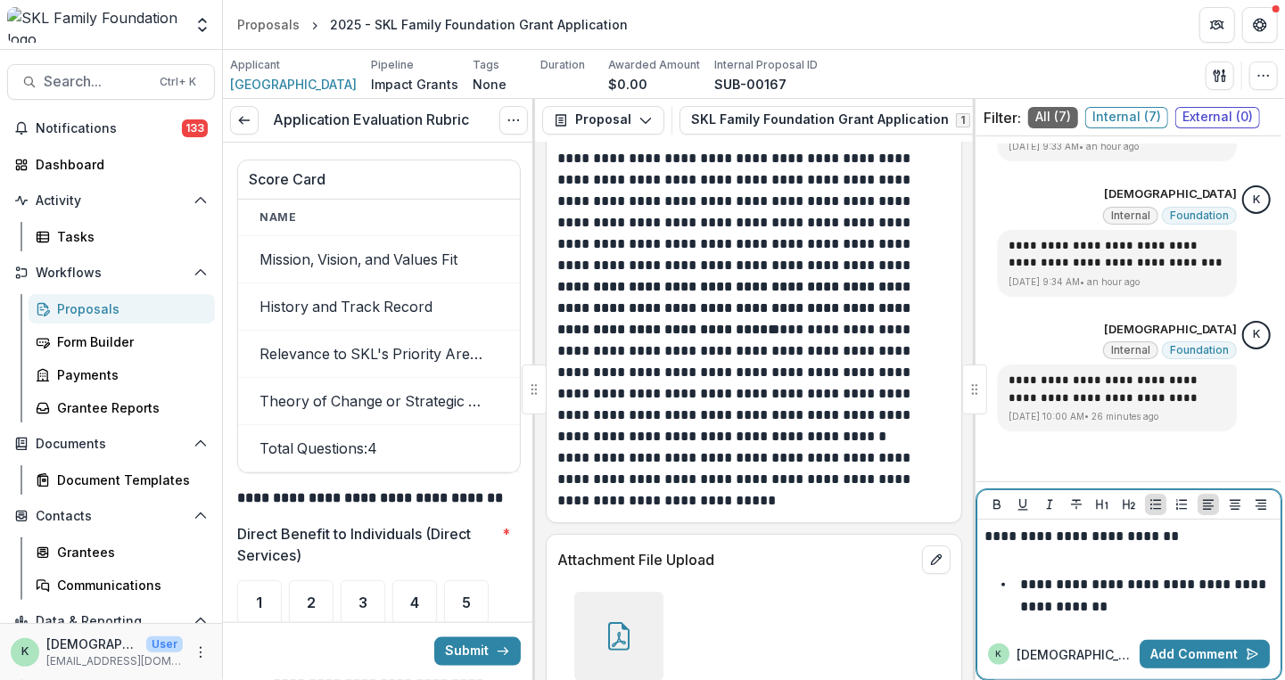
scroll to position [11754, 0]
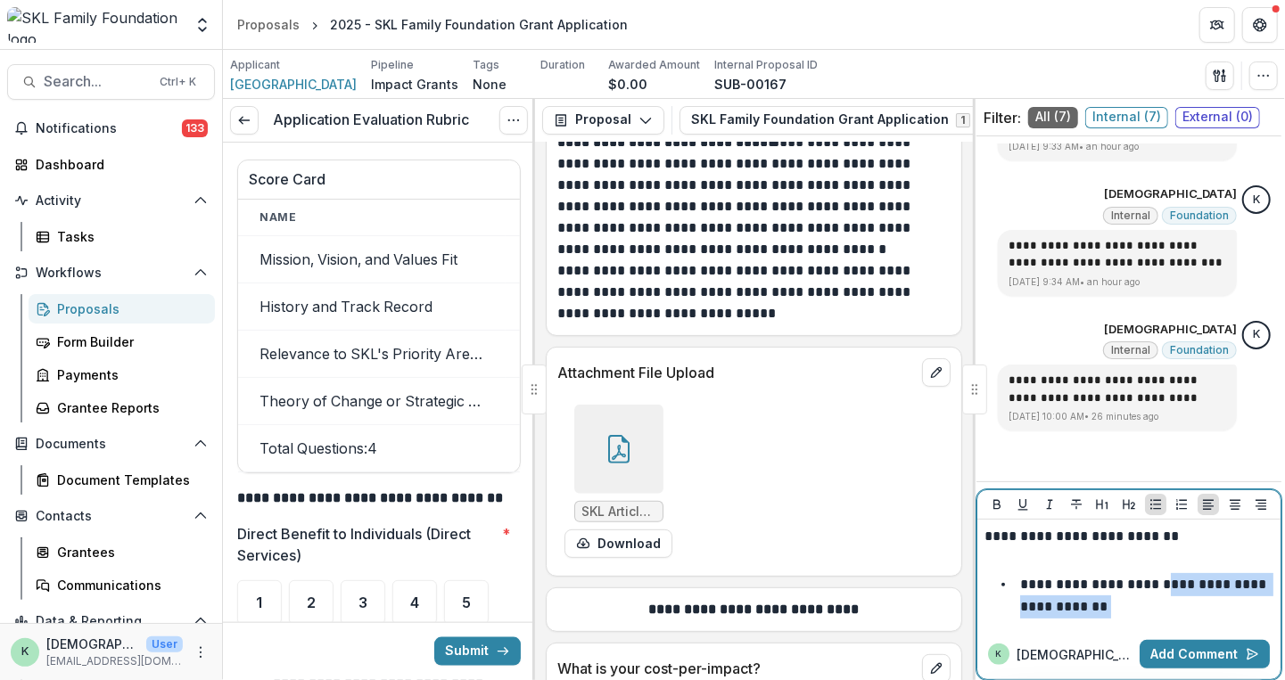
drag, startPoint x: 1107, startPoint y: 601, endPoint x: 1165, endPoint y: 577, distance: 62.8
click at [1165, 577] on li "**********" at bounding box center [1140, 595] width 268 height 45
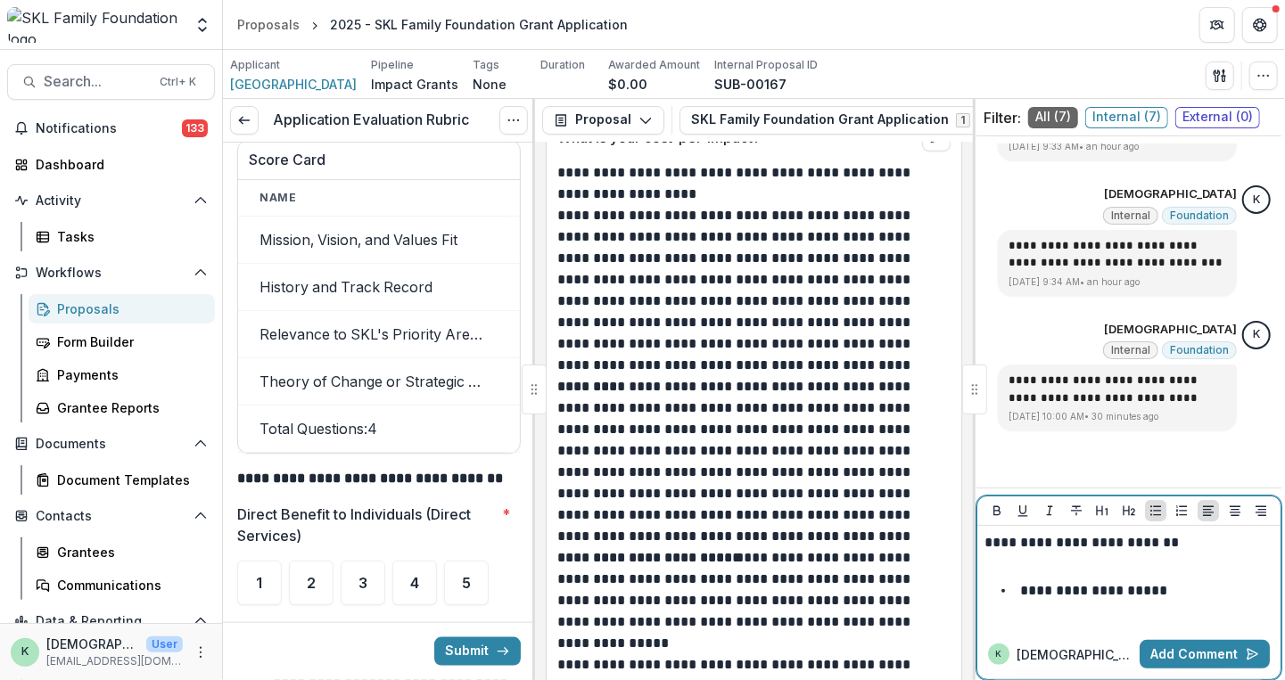
scroll to position [5018, 0]
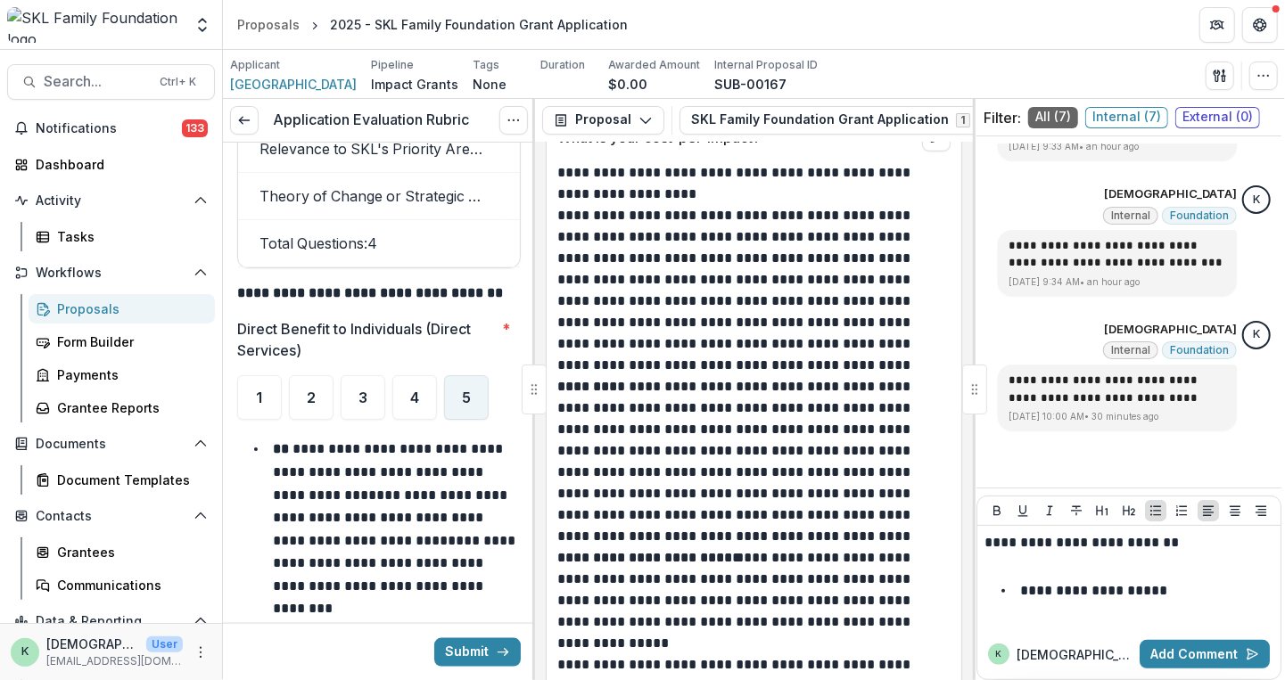
click at [474, 390] on div "5" at bounding box center [466, 397] width 45 height 45
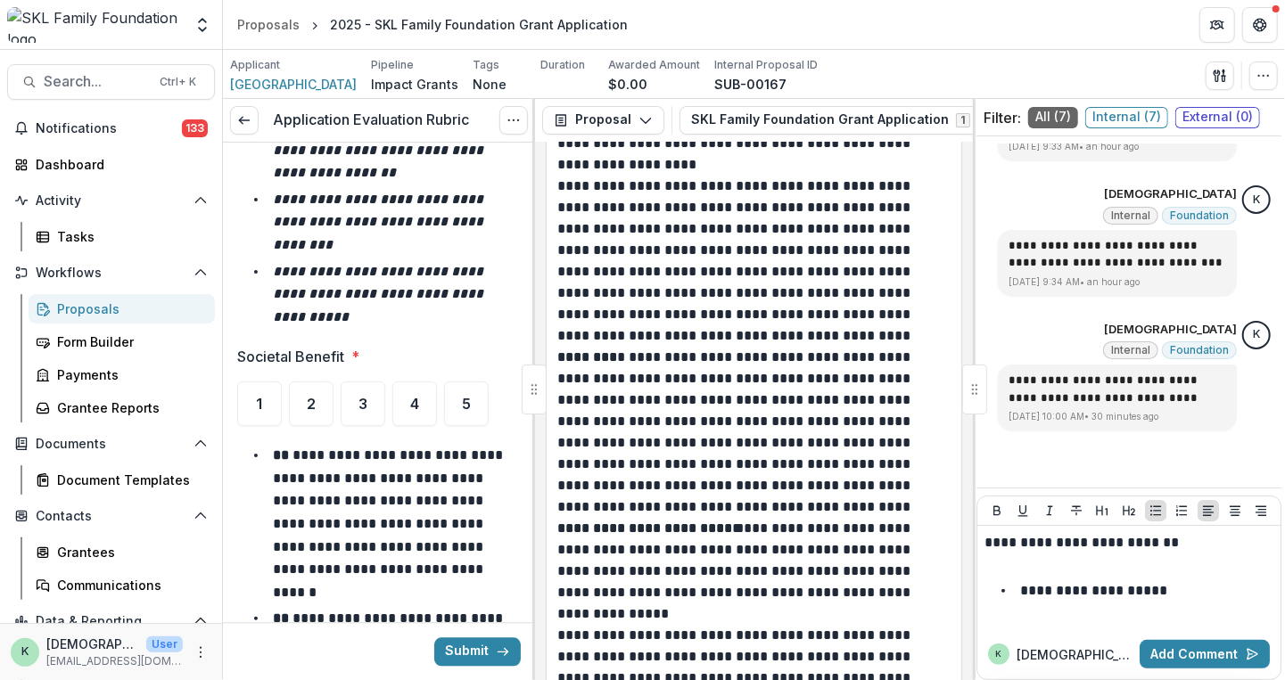
scroll to position [6052, 0]
click at [468, 401] on div "5" at bounding box center [466, 403] width 45 height 45
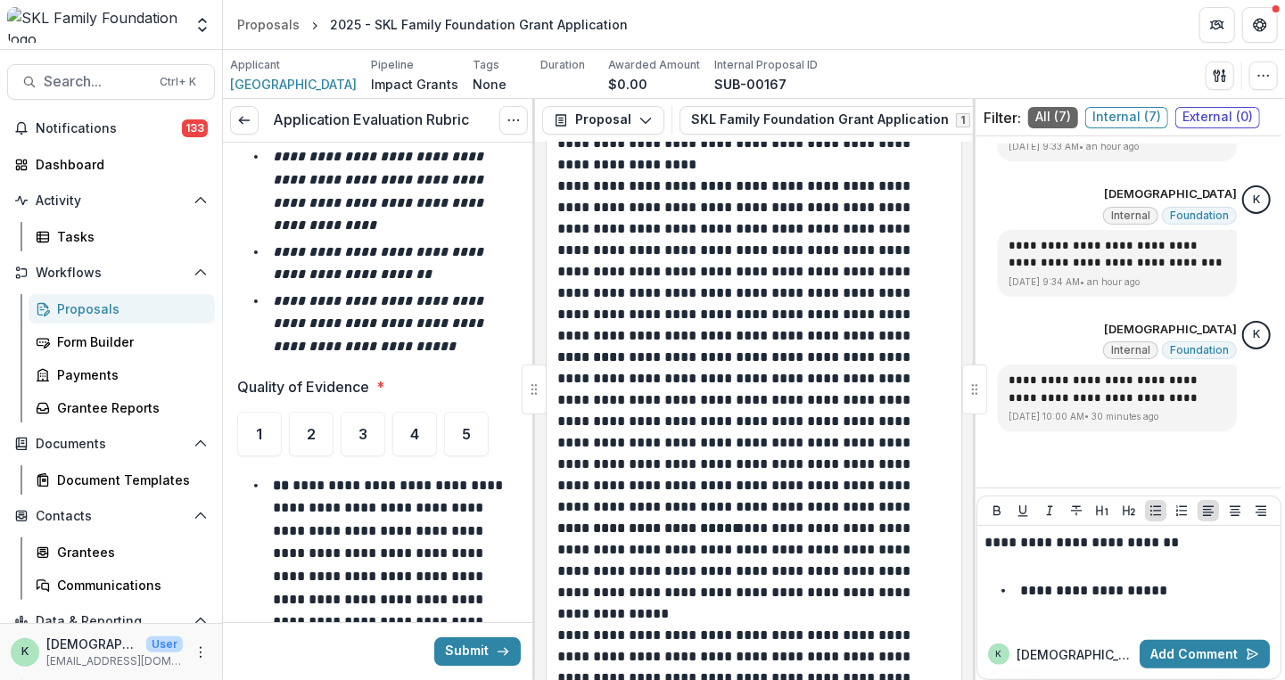
scroll to position [7047, 0]
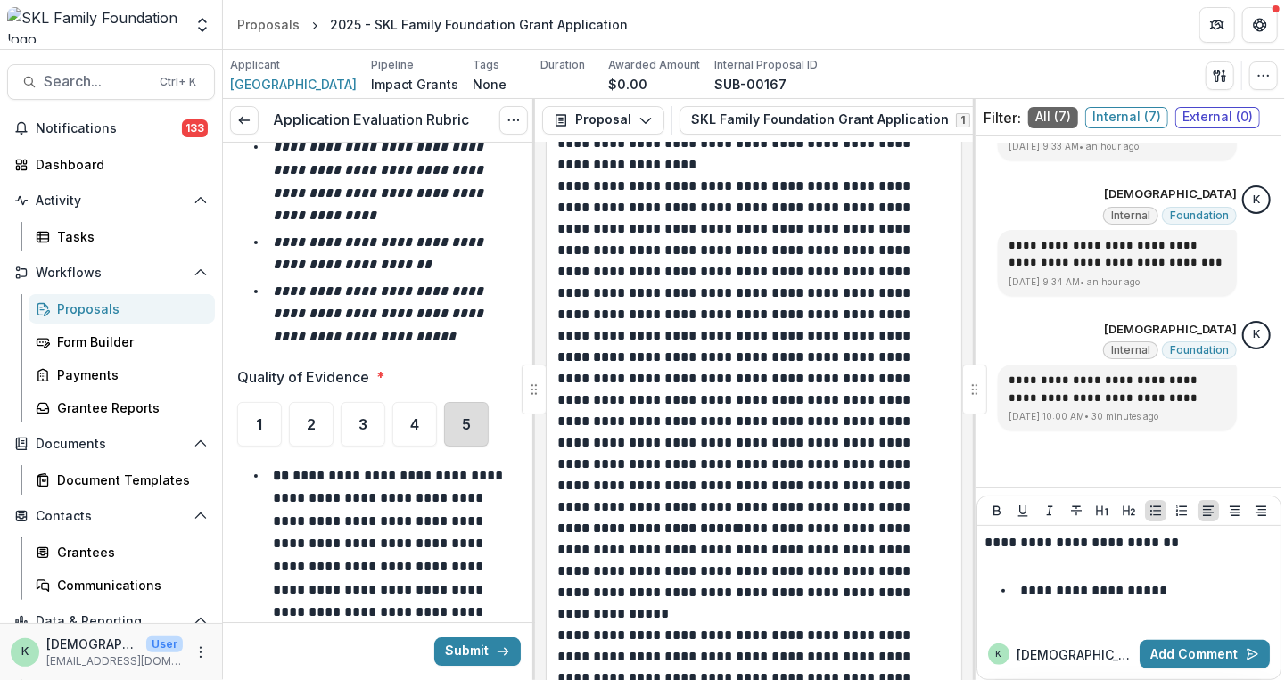
click at [473, 402] on div "5" at bounding box center [466, 424] width 45 height 45
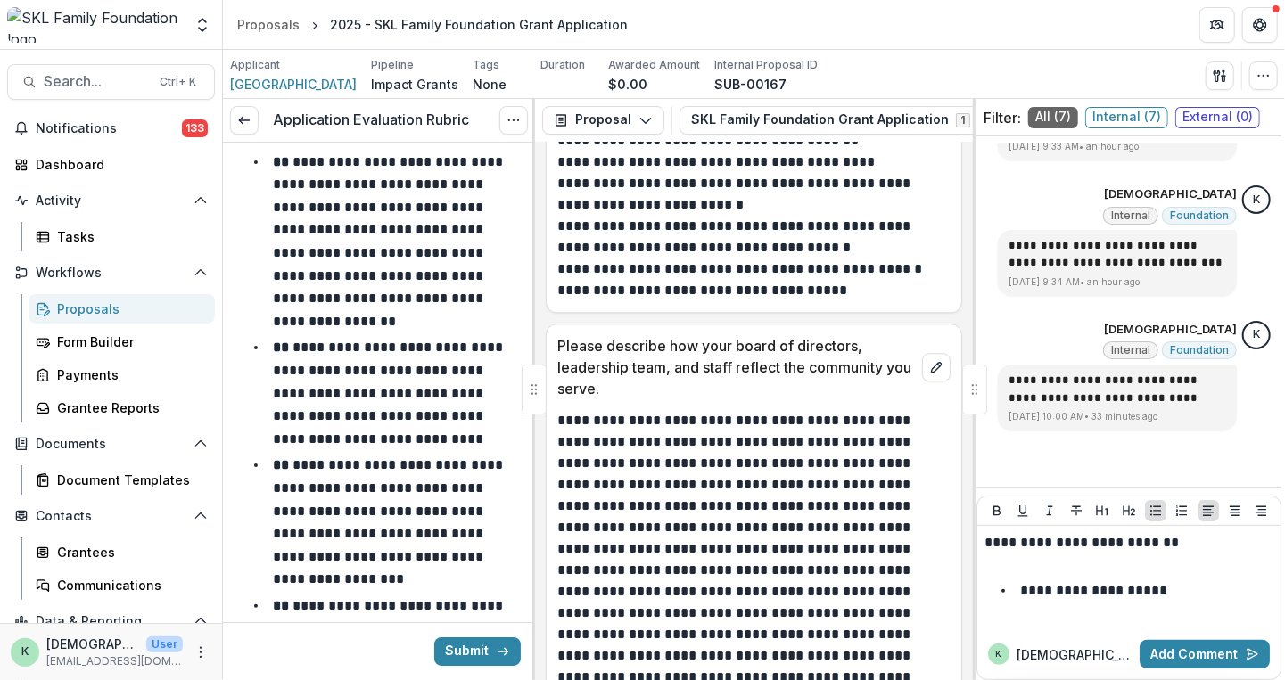
scroll to position [7362, 0]
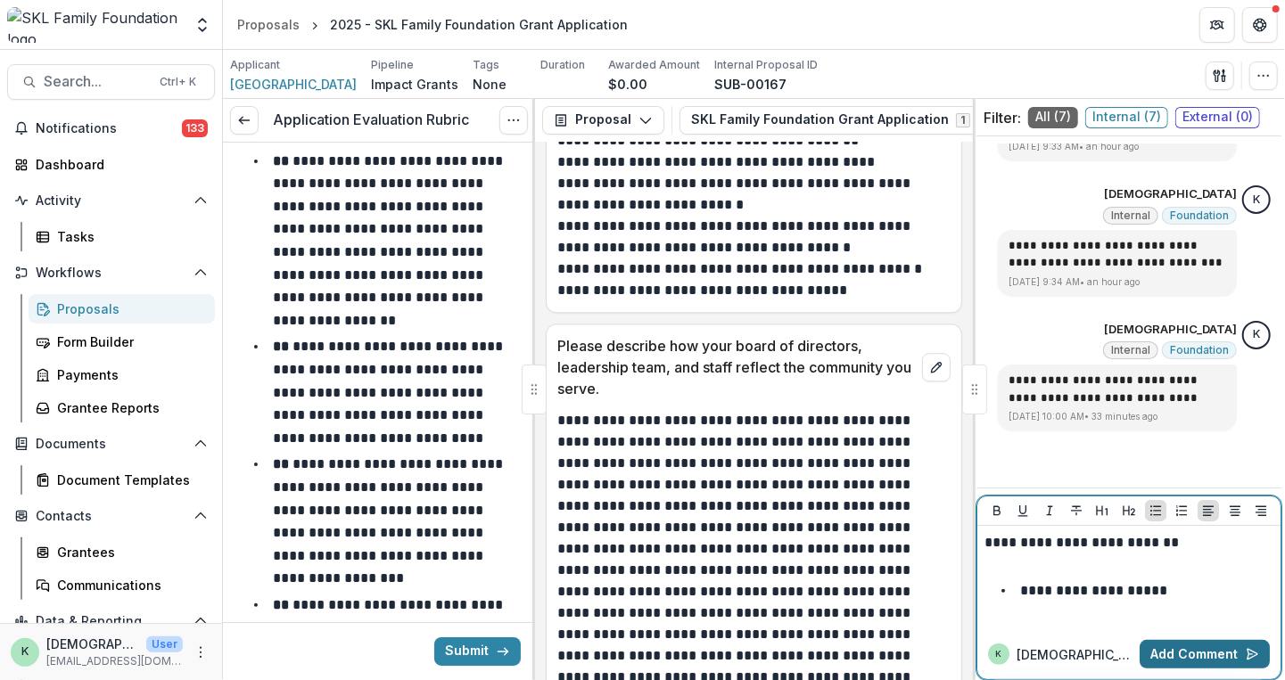
click at [1216, 648] on button "Add Comment" at bounding box center [1205, 654] width 130 height 29
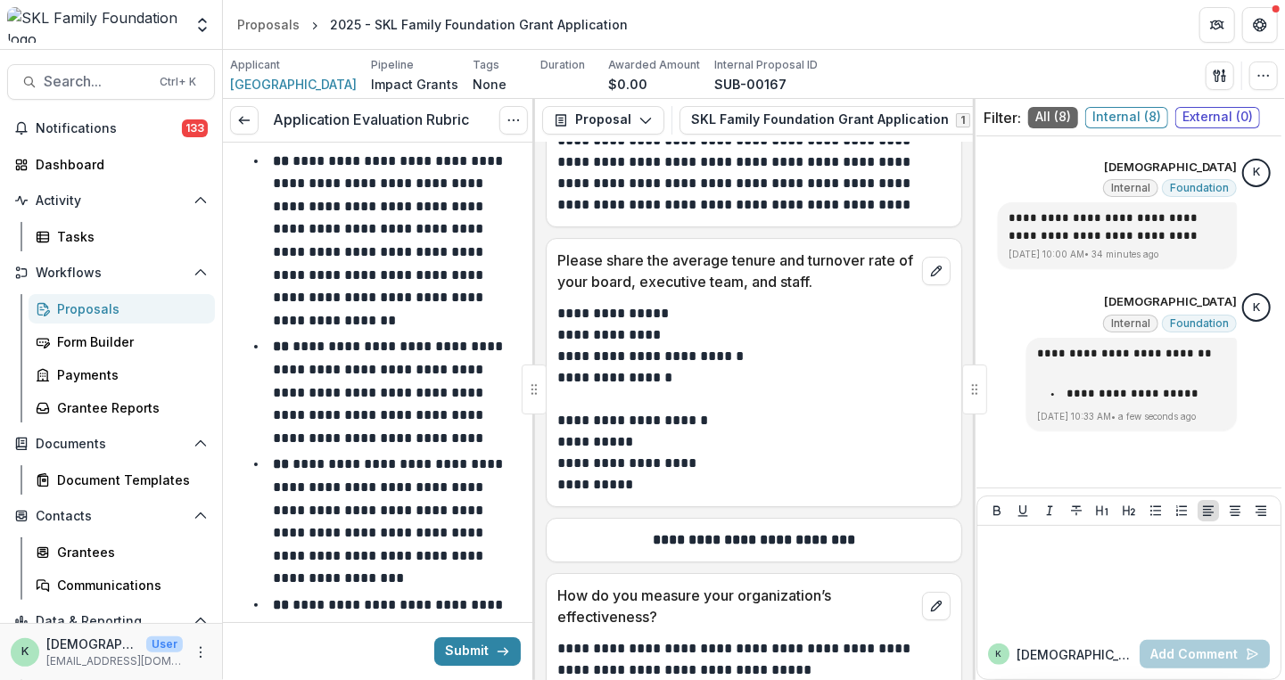
scroll to position [15027, 0]
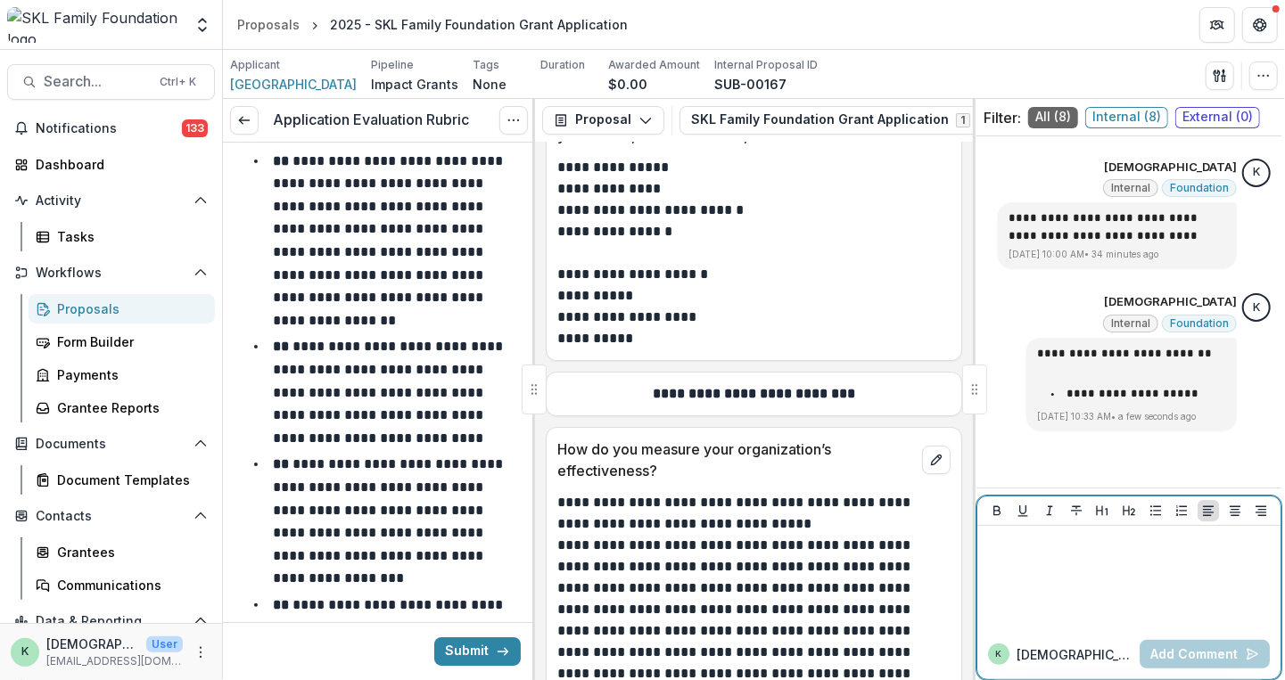
click at [1091, 584] on div at bounding box center [1129, 577] width 289 height 89
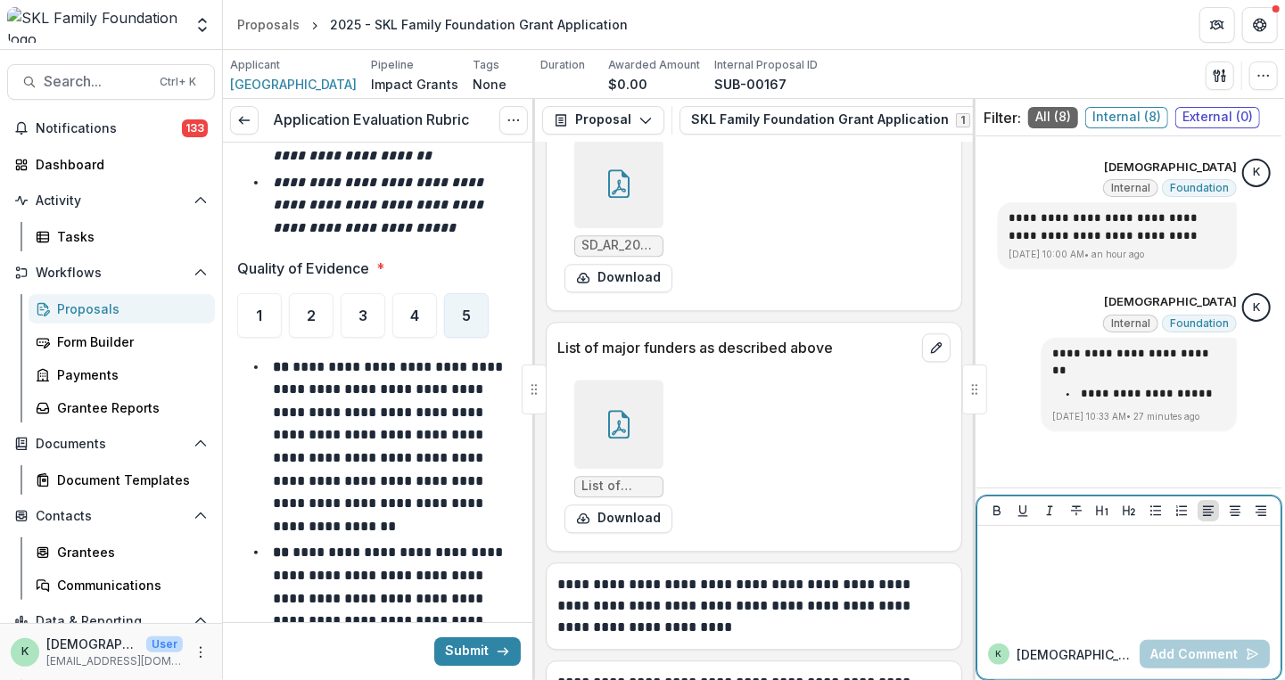
scroll to position [21670, 0]
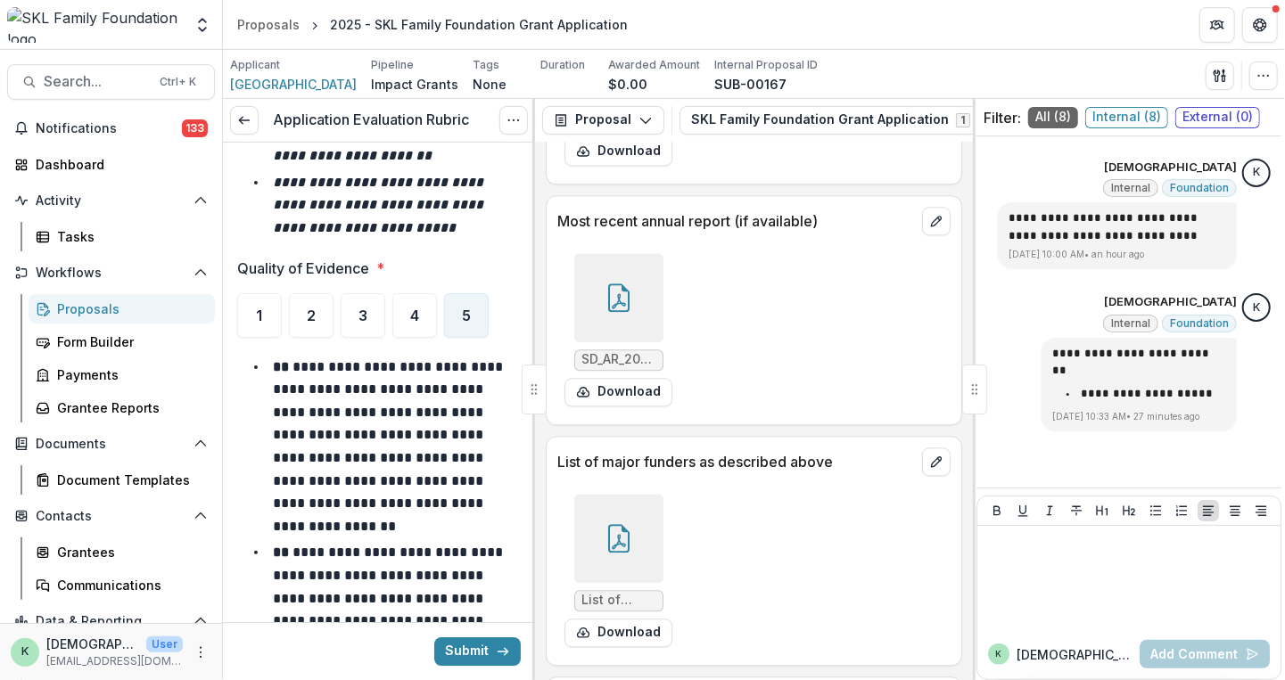
click at [624, 553] on icon at bounding box center [619, 538] width 29 height 29
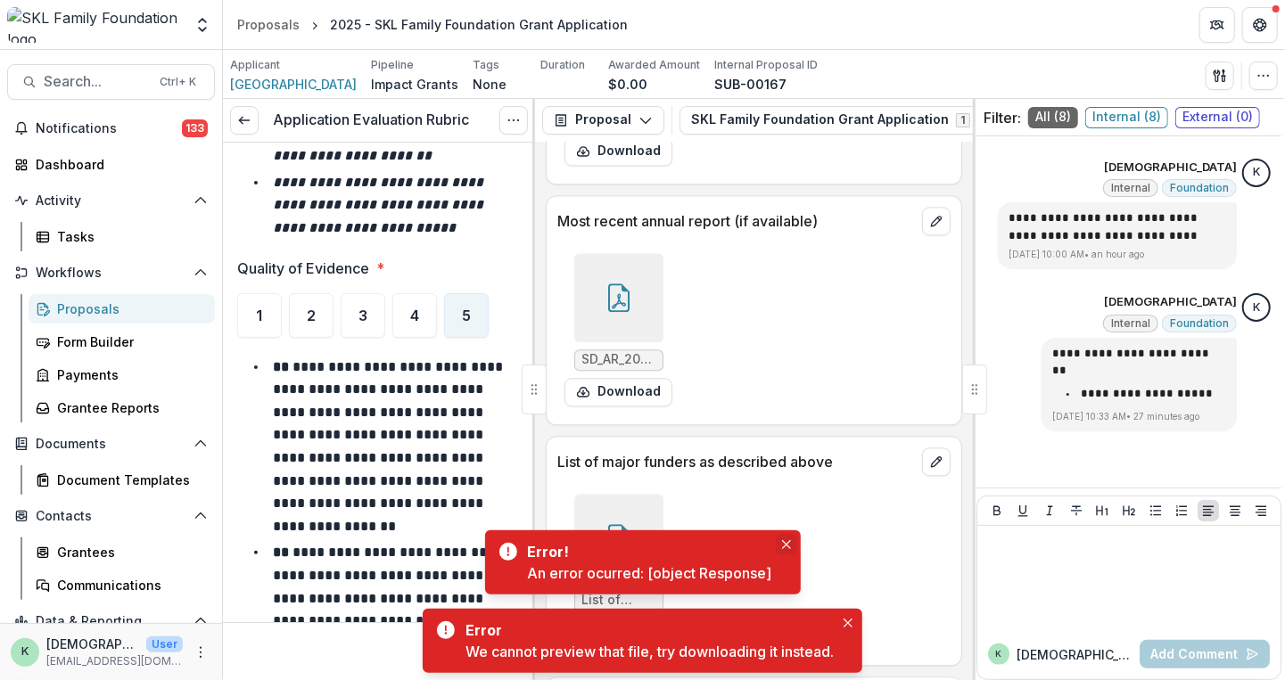
click at [783, 545] on icon "Close" at bounding box center [786, 544] width 9 height 9
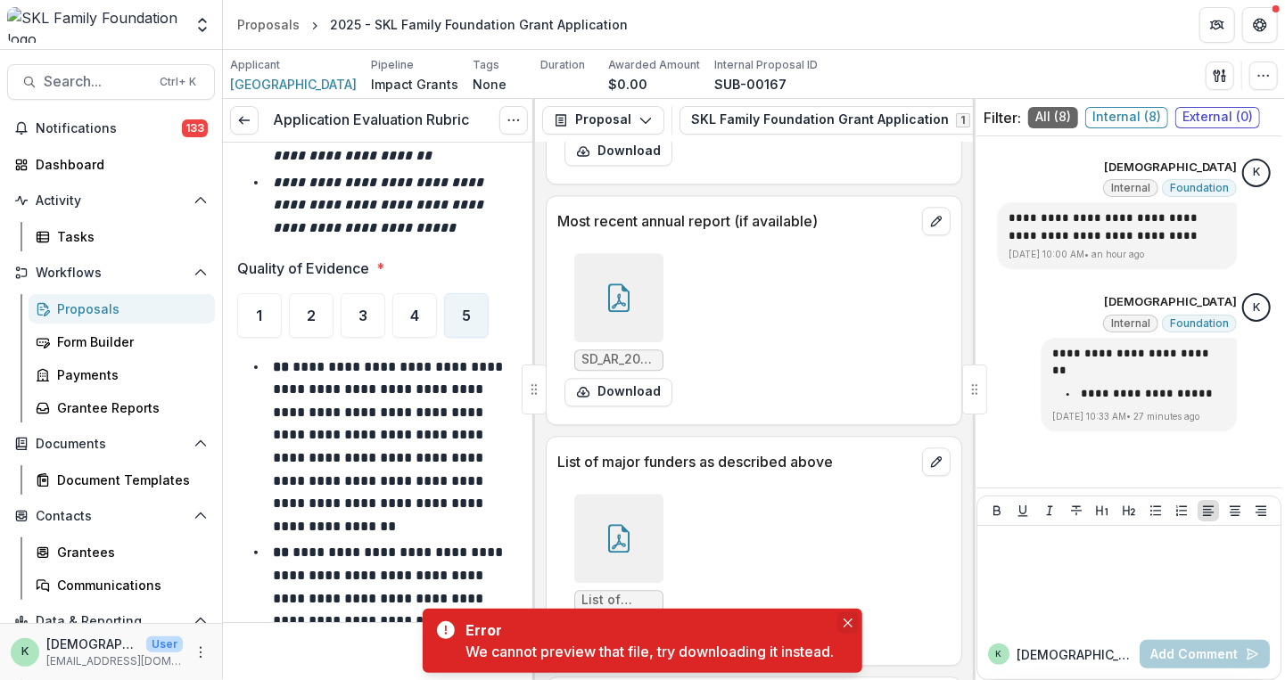
click at [854, 618] on button "Close" at bounding box center [847, 623] width 21 height 21
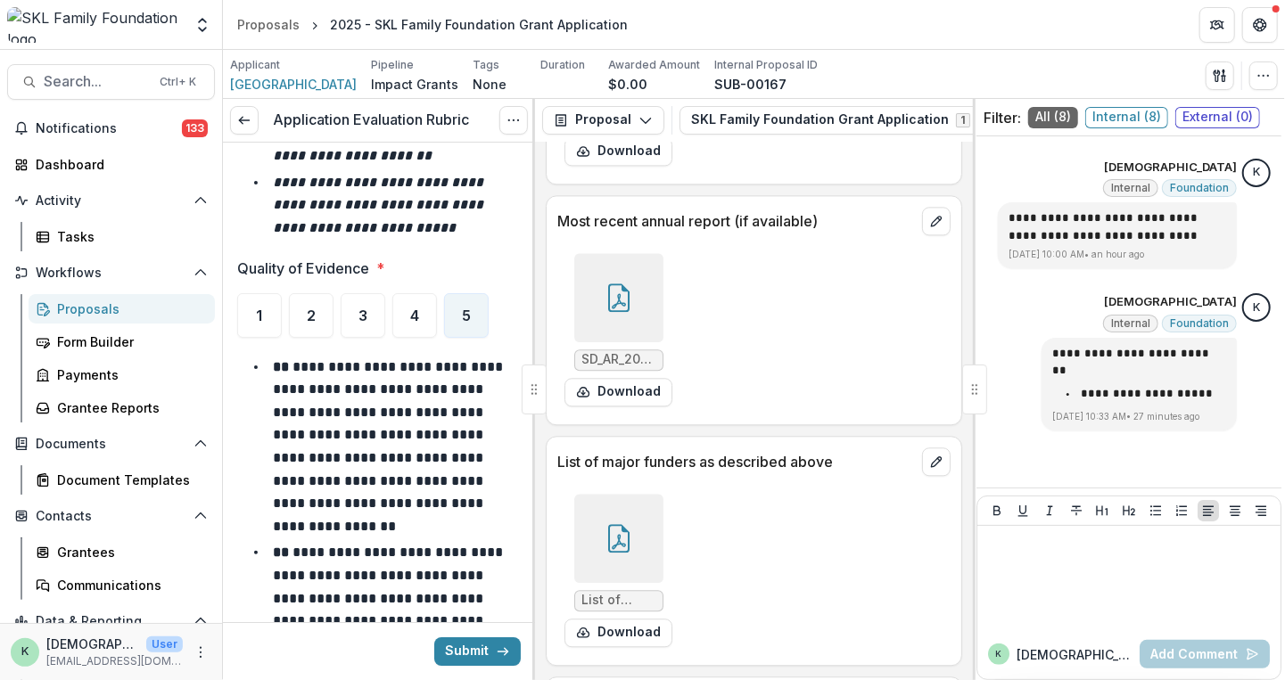
click at [622, 545] on icon at bounding box center [618, 538] width 21 height 29
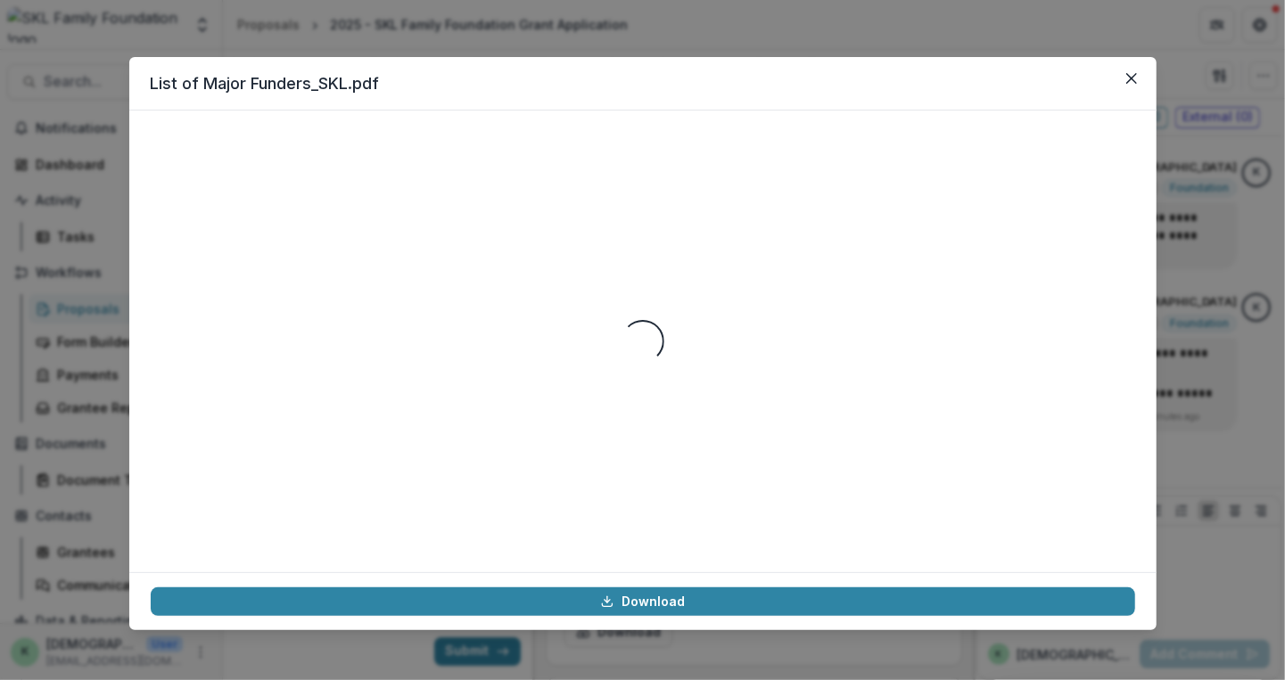
click at [687, 191] on div "Loading..." at bounding box center [643, 341] width 985 height 419
click at [1121, 74] on button "Close" at bounding box center [1131, 78] width 29 height 29
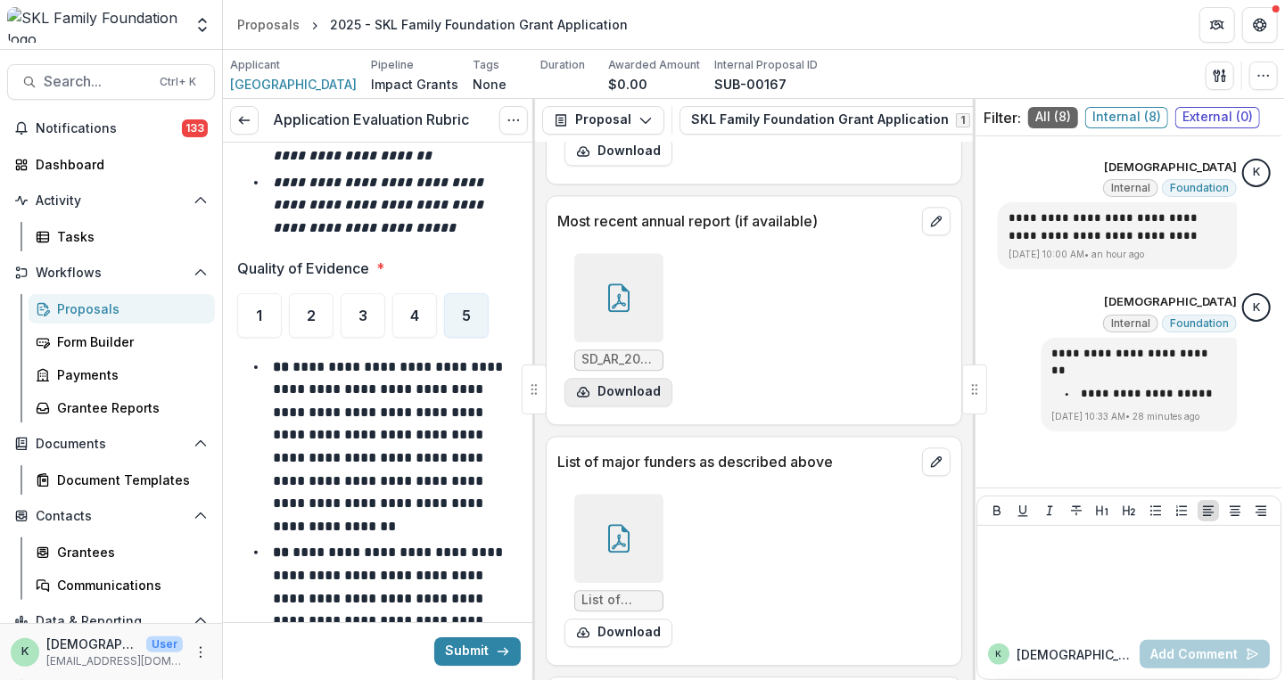
click at [623, 407] on button "Download" at bounding box center [618, 392] width 108 height 29
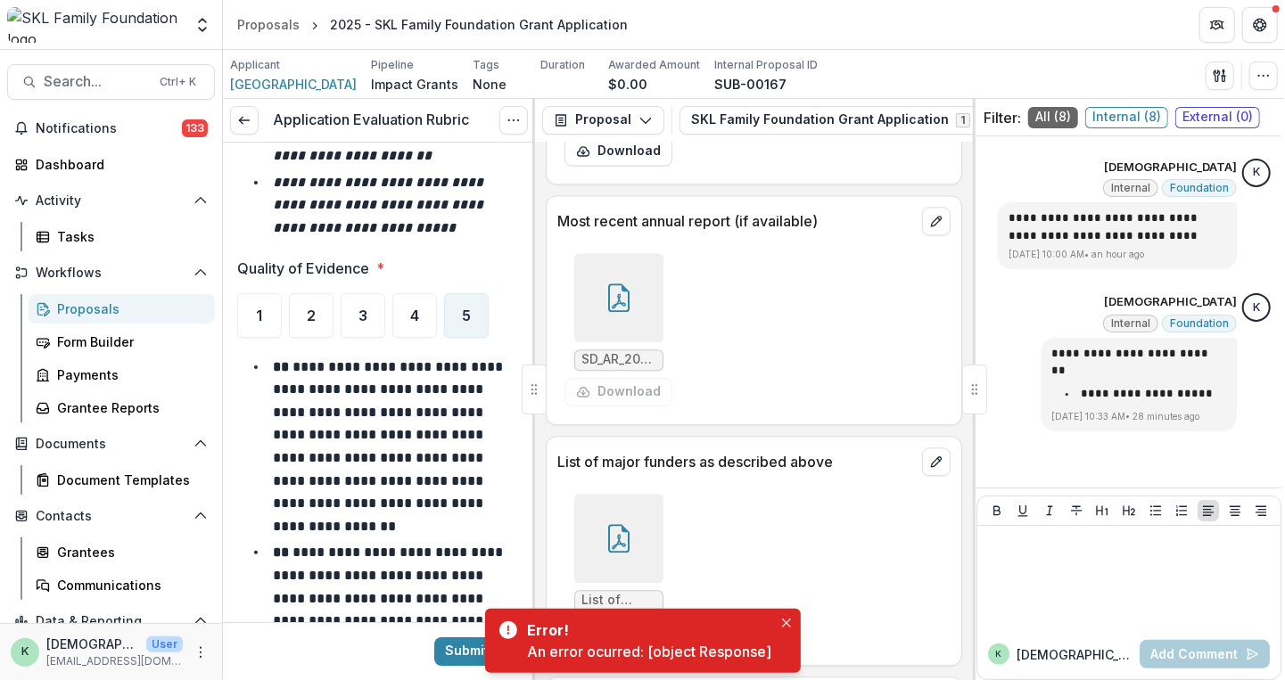
click at [617, 545] on icon at bounding box center [619, 538] width 29 height 29
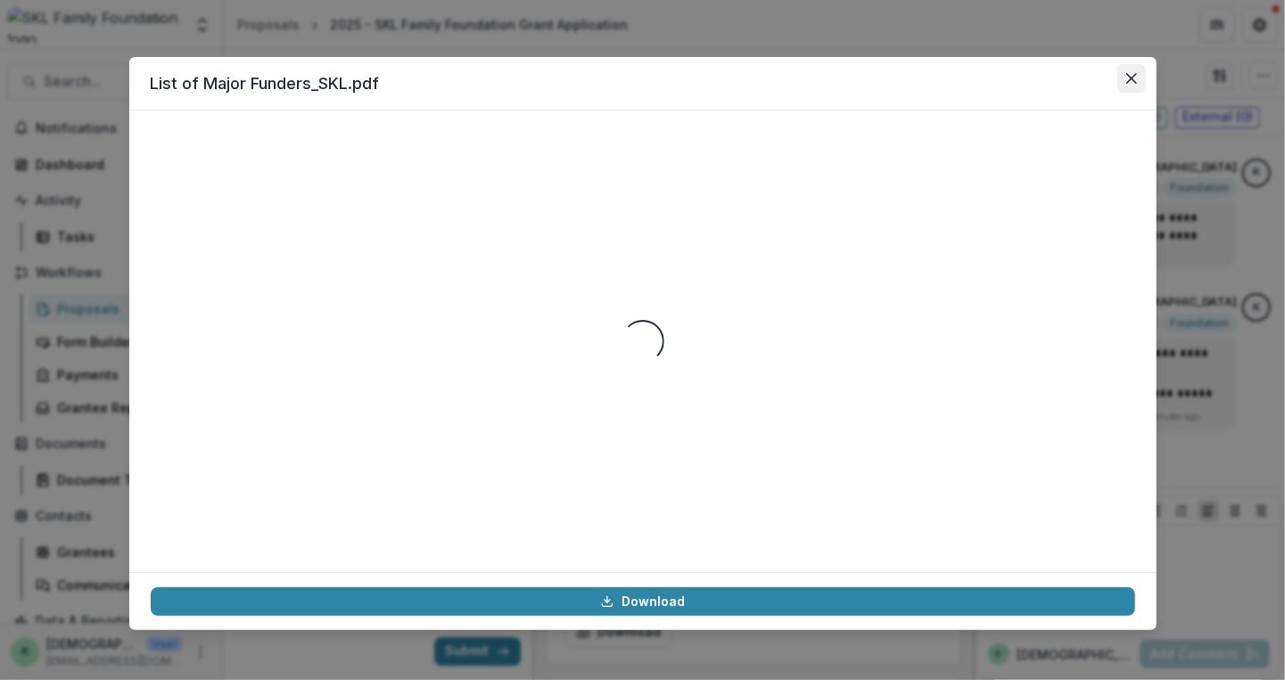
click at [1128, 67] on button "Close" at bounding box center [1131, 78] width 29 height 29
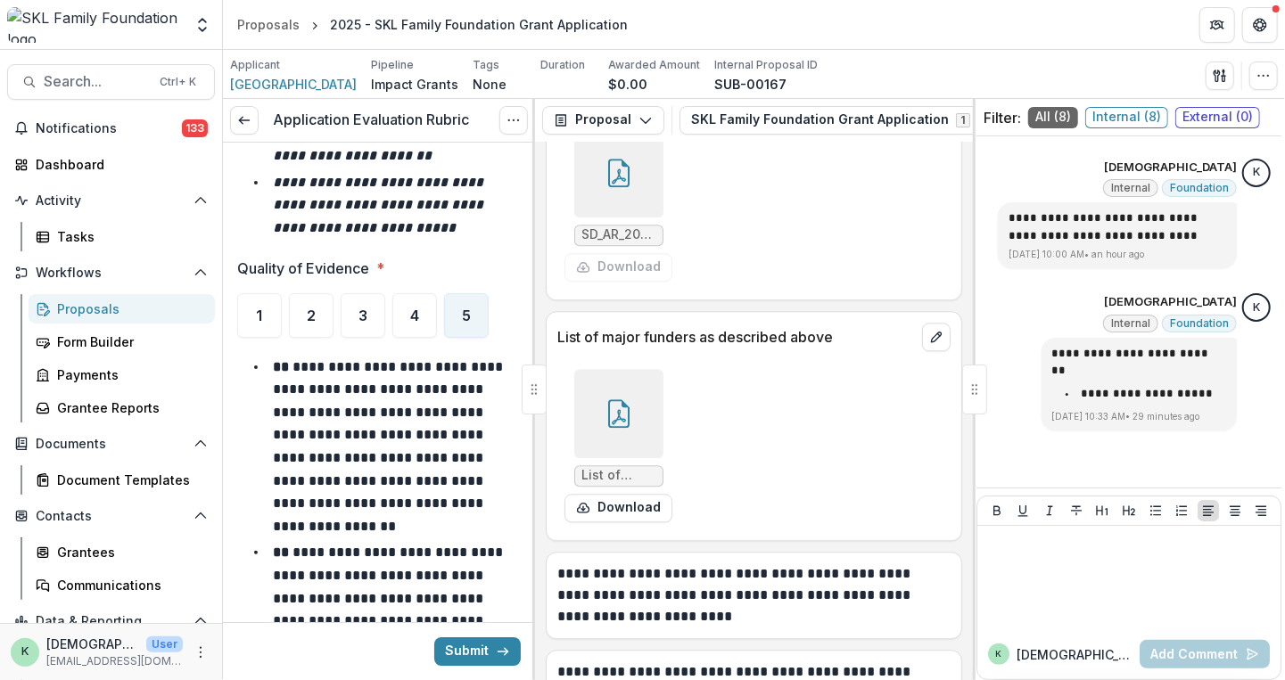
scroll to position [21765, 0]
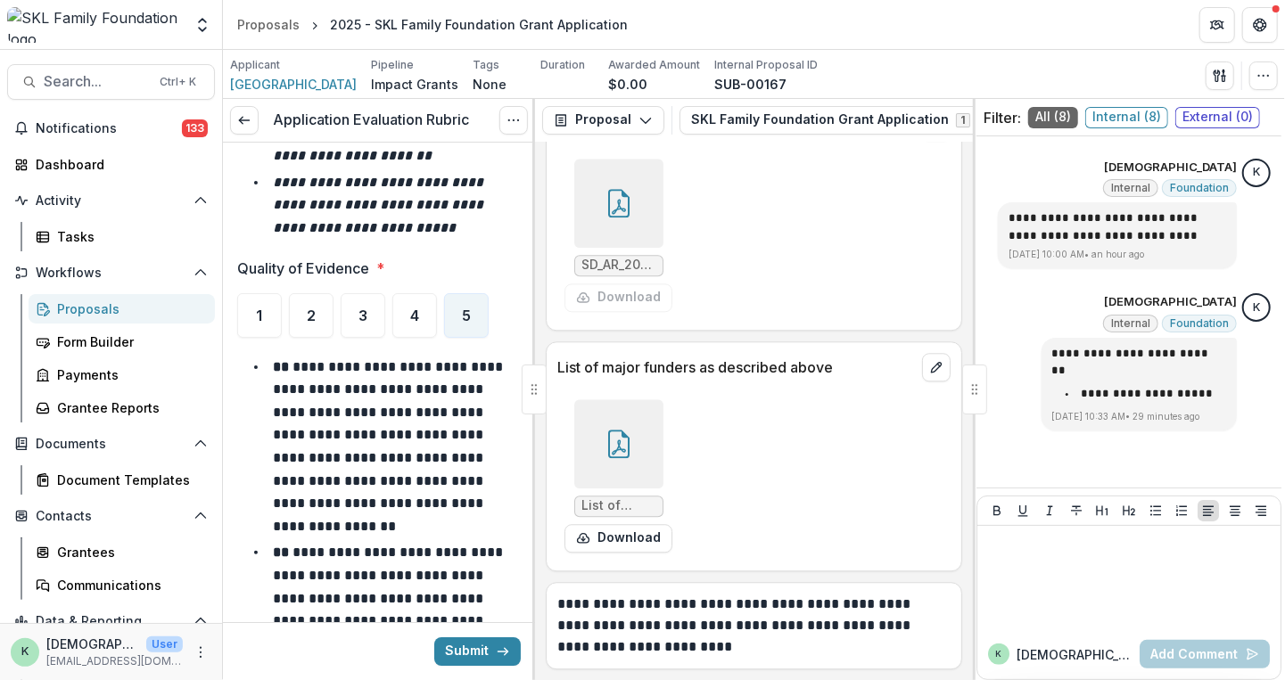
click at [624, 489] on div at bounding box center [618, 444] width 89 height 89
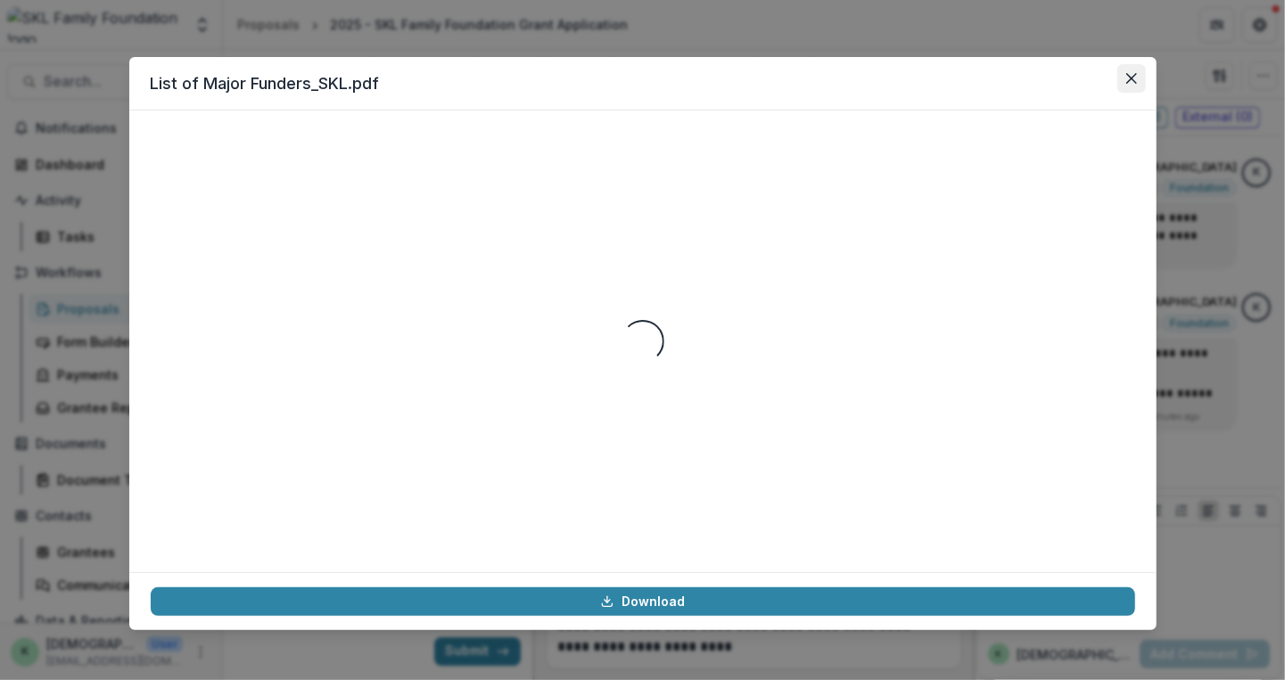
click at [1129, 74] on icon "Close" at bounding box center [1131, 78] width 11 height 11
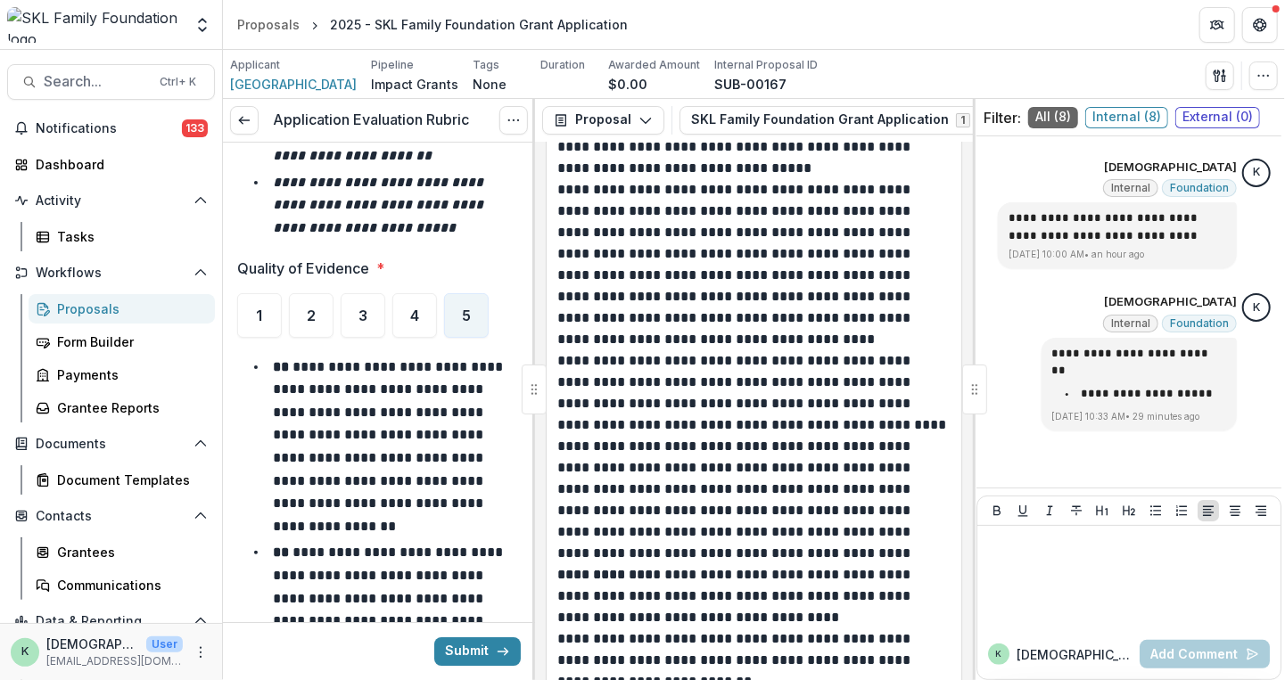
scroll to position [15381, 0]
